Goal: Task Accomplishment & Management: Use online tool/utility

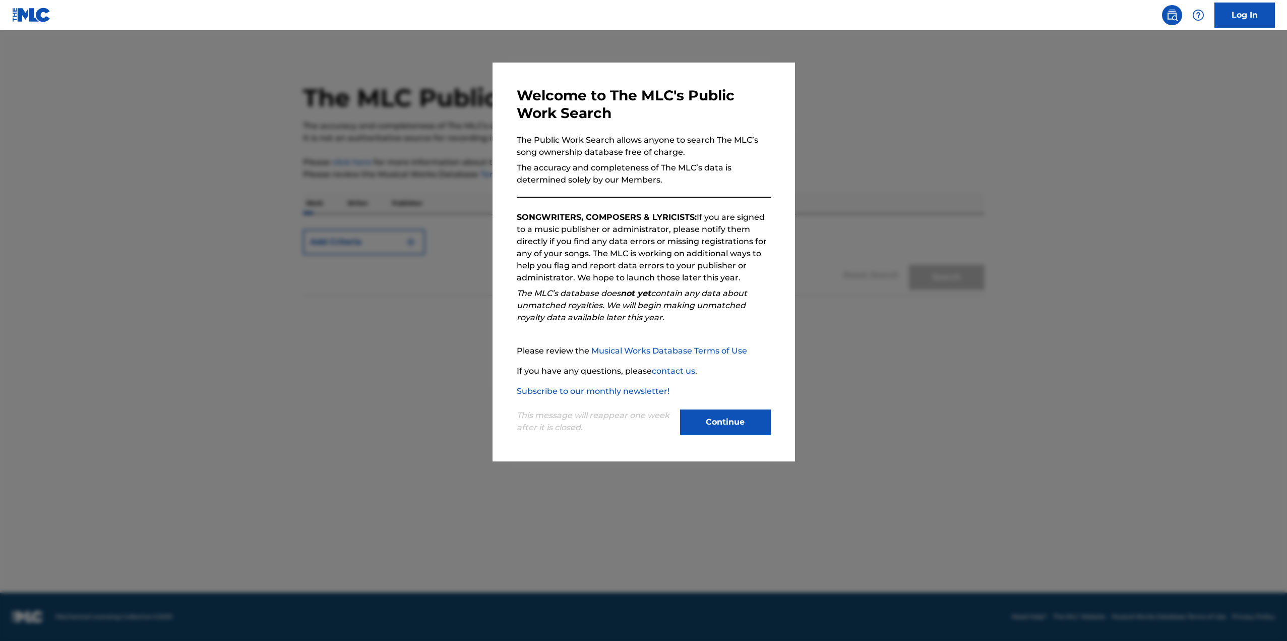
click at [738, 423] on button "Continue" at bounding box center [725, 421] width 91 height 25
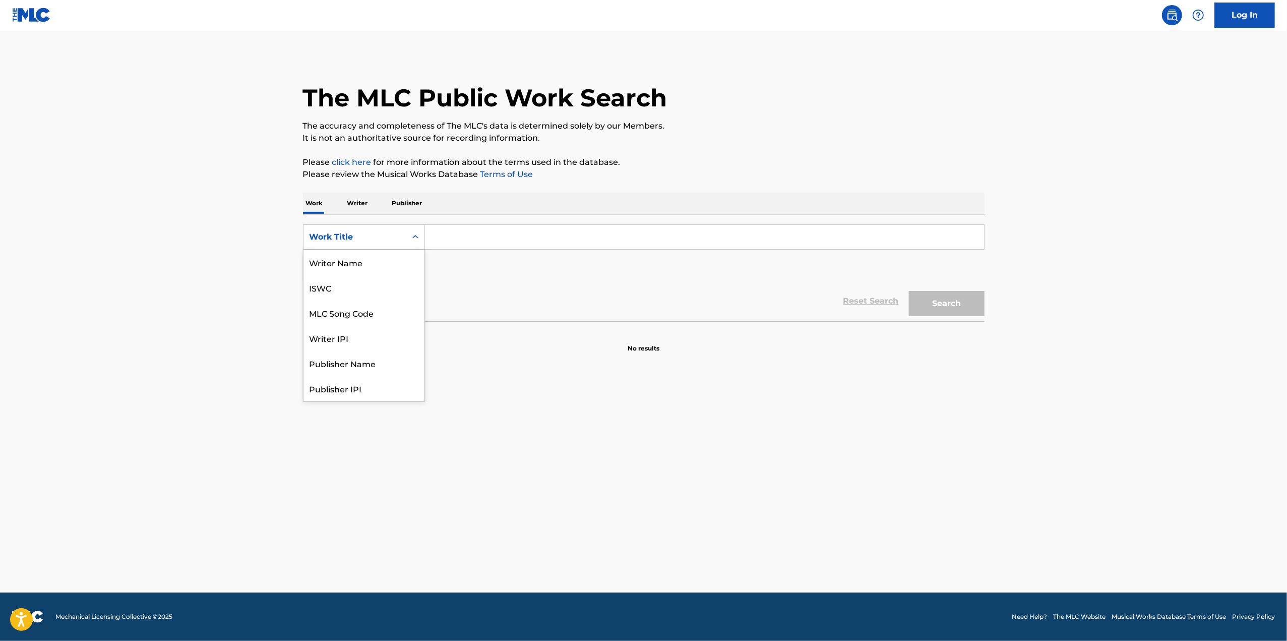
click at [418, 232] on icon "Search Form" at bounding box center [415, 237] width 10 height 10
click at [1236, 13] on link "Log In" at bounding box center [1244, 15] width 60 height 25
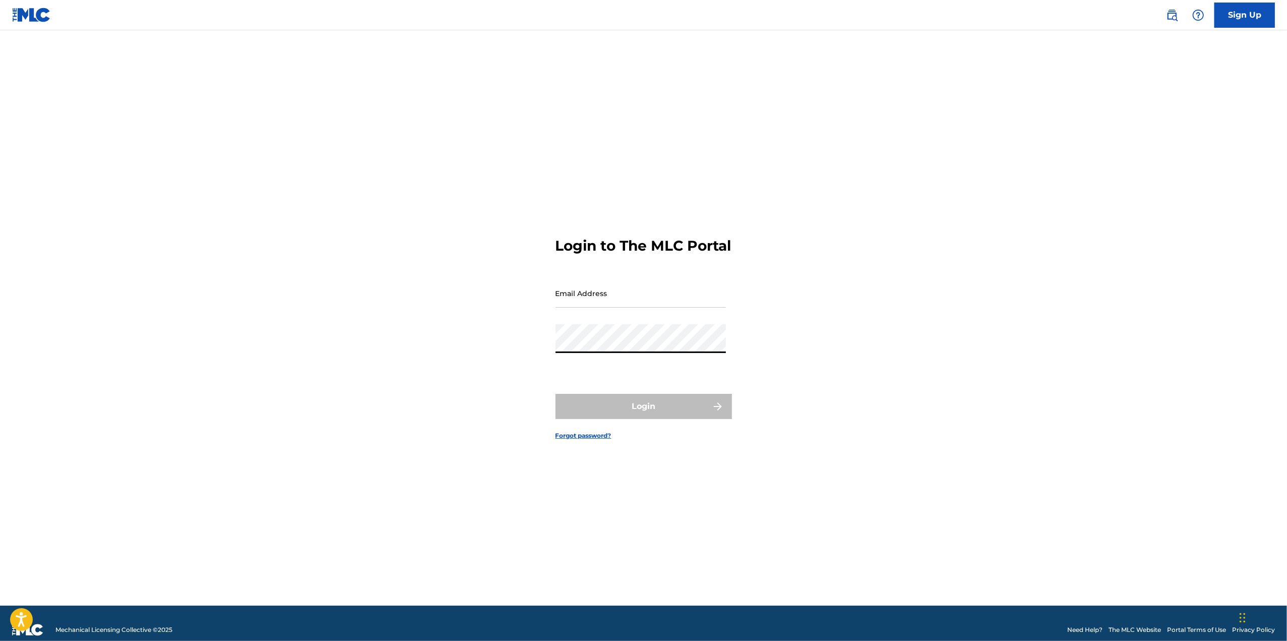
click at [633, 307] on input "Email Address" at bounding box center [640, 293] width 170 height 29
click at [590, 305] on input "Email Address" at bounding box center [640, 293] width 170 height 29
type input "[EMAIL_ADDRESS][DOMAIN_NAME]"
click at [642, 413] on button "Login" at bounding box center [643, 406] width 176 height 25
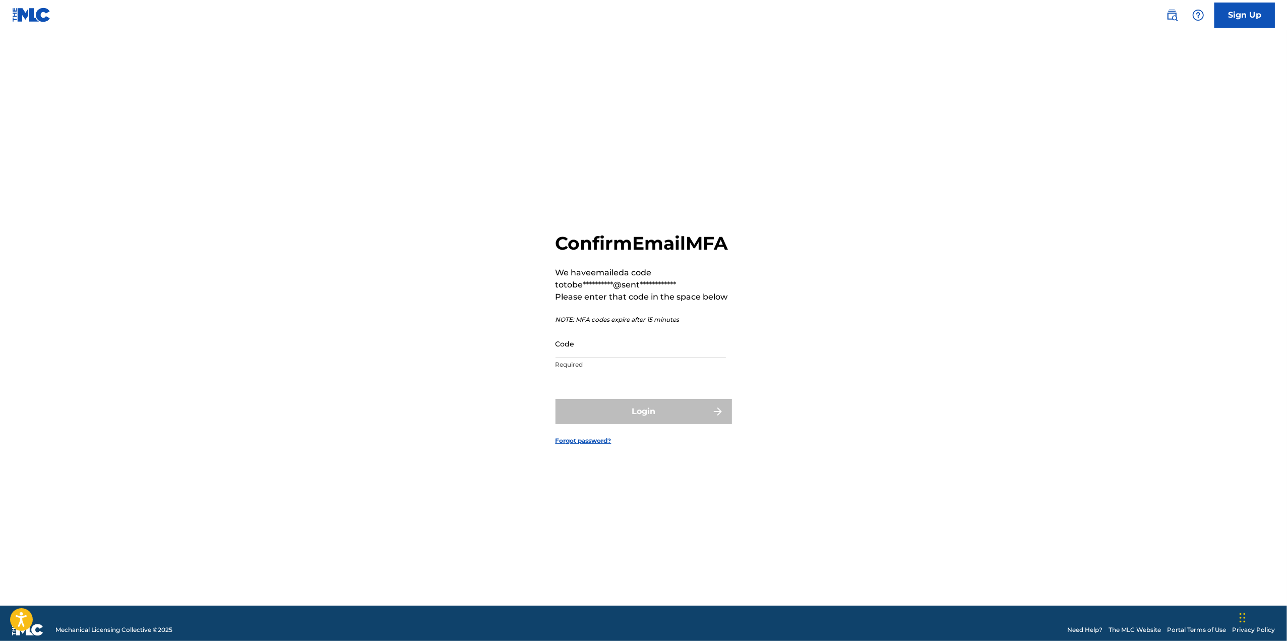
click at [644, 357] on input "Code" at bounding box center [640, 343] width 170 height 29
click at [634, 358] on input "Code" at bounding box center [640, 343] width 170 height 29
paste input "286811"
type input "286811"
click at [683, 424] on button "Login" at bounding box center [643, 411] width 176 height 25
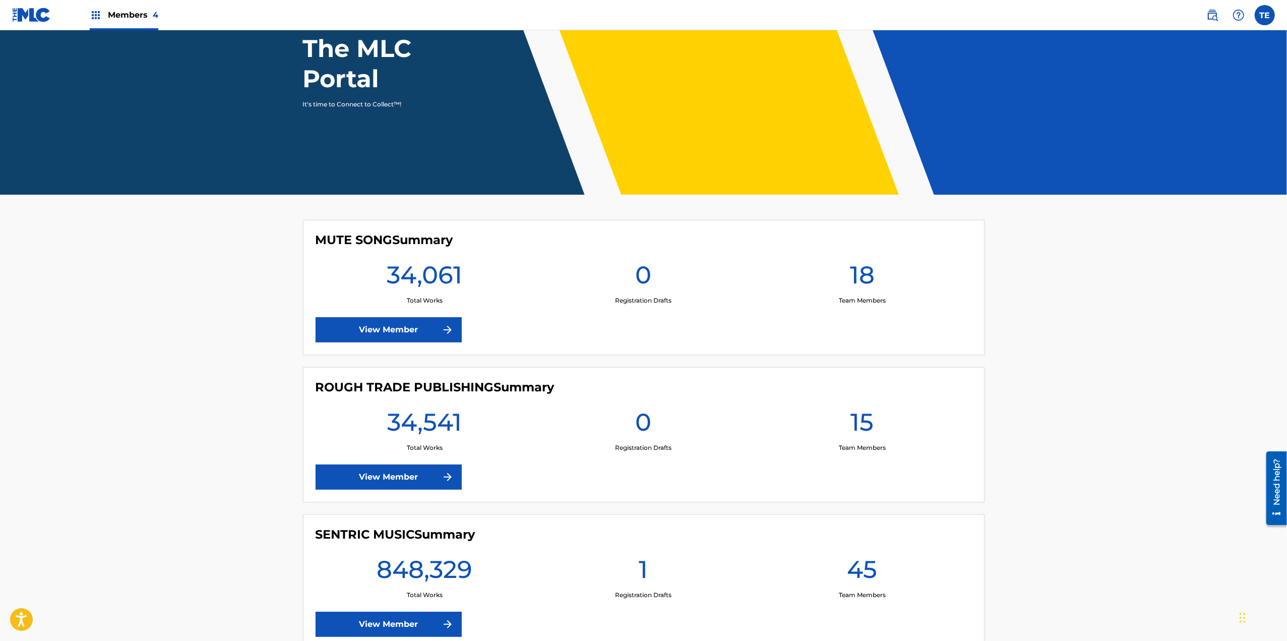
scroll to position [252, 0]
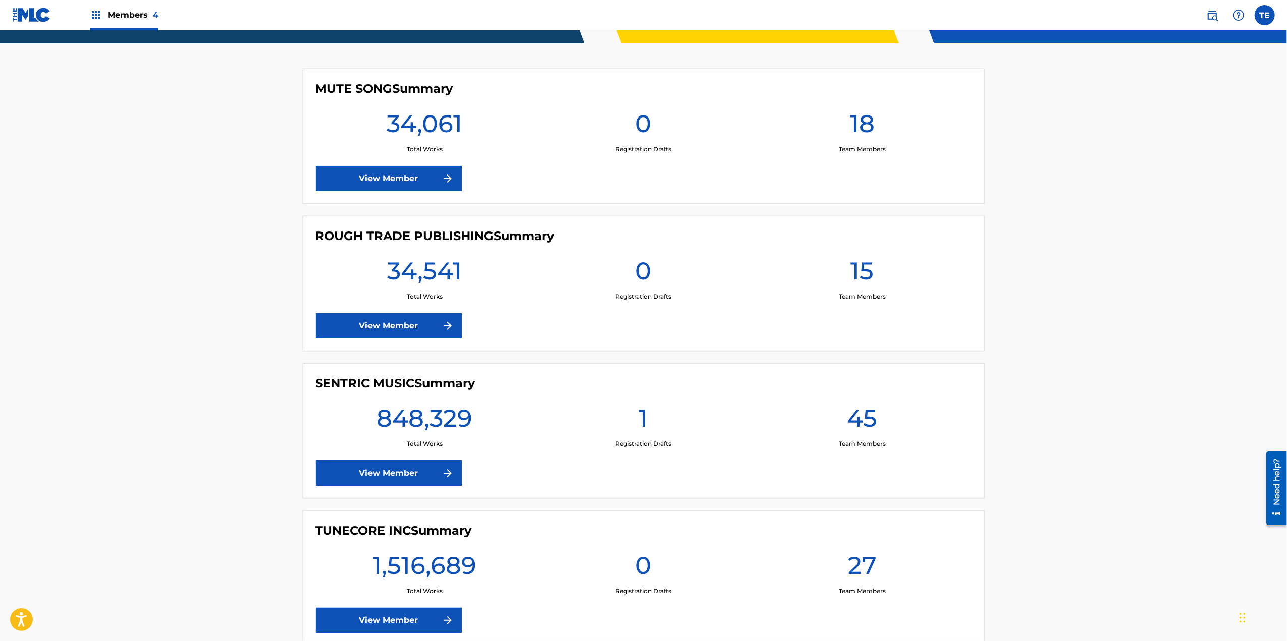
click at [406, 465] on link "View Member" at bounding box center [389, 472] width 146 height 25
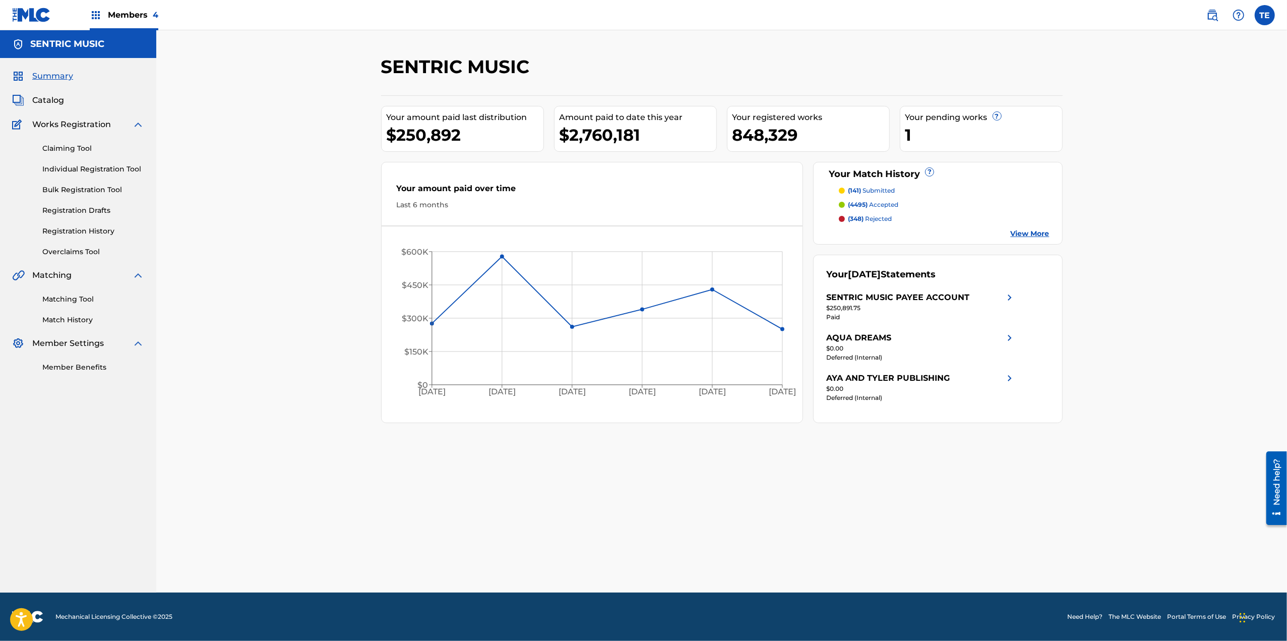
click at [1215, 17] on img at bounding box center [1212, 15] width 12 height 12
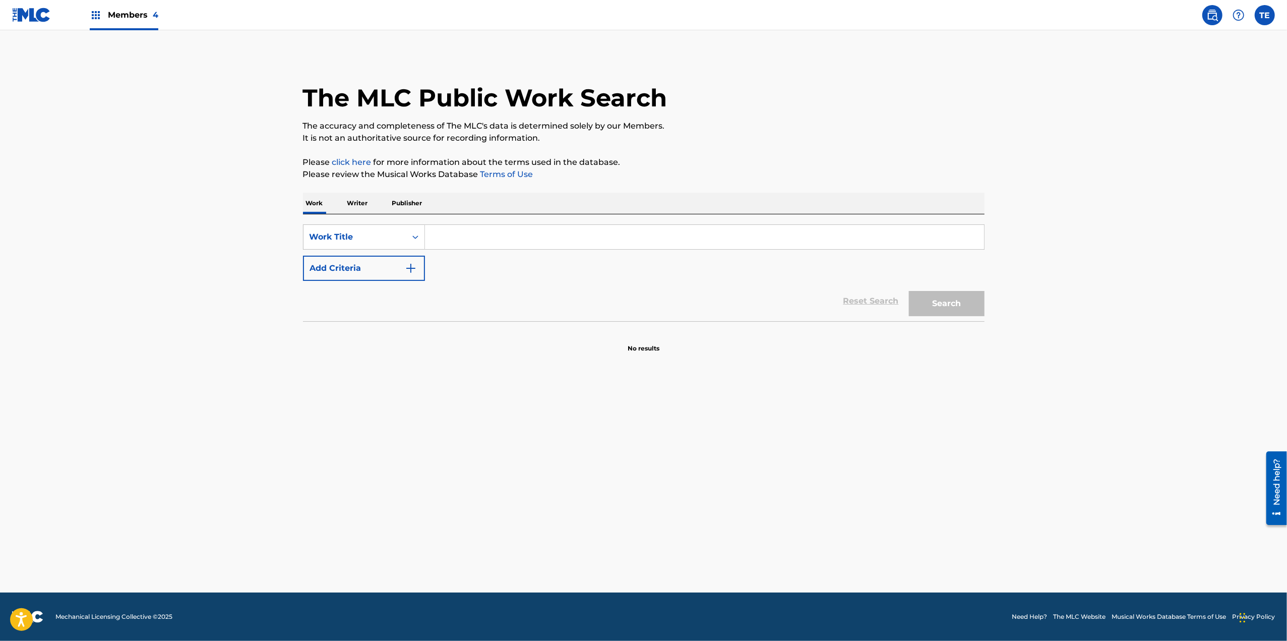
click at [98, 16] on img at bounding box center [96, 15] width 12 height 12
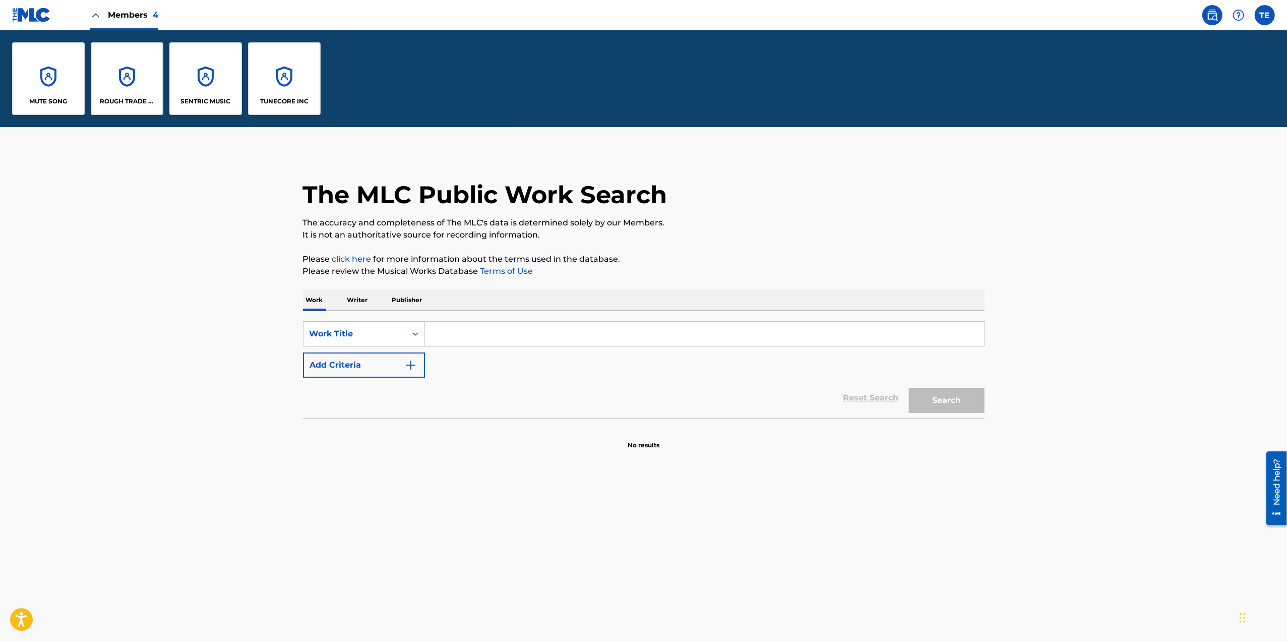
click at [213, 90] on div "SENTRIC MUSIC" at bounding box center [205, 78] width 73 height 73
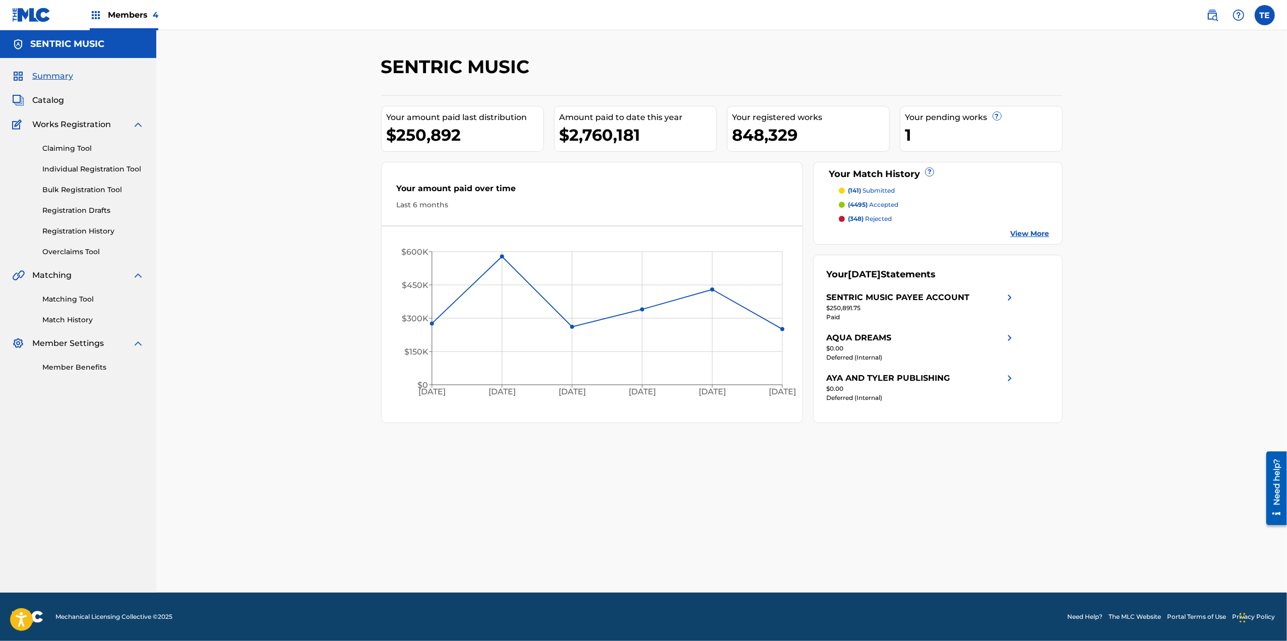
click at [84, 298] on link "Matching Tool" at bounding box center [93, 299] width 102 height 11
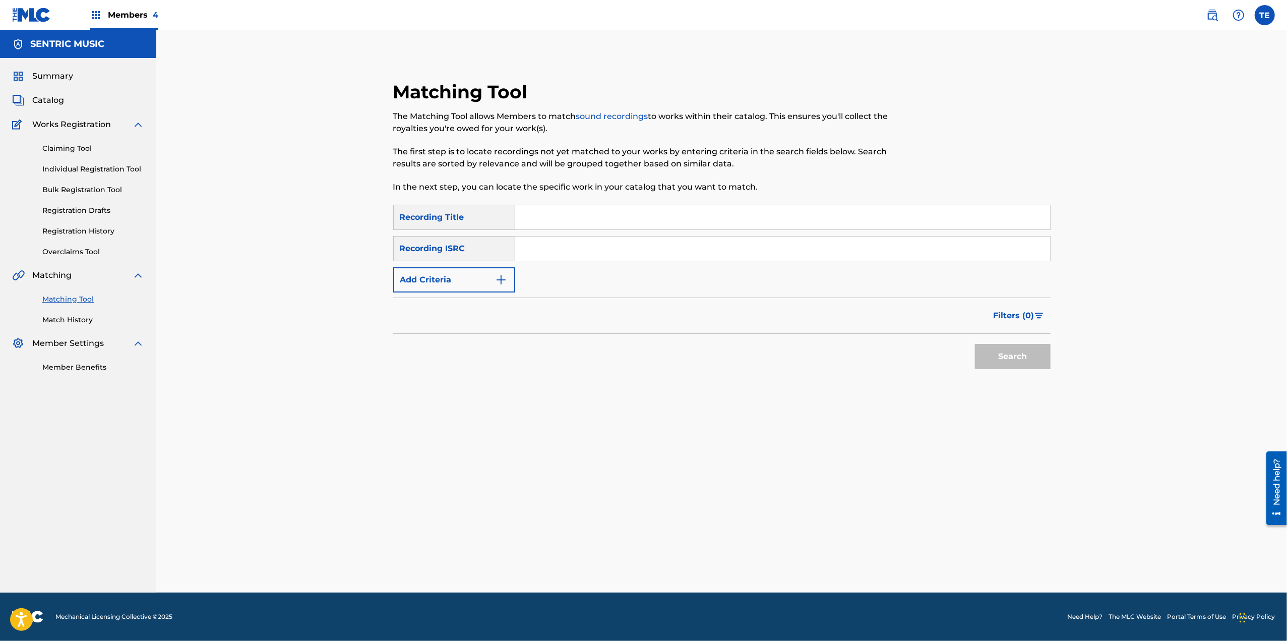
click at [527, 223] on input "Search Form" at bounding box center [782, 217] width 535 height 24
click at [474, 203] on div "Matching Tool The Matching Tool allows Members to match sound recordings to wor…" at bounding box center [646, 143] width 506 height 124
click at [487, 278] on button "Add Criteria" at bounding box center [454, 279] width 122 height 25
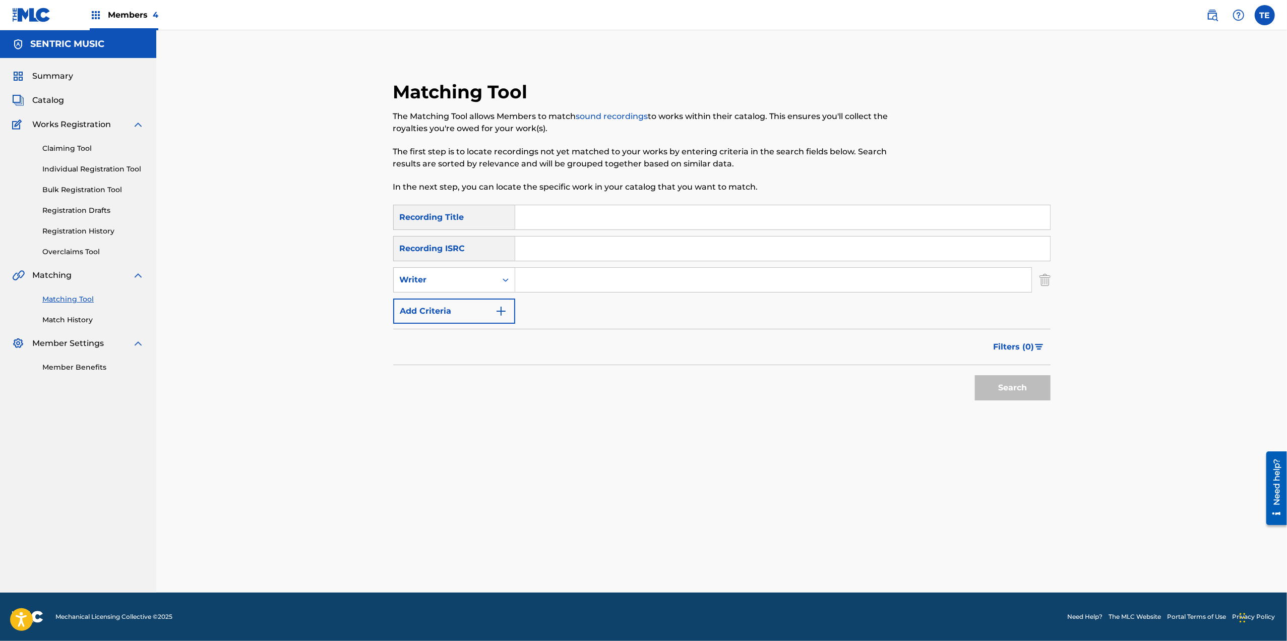
click at [535, 275] on input "Search Form" at bounding box center [773, 280] width 516 height 24
paste input "[PERSON_NAME]"
type input "[PERSON_NAME]"
click at [629, 223] on input "Search Form" at bounding box center [782, 217] width 535 height 24
paste input "RENEWAL"
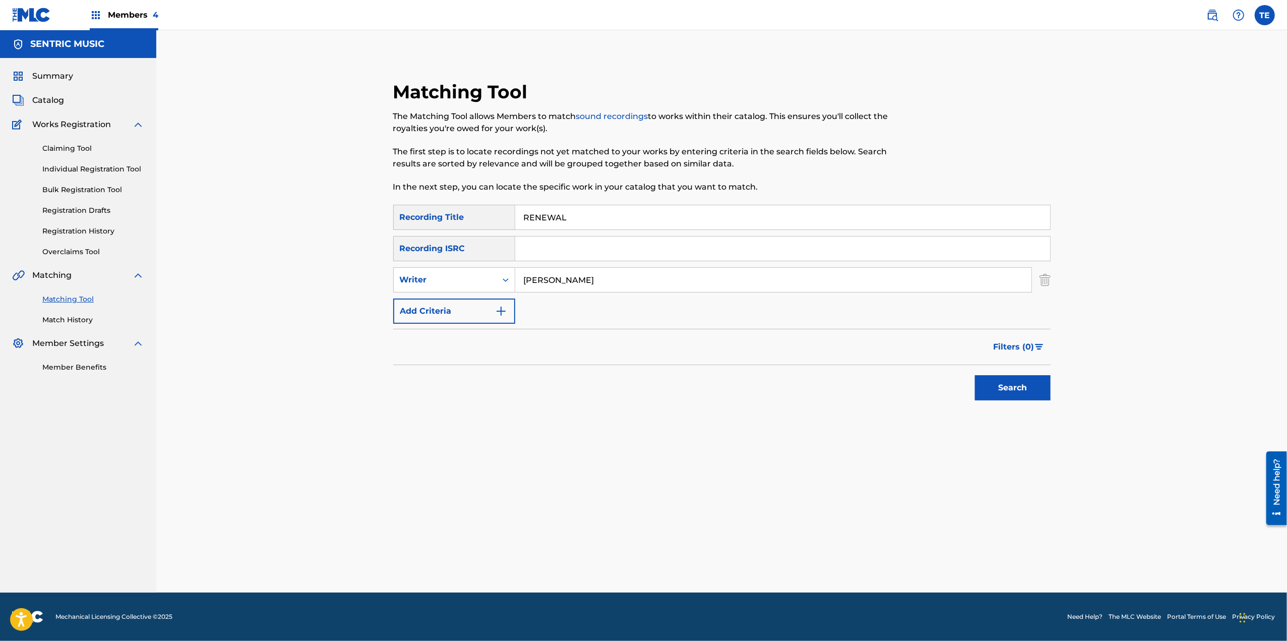
type input "RENEWAL"
click at [975, 375] on button "Search" at bounding box center [1013, 387] width 76 height 25
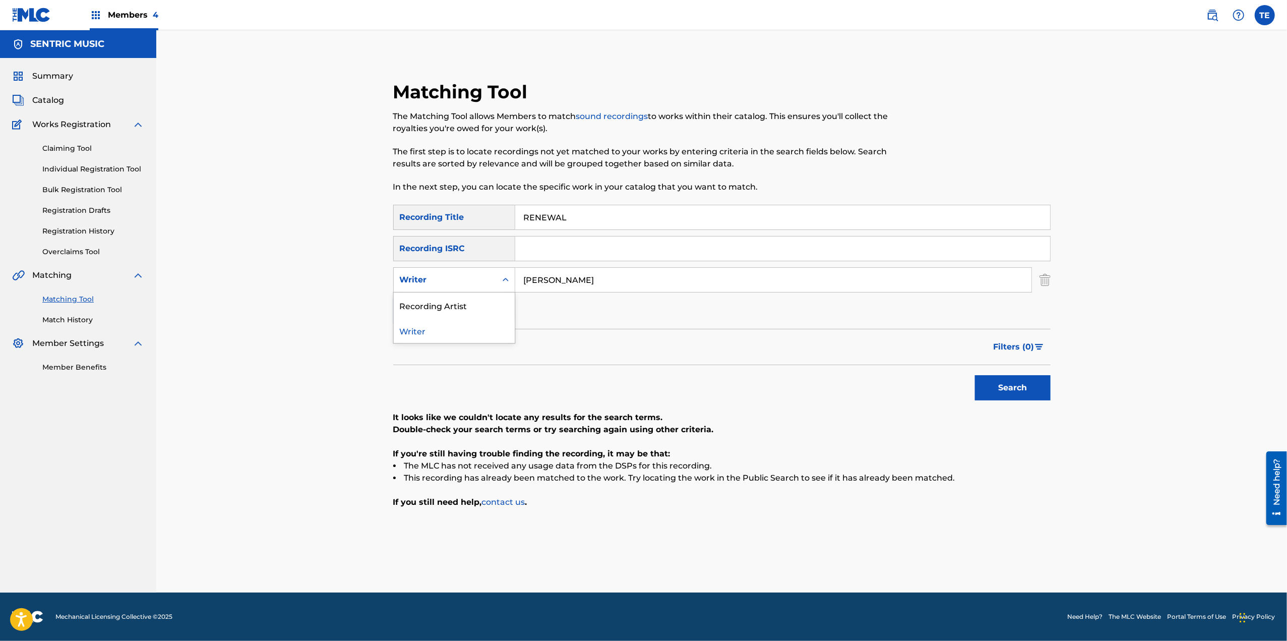
click at [477, 274] on div "Writer" at bounding box center [445, 280] width 91 height 12
click at [463, 303] on div "Recording Artist" at bounding box center [454, 304] width 121 height 25
click at [577, 279] on input "Search Form" at bounding box center [773, 280] width 516 height 24
paste input "[PERSON_NAME]"
click at [975, 375] on button "Search" at bounding box center [1013, 387] width 76 height 25
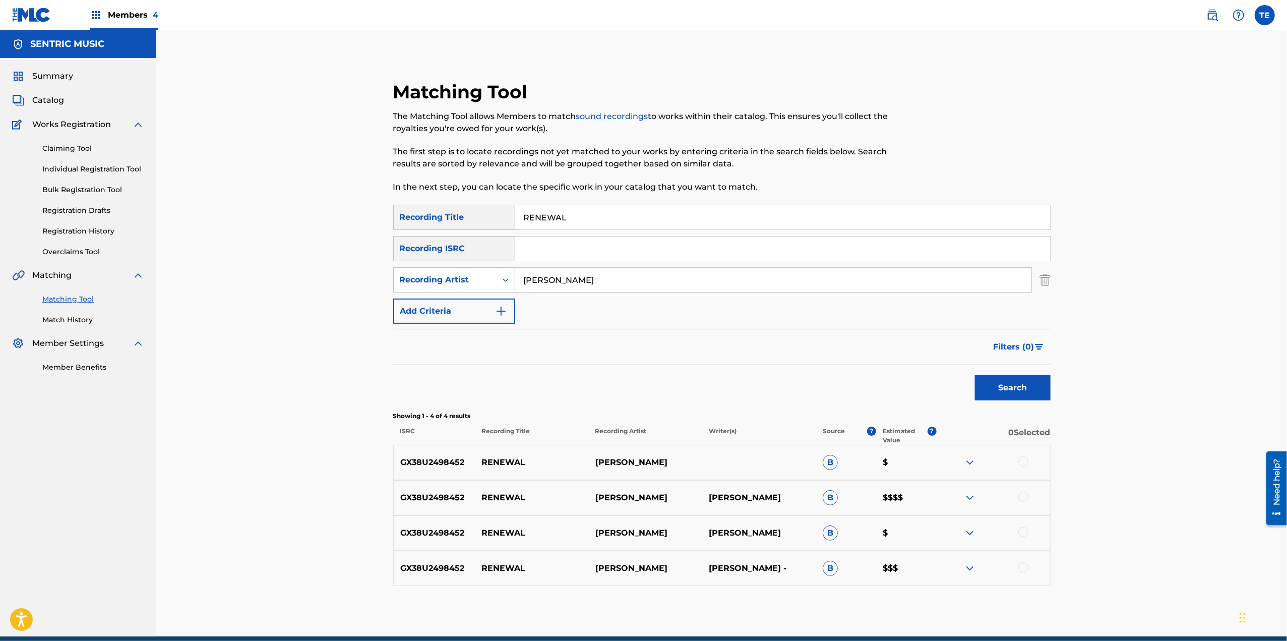
click at [1025, 461] on div at bounding box center [1023, 461] width 10 height 10
click at [1025, 497] on div at bounding box center [1023, 496] width 10 height 10
click at [1026, 526] on div "GX38U2498452 RENEWAL [PERSON_NAME] B $" at bounding box center [721, 532] width 657 height 35
click at [1025, 531] on div at bounding box center [1023, 532] width 10 height 10
click at [1026, 566] on div at bounding box center [1023, 567] width 10 height 10
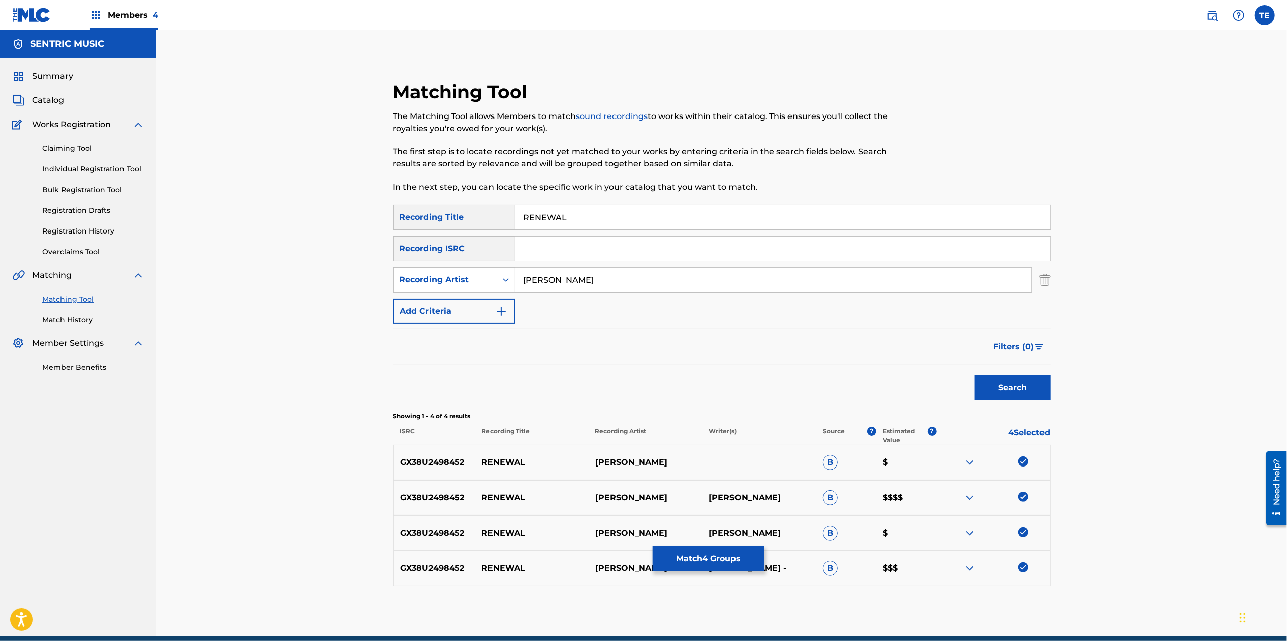
click at [642, 357] on div "Filters ( 0 )" at bounding box center [721, 347] width 657 height 36
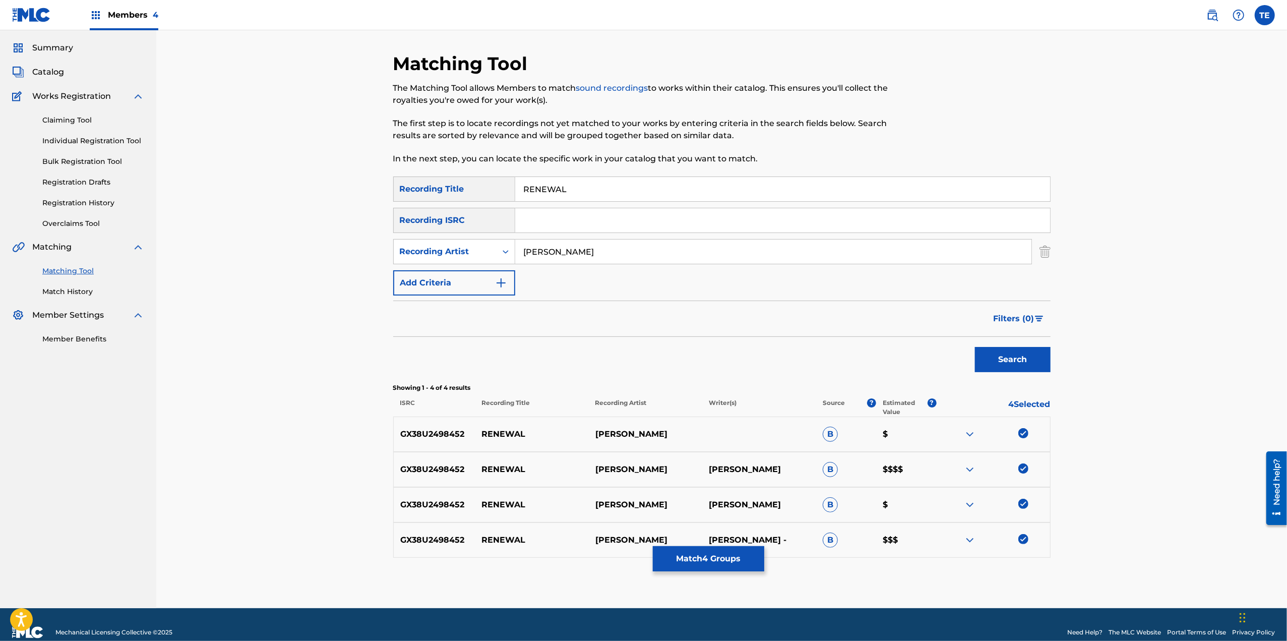
scroll to position [43, 0]
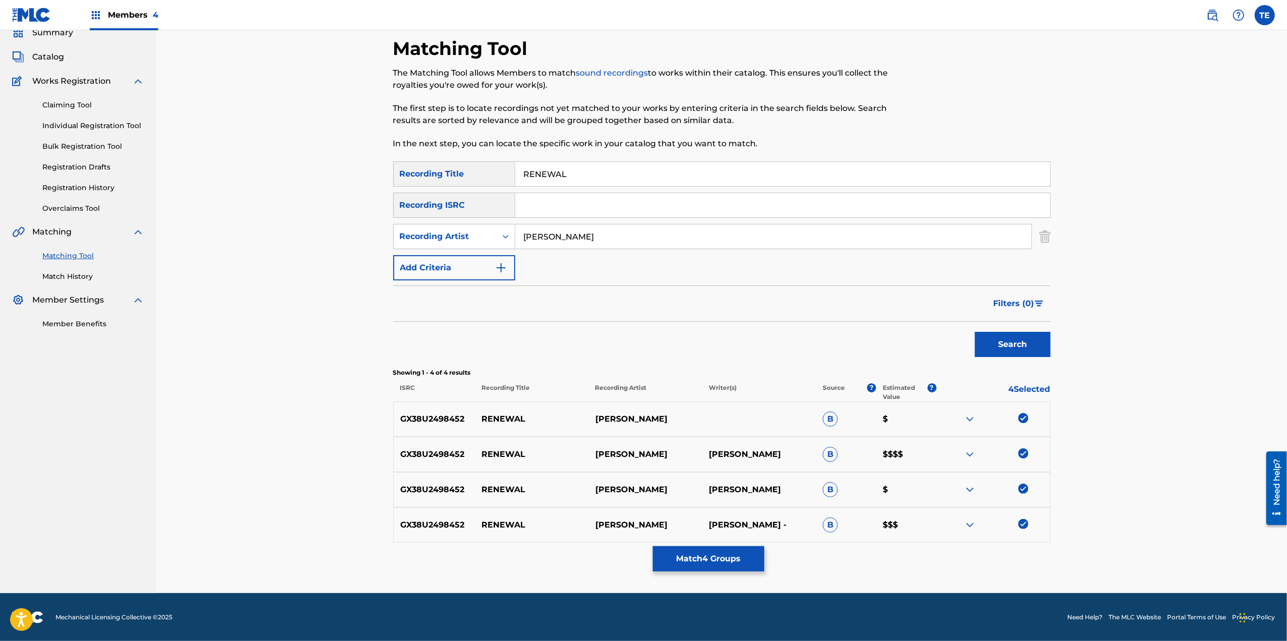
click at [556, 235] on input "[PERSON_NAME]" at bounding box center [773, 236] width 516 height 24
paste input "[PERSON_NAME]"
type input "[PERSON_NAME]"
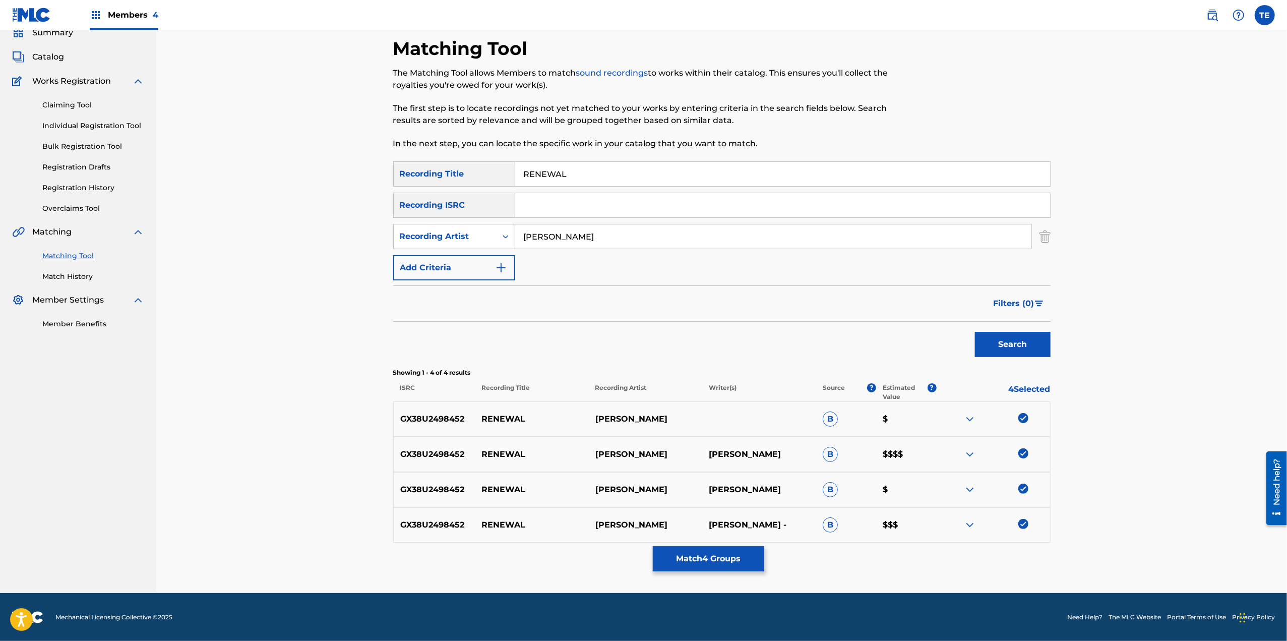
click at [557, 177] on input "RENEWAL" at bounding box center [782, 174] width 535 height 24
paste input "eplenishing Energy"
type input "Replenishing Energy"
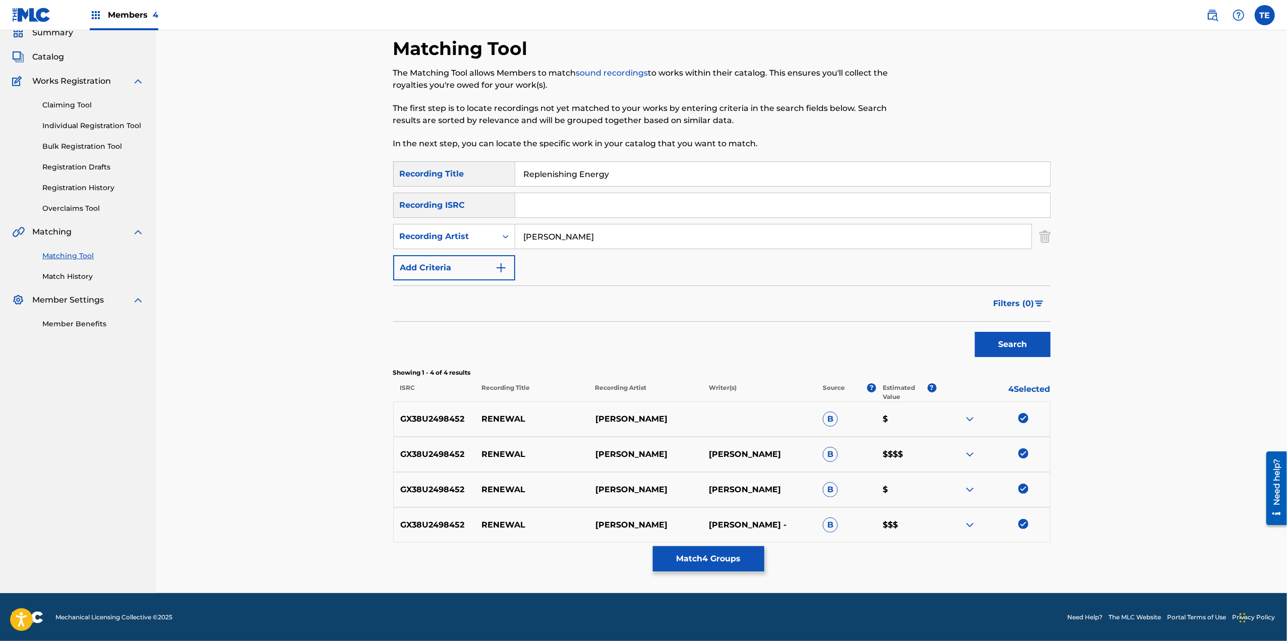
click at [645, 175] on input "Replenishing Energy" at bounding box center [782, 174] width 535 height 24
click at [644, 175] on input "Replenishing Energy" at bounding box center [782, 174] width 535 height 24
click at [505, 415] on p "RENEWAL" at bounding box center [531, 419] width 113 height 12
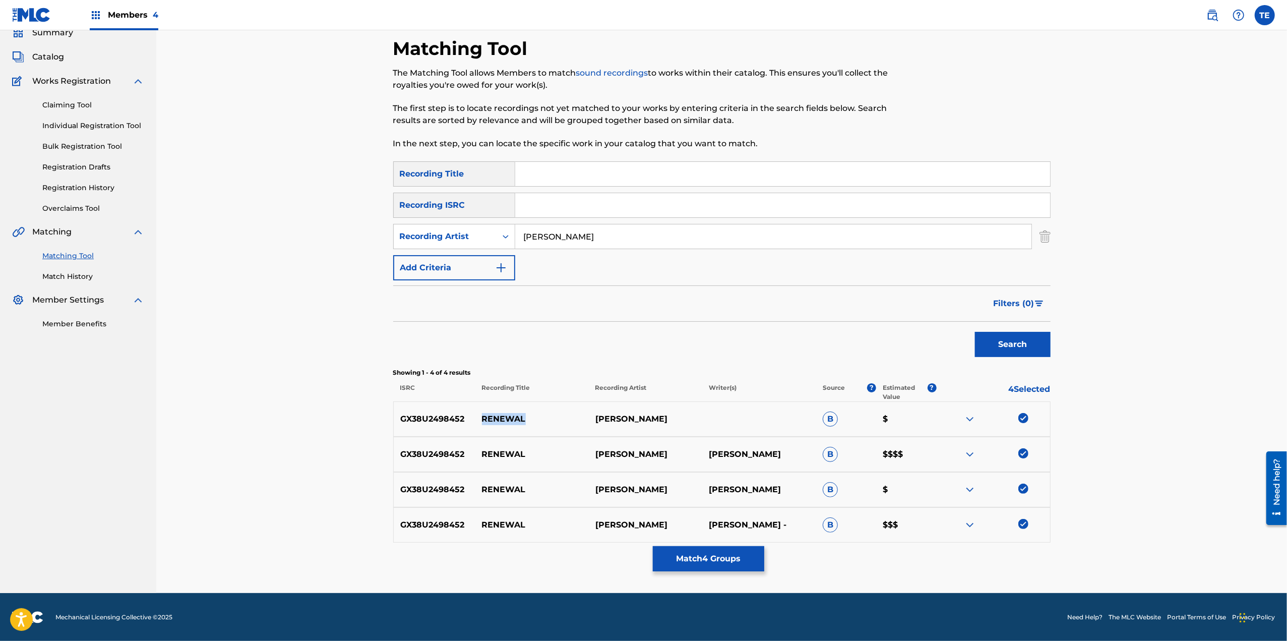
copy p "RENEWAL"
click at [682, 557] on button "Match 4 Groups" at bounding box center [708, 558] width 111 height 25
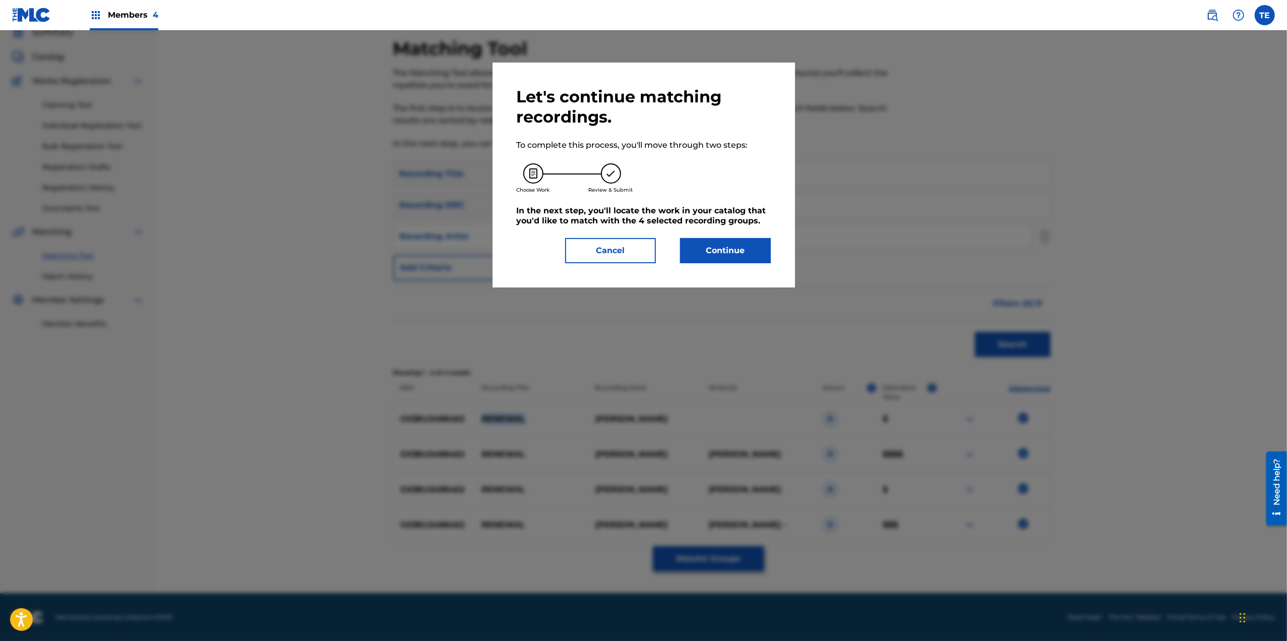
click at [720, 246] on button "Continue" at bounding box center [725, 250] width 91 height 25
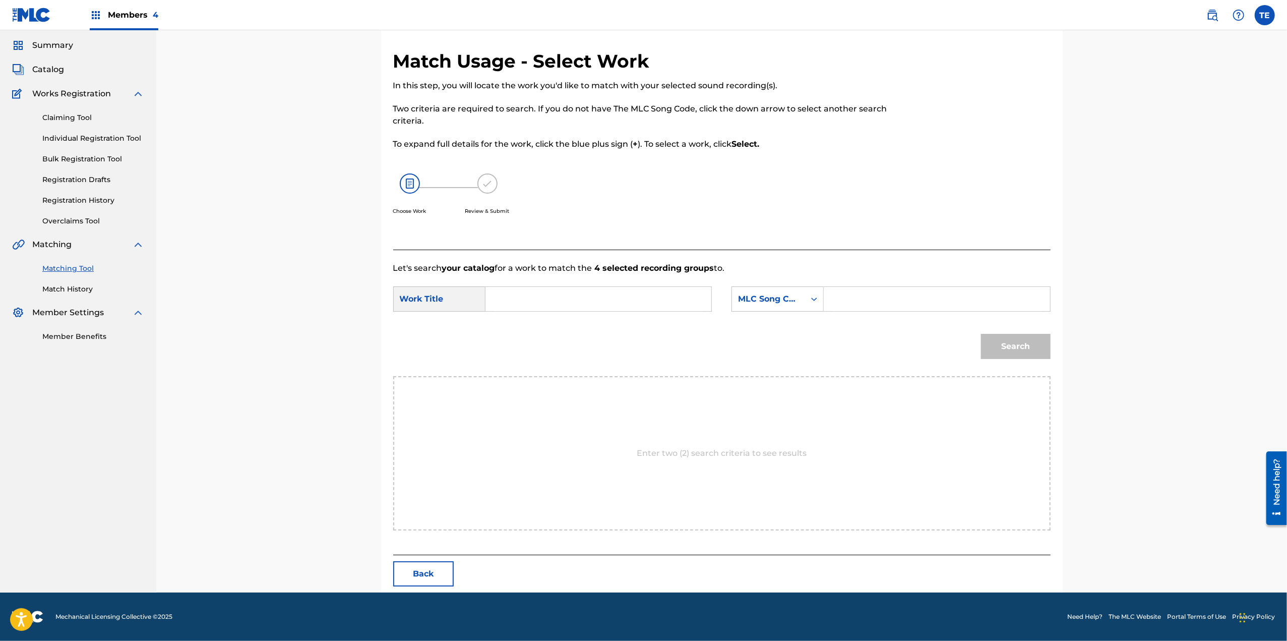
scroll to position [0, 0]
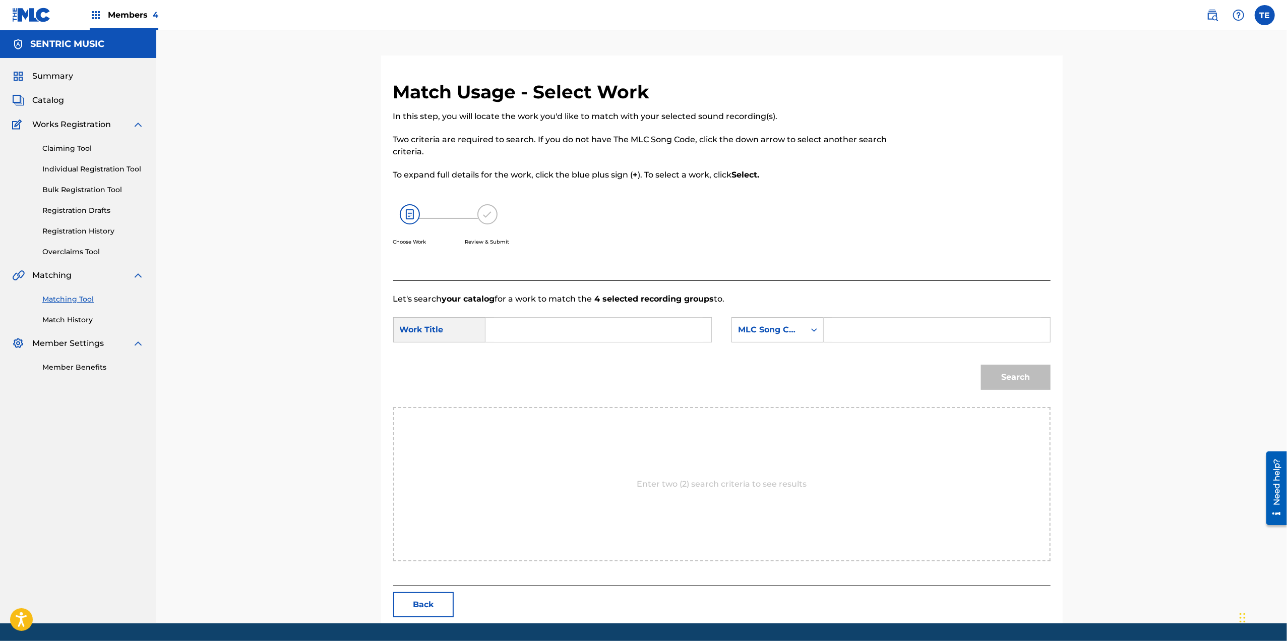
click at [585, 315] on form "SearchWithCriteria6e1038fc-34c7-418e-95ee-38e1e35f1af7 Work Title SearchWithCri…" at bounding box center [721, 356] width 657 height 102
click at [579, 327] on input "Search Form" at bounding box center [598, 330] width 209 height 24
paste input "RENEWAL"
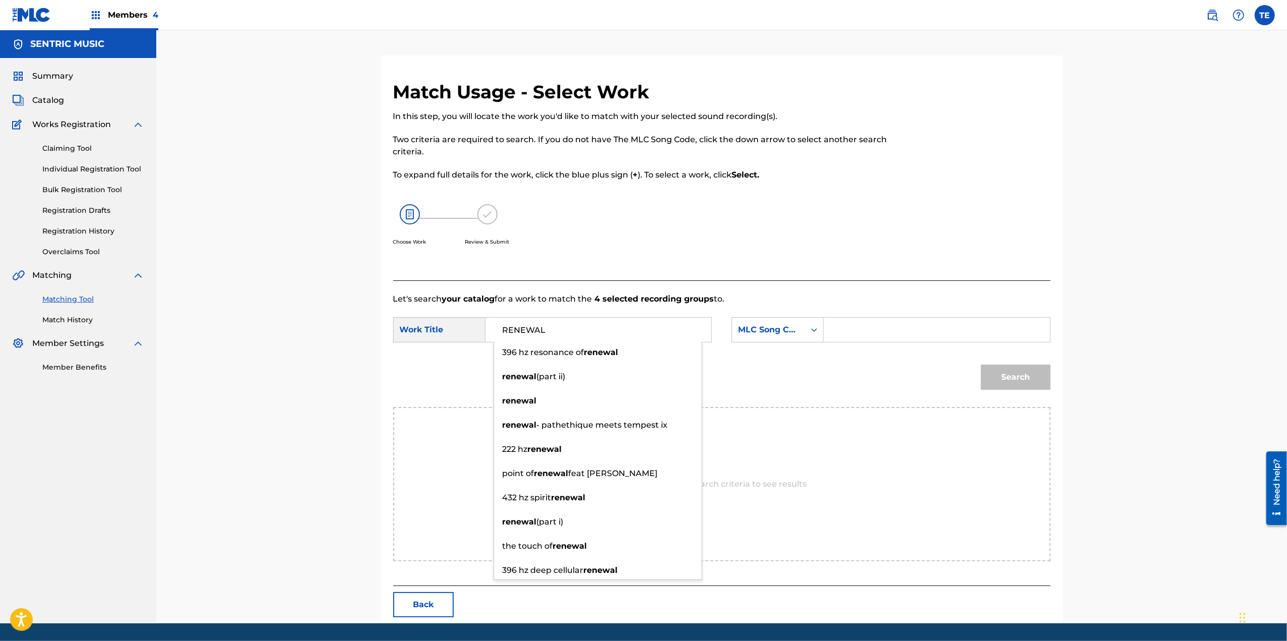
type input "RENEWAL"
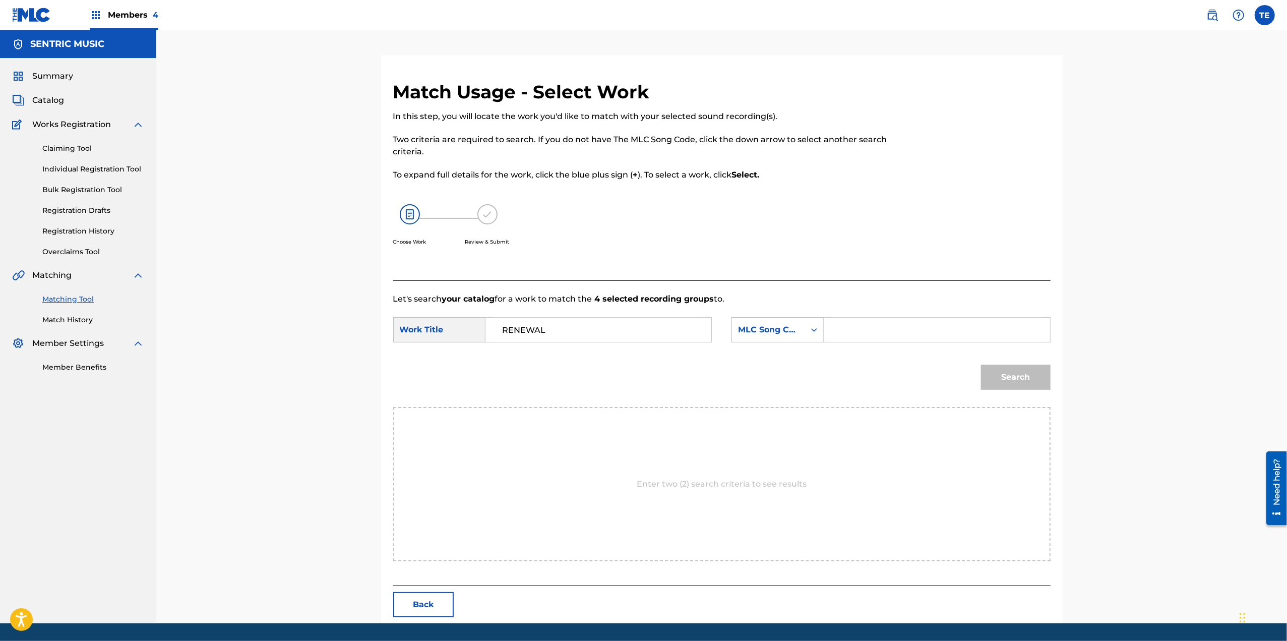
click at [922, 336] on input "Search Form" at bounding box center [936, 330] width 209 height 24
paste input "RO7RGH"
type input "RO7RGH"
click at [1000, 369] on button "Search" at bounding box center [1016, 376] width 70 height 25
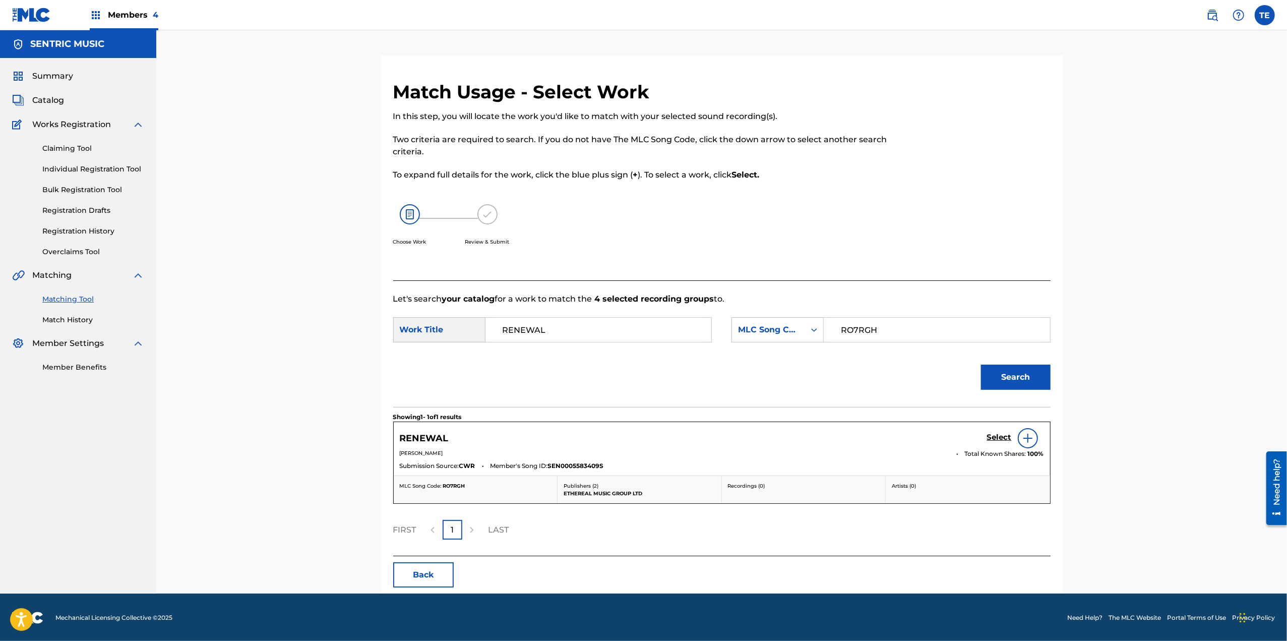
click at [991, 429] on div "Select" at bounding box center [1015, 438] width 57 height 20
click at [991, 432] on h5 "Select" at bounding box center [999, 437] width 25 height 10
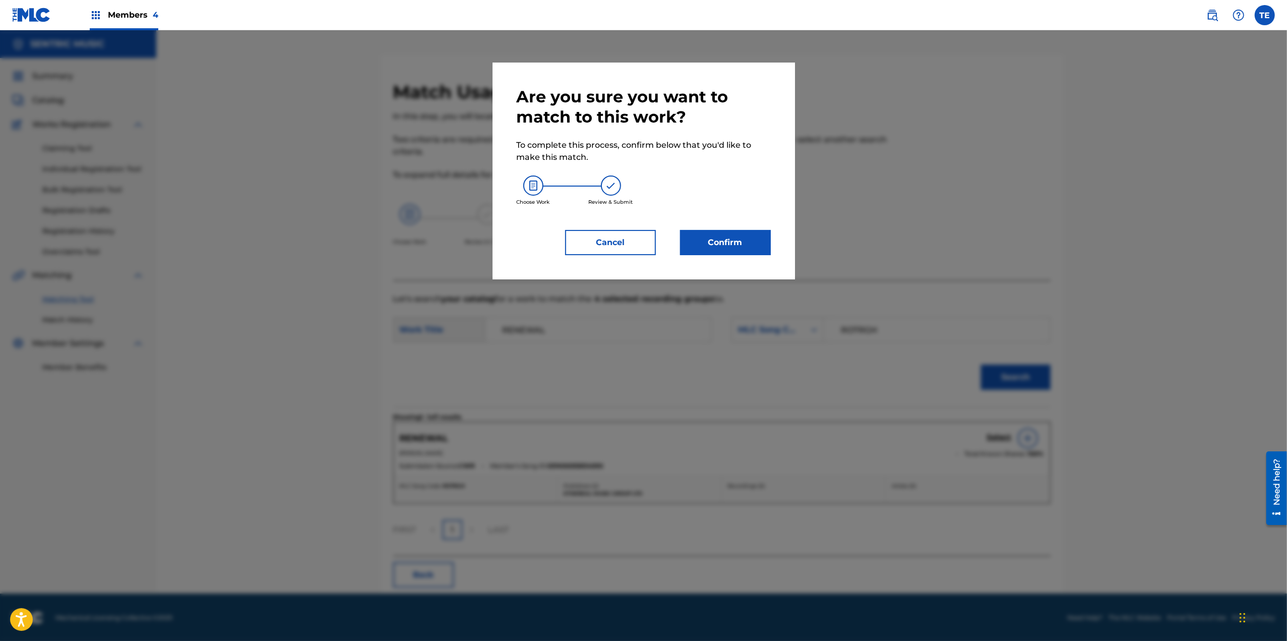
click at [727, 247] on button "Confirm" at bounding box center [725, 242] width 91 height 25
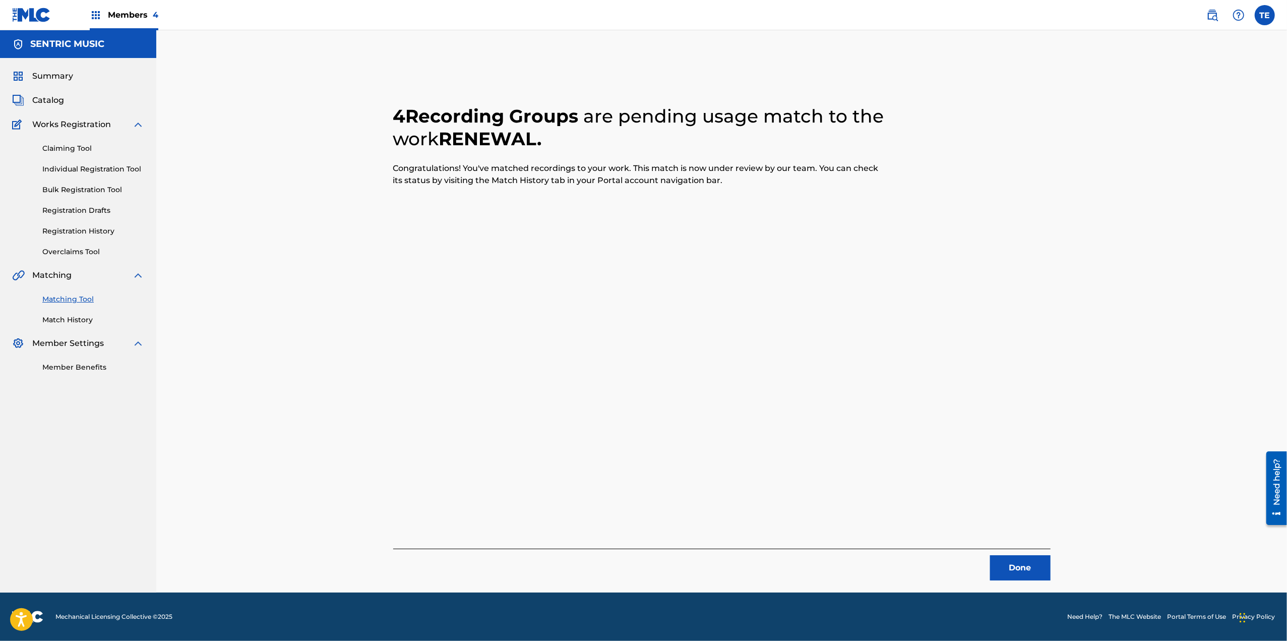
click at [1043, 559] on button "Done" at bounding box center [1020, 567] width 60 height 25
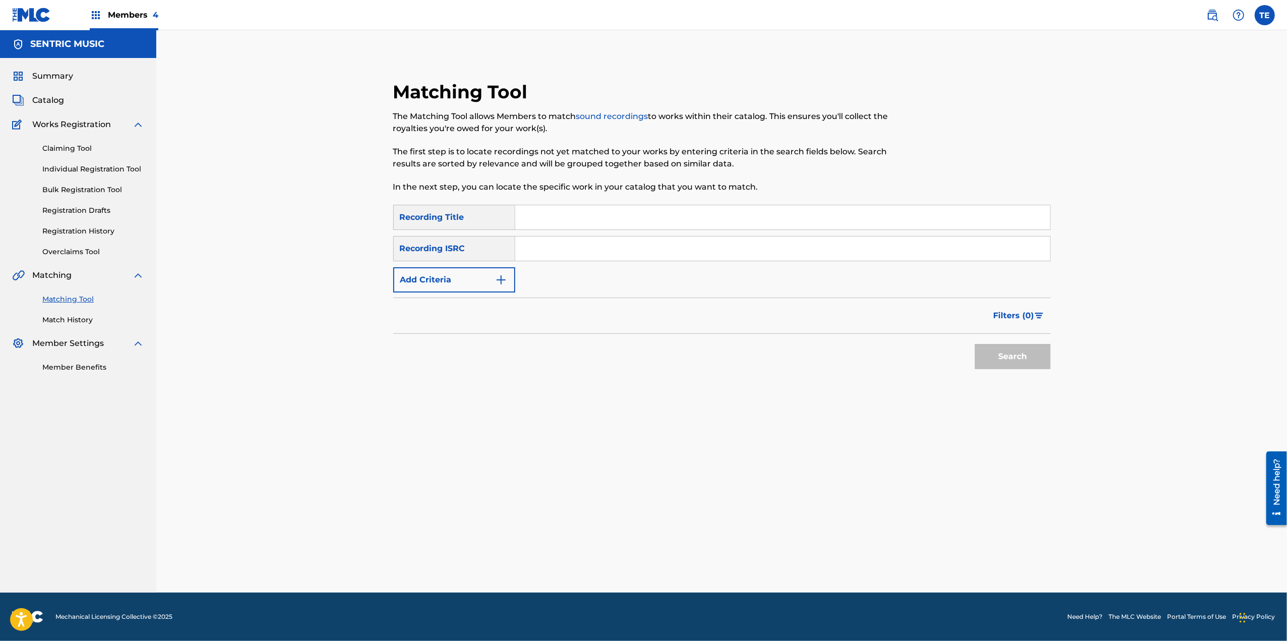
click at [491, 267] on button "Add Criteria" at bounding box center [454, 279] width 122 height 25
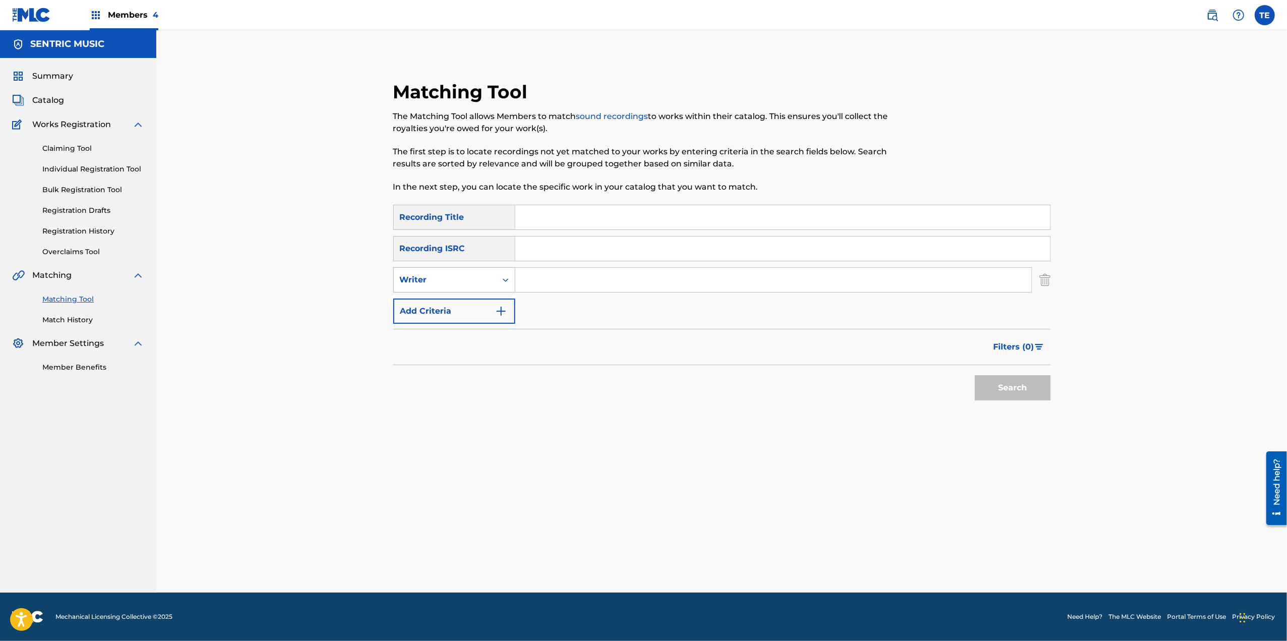
click at [488, 286] on div "Writer" at bounding box center [445, 279] width 103 height 19
click at [486, 308] on div "Recording Artist" at bounding box center [454, 304] width 121 height 25
click at [552, 276] on input "Search Form" at bounding box center [773, 280] width 516 height 24
paste input "[PERSON_NAME]"
type input "[PERSON_NAME]"
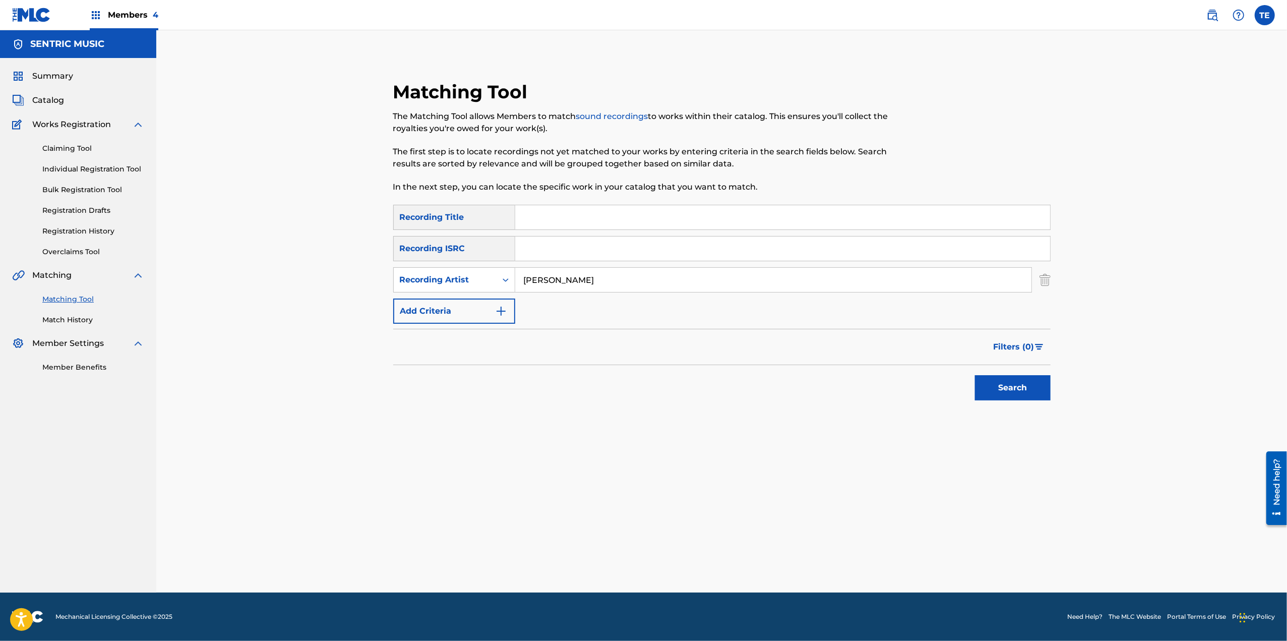
click at [535, 205] on input "Search Form" at bounding box center [782, 217] width 535 height 24
paste input "Replenishing Energy"
type input "Replenishing Energy"
click at [1008, 378] on button "Search" at bounding box center [1013, 387] width 76 height 25
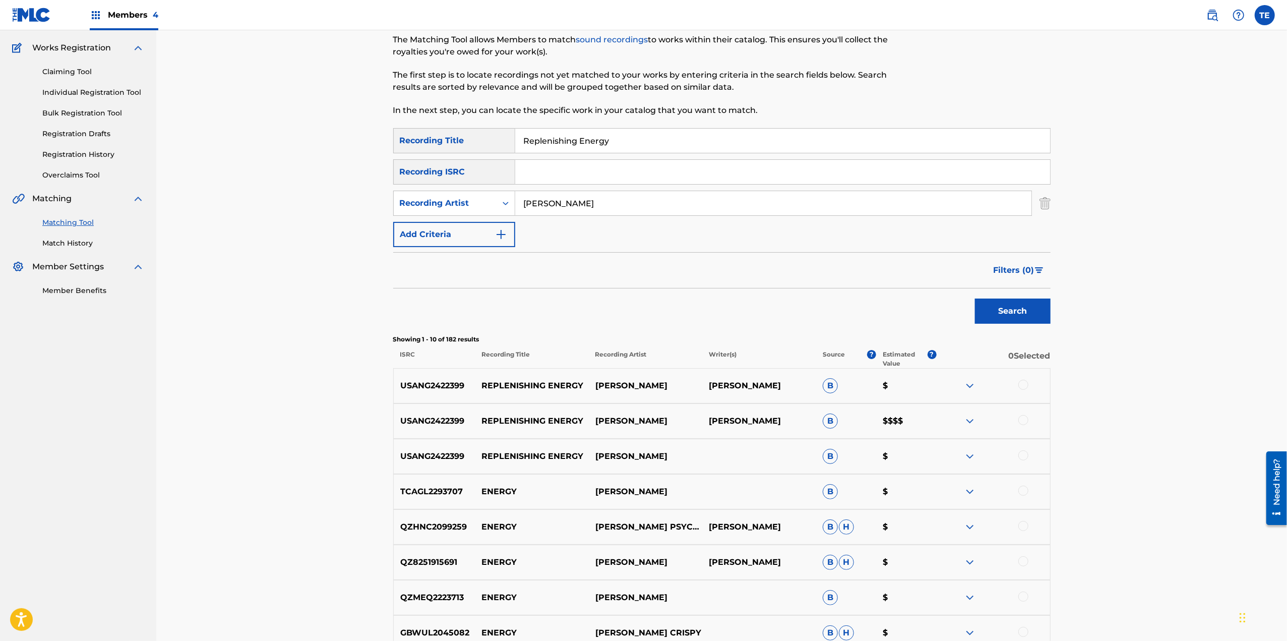
scroll to position [202, 0]
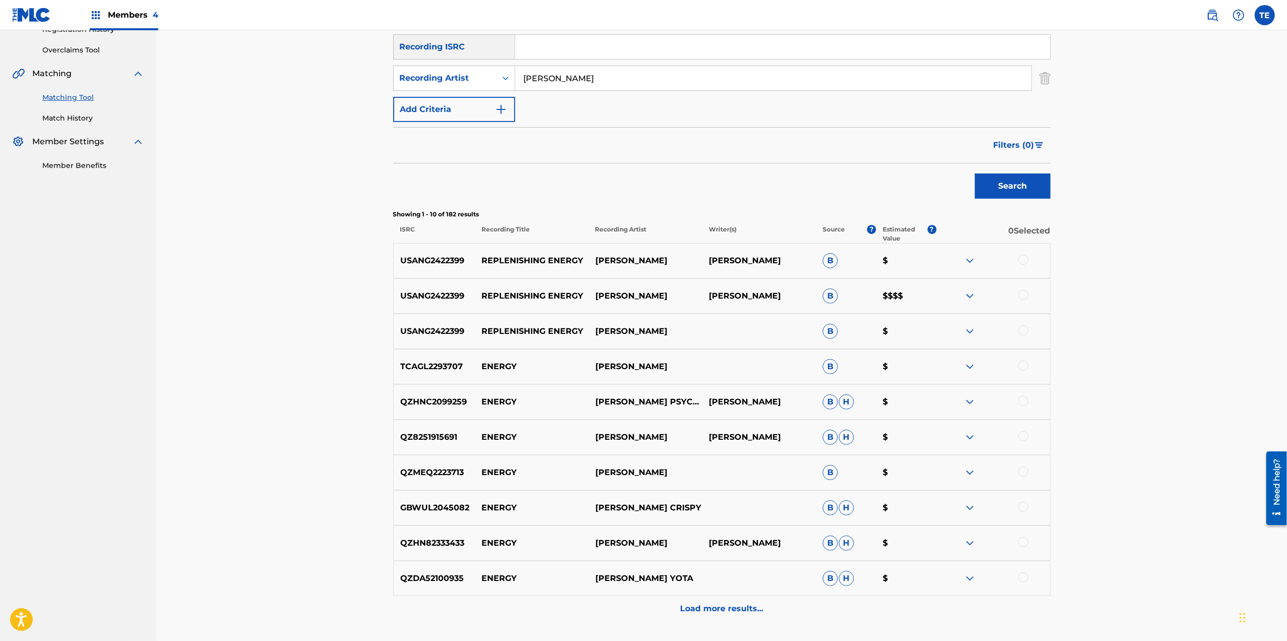
click at [1020, 296] on div at bounding box center [1023, 295] width 10 height 10
click at [1024, 256] on div at bounding box center [1023, 260] width 10 height 10
click at [568, 296] on p "REPLENISHING ENERGY" at bounding box center [531, 296] width 113 height 12
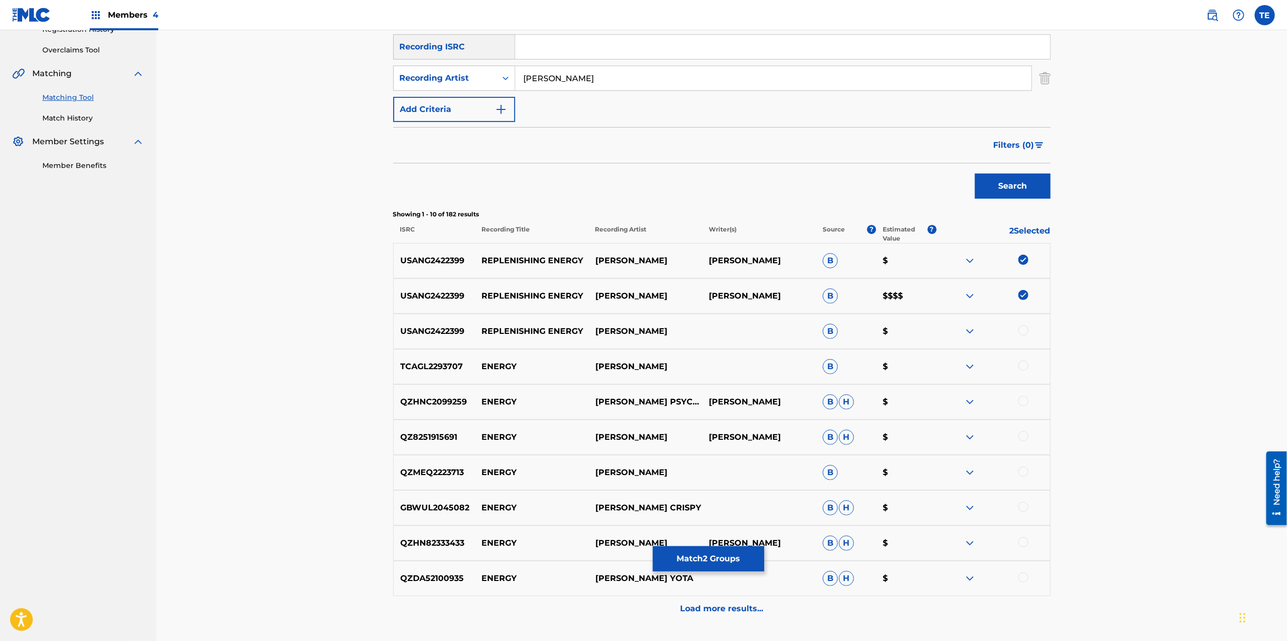
click at [1023, 326] on div at bounding box center [1023, 330] width 10 height 10
click at [560, 327] on p "REPLENISHING ENERGY" at bounding box center [531, 331] width 113 height 12
copy p "REPLENISHING ENERGY"
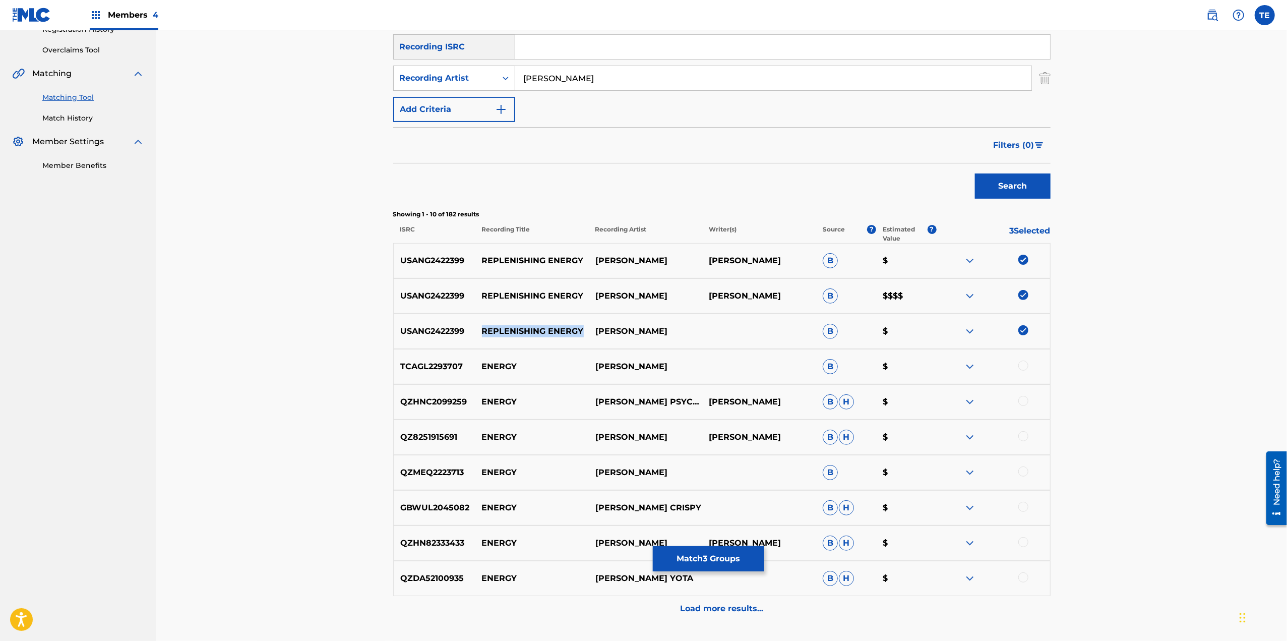
click at [541, 324] on div "USANG2422399 REPLENISHING ENERGY [PERSON_NAME] B $" at bounding box center [721, 331] width 657 height 35
click at [541, 331] on p "REPLENISHING ENERGY" at bounding box center [531, 331] width 113 height 12
drag, startPoint x: 541, startPoint y: 331, endPoint x: 524, endPoint y: 328, distance: 17.5
click at [524, 328] on p "REPLENISHING ENERGY" at bounding box center [531, 331] width 113 height 12
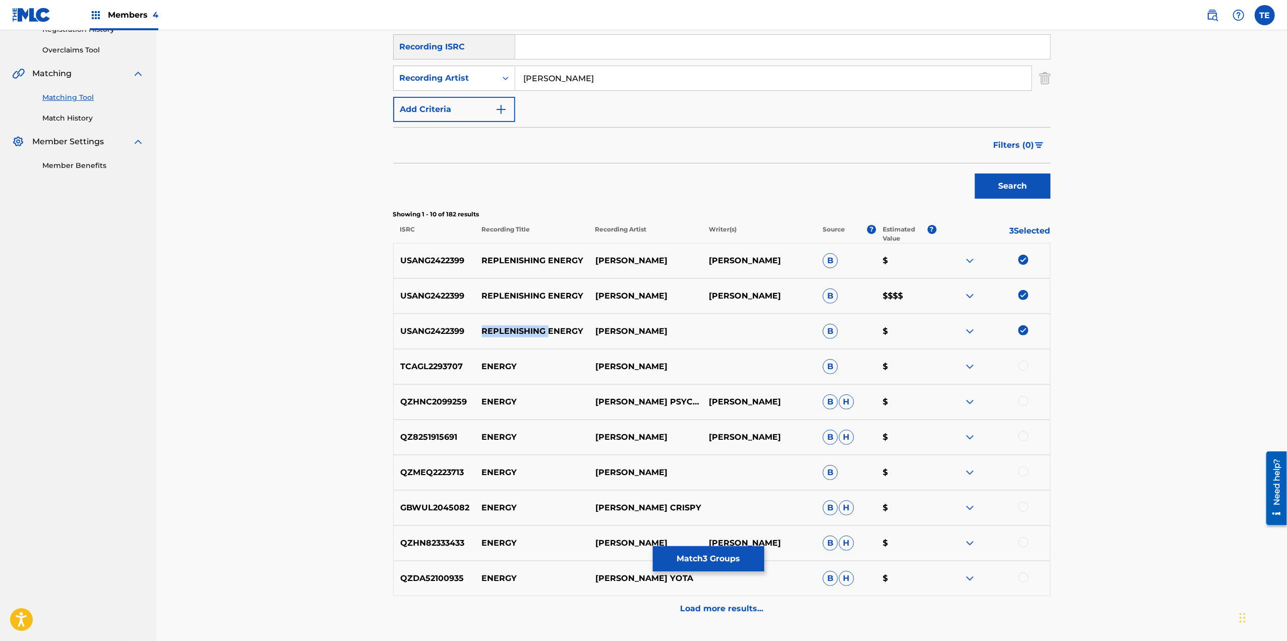
click at [524, 328] on p "REPLENISHING ENERGY" at bounding box center [531, 331] width 113 height 12
copy p "REPLENISHING ENERGY"
click at [721, 560] on button "Match 3 Groups" at bounding box center [708, 558] width 111 height 25
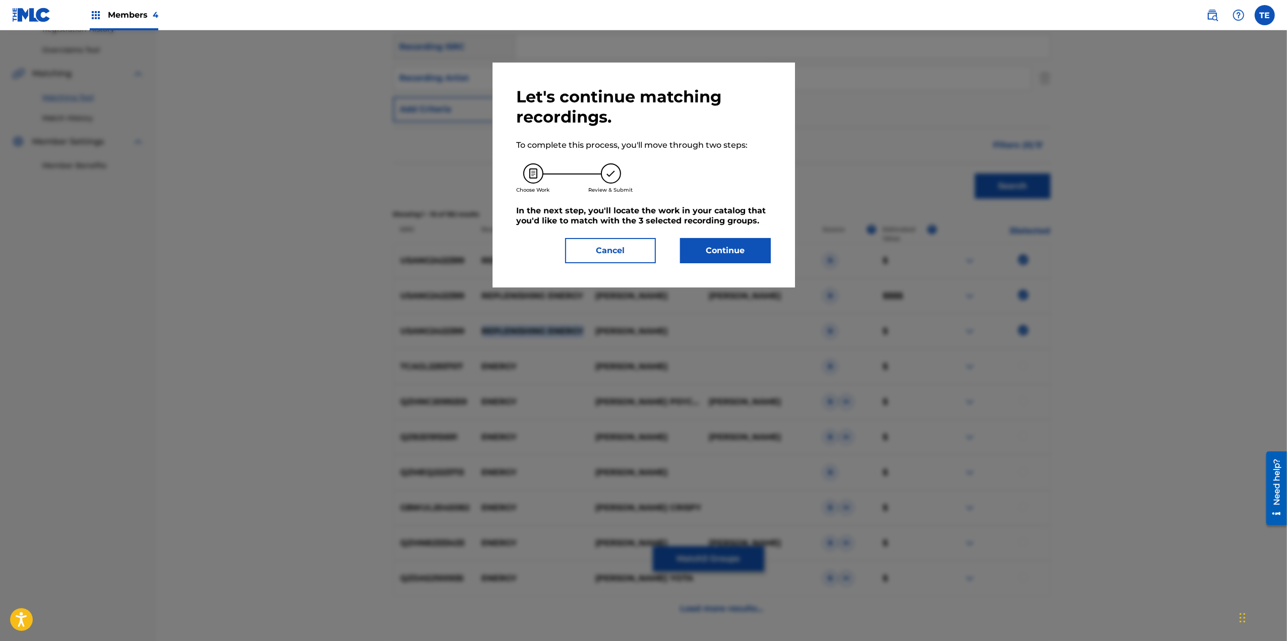
click at [693, 253] on button "Continue" at bounding box center [725, 250] width 91 height 25
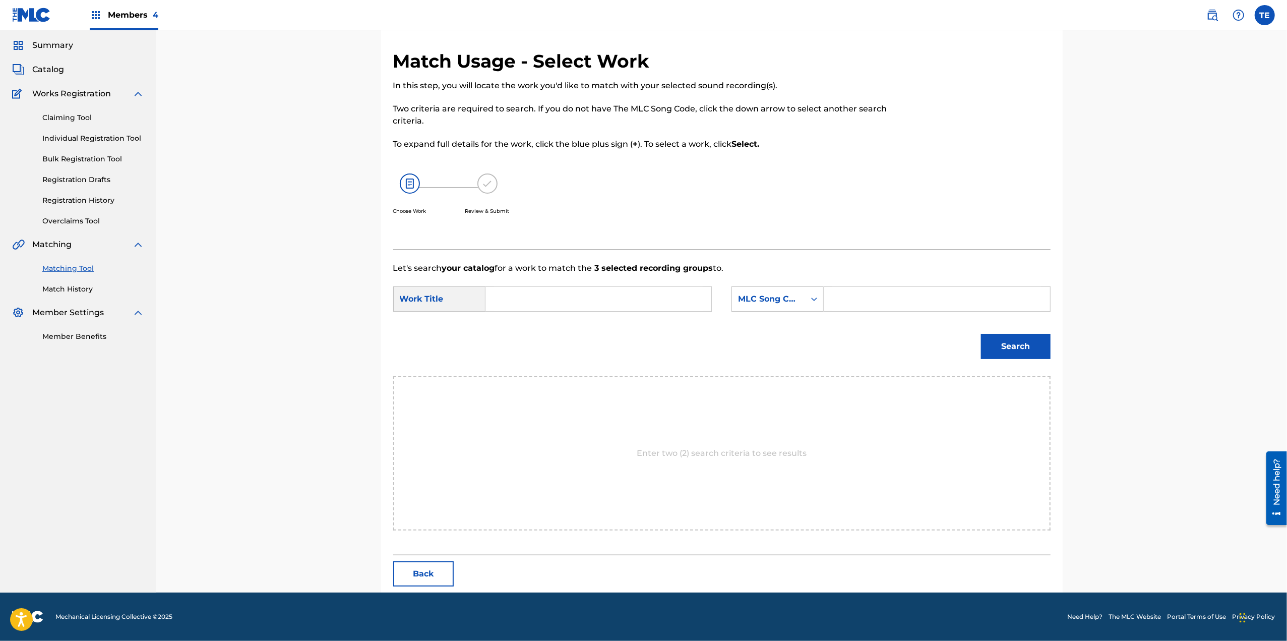
scroll to position [0, 0]
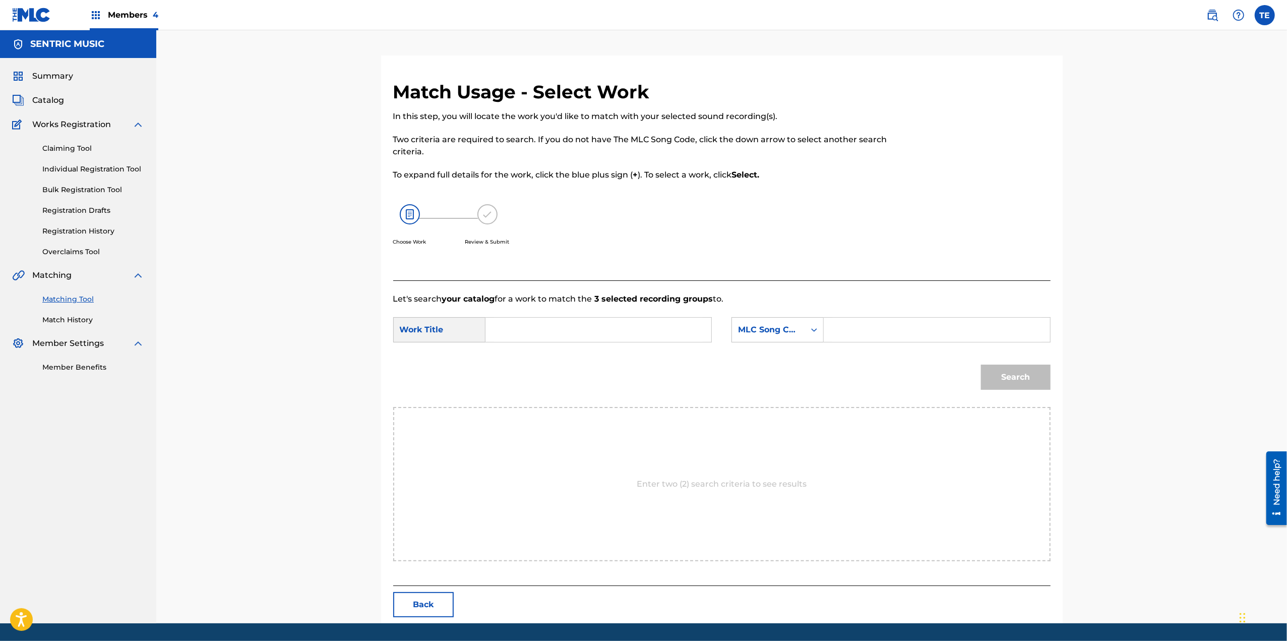
click at [569, 324] on input "Search Form" at bounding box center [598, 330] width 209 height 24
paste input "REPLENISHING ENERGY"
type input "REPLENISHING ENERGY"
click at [857, 326] on input "Search Form" at bounding box center [936, 330] width 209 height 24
click at [901, 334] on input "Search Form" at bounding box center [936, 330] width 209 height 24
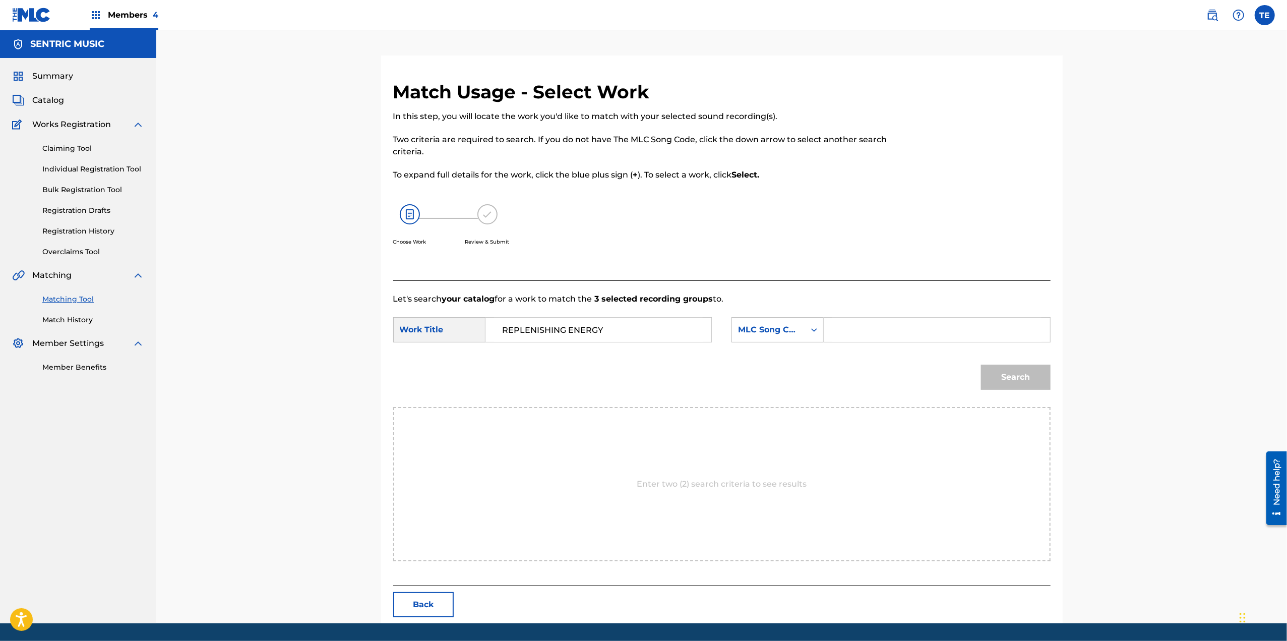
paste input "RN7X1R"
type input "RN7X1R"
click at [1031, 373] on button "Search" at bounding box center [1016, 376] width 70 height 25
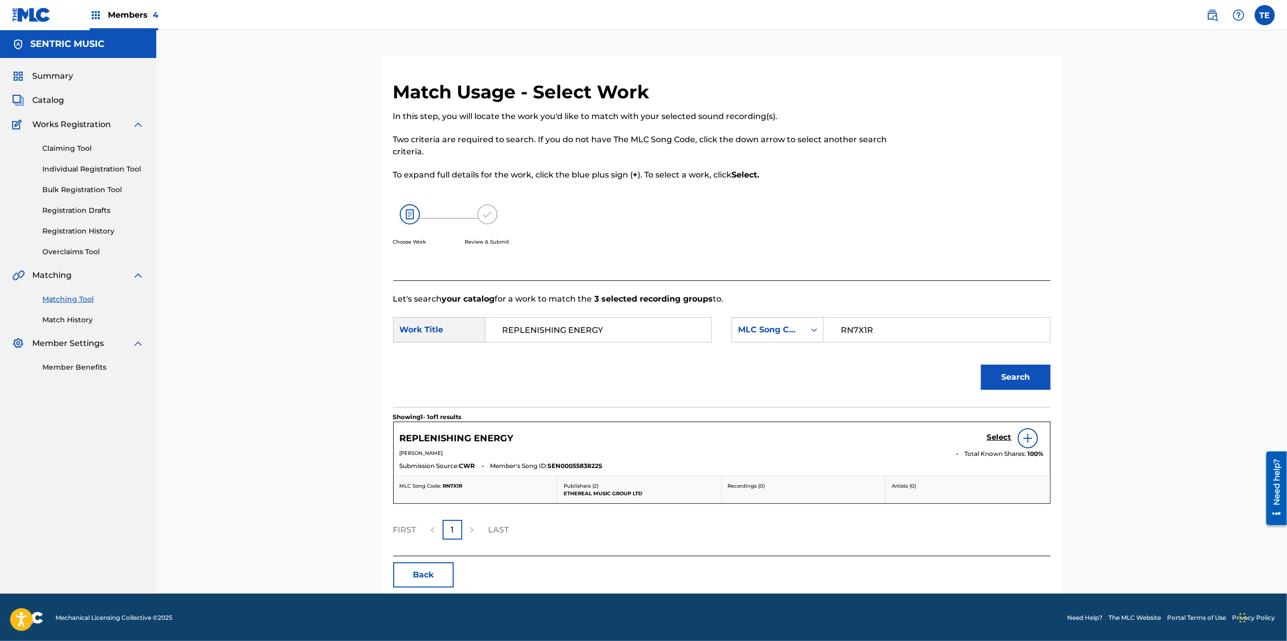
click at [1003, 441] on h5 "Select" at bounding box center [999, 437] width 25 height 10
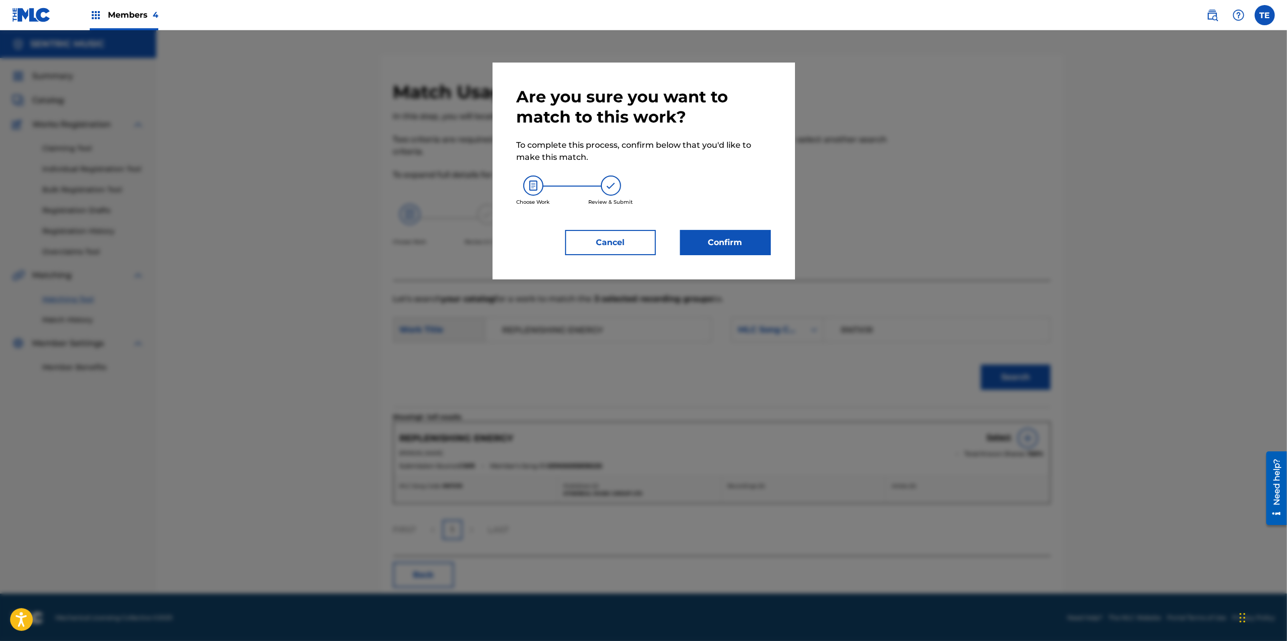
click at [691, 243] on button "Confirm" at bounding box center [725, 242] width 91 height 25
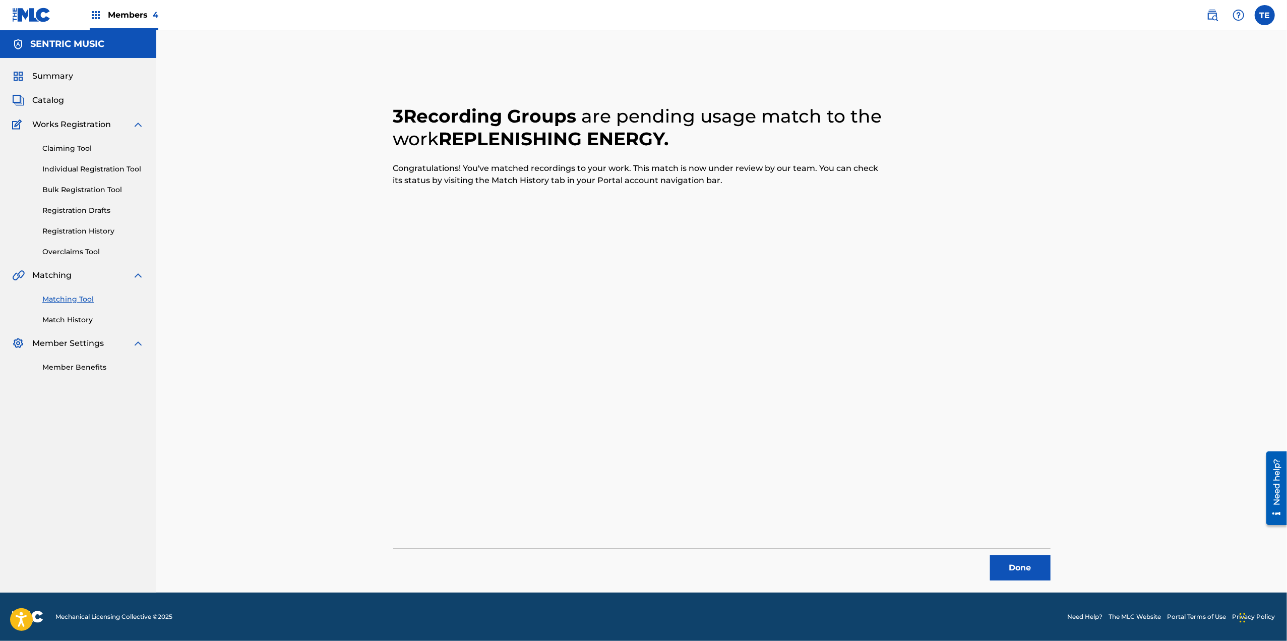
click at [1024, 560] on button "Done" at bounding box center [1020, 567] width 60 height 25
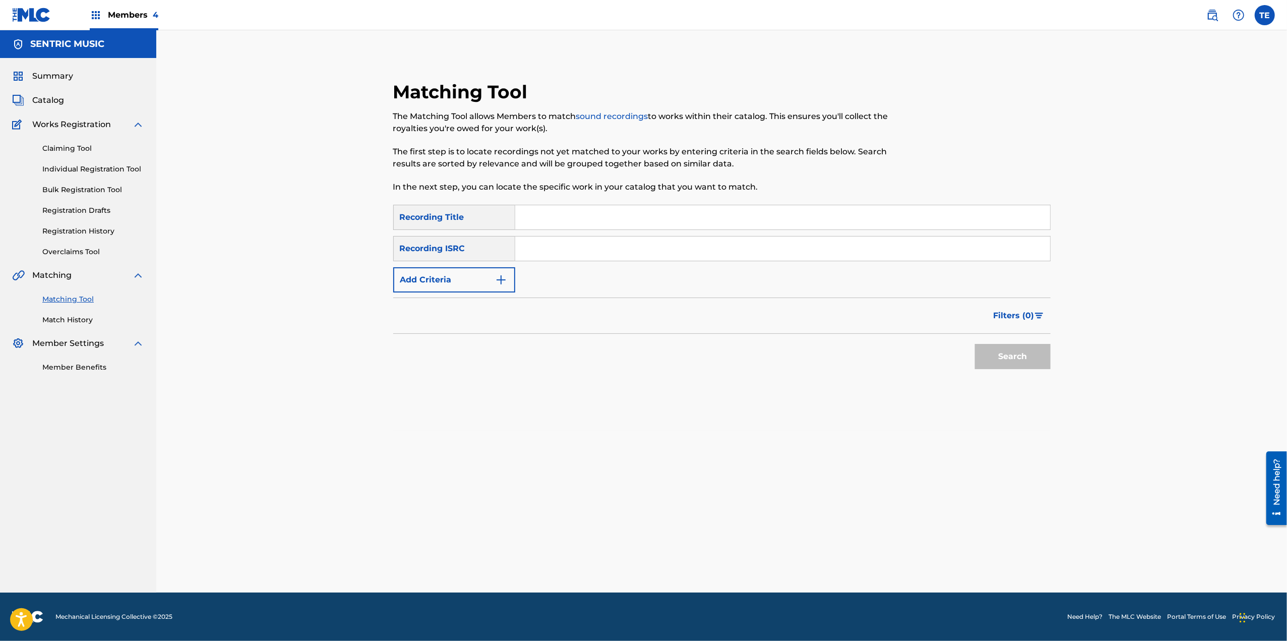
click at [544, 215] on input "Search Form" at bounding box center [782, 217] width 535 height 24
click at [477, 274] on button "Add Criteria" at bounding box center [454, 279] width 122 height 25
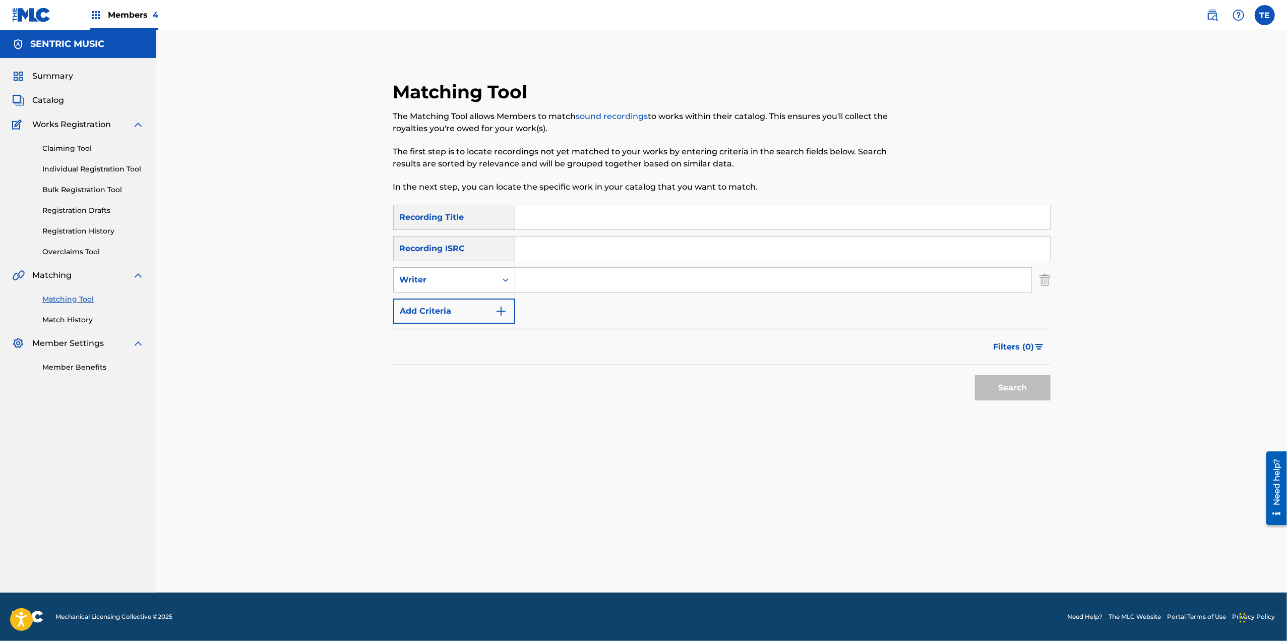
click at [479, 278] on div "Writer" at bounding box center [445, 280] width 91 height 12
click at [465, 320] on div "Writer" at bounding box center [454, 330] width 121 height 25
click at [468, 286] on div "Writer" at bounding box center [445, 279] width 103 height 19
click at [469, 302] on div "Recording Artist" at bounding box center [454, 304] width 121 height 25
click at [555, 275] on input "Search Form" at bounding box center [773, 280] width 516 height 24
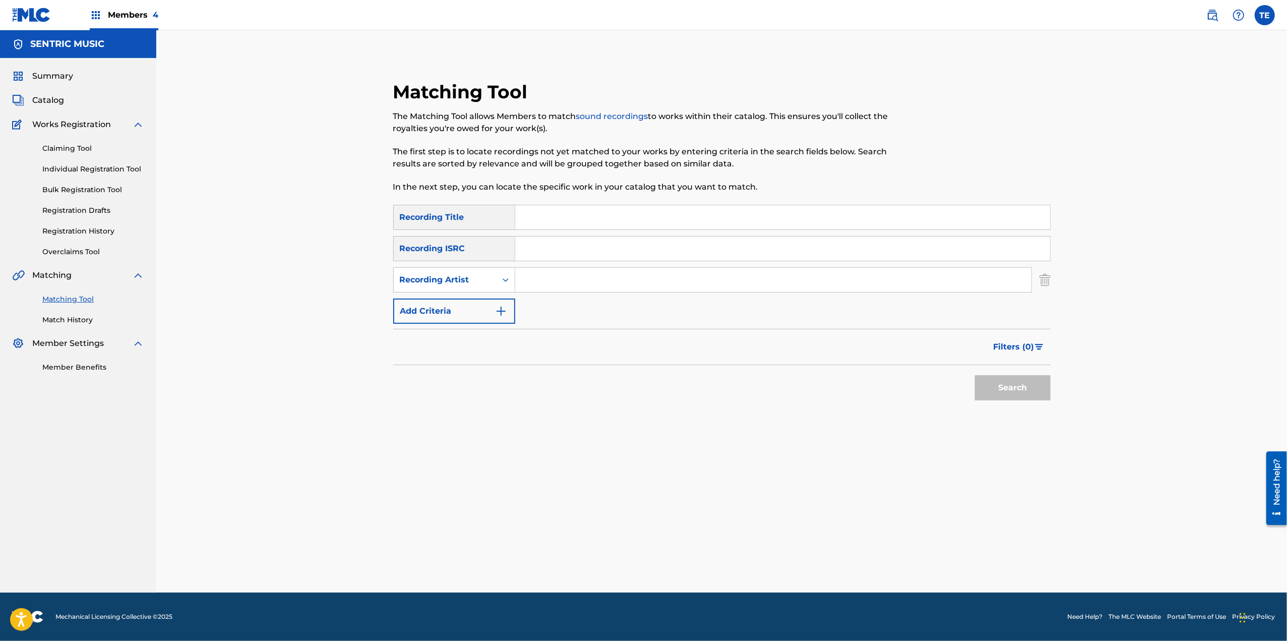
paste input "[PERSON_NAME]"
type input "[PERSON_NAME]"
click at [564, 209] on input "Search Form" at bounding box center [782, 217] width 535 height 24
click at [628, 214] on input "Search Form" at bounding box center [782, 217] width 535 height 24
paste input "Resilience"
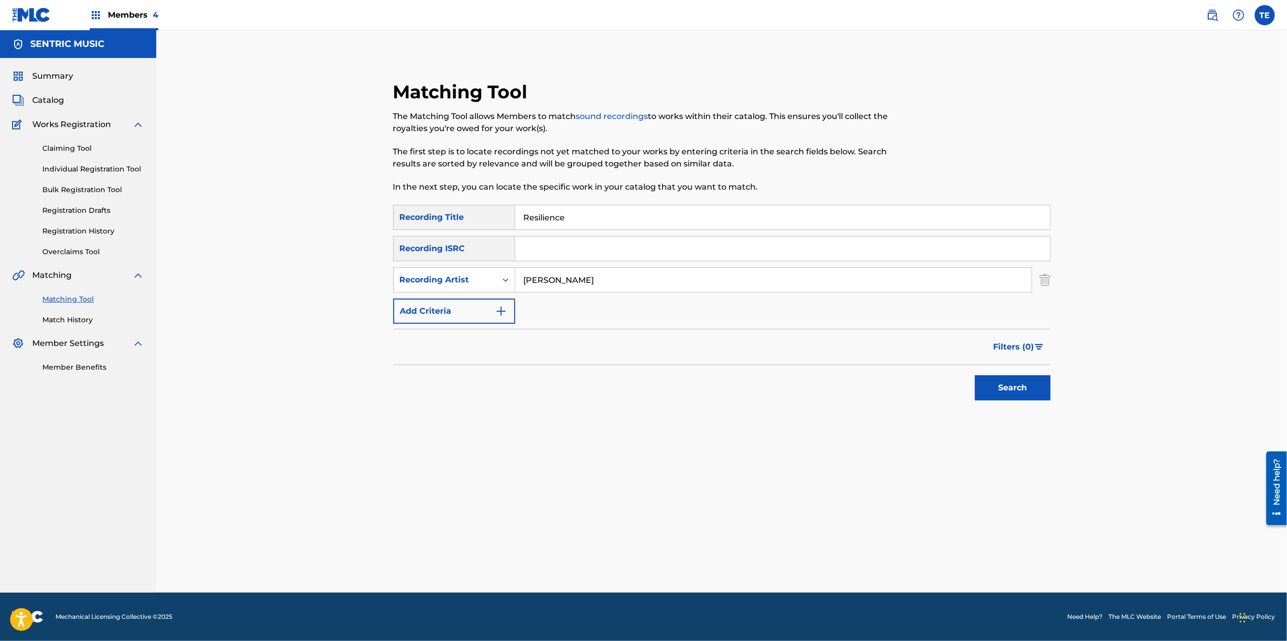
type input "Resilience"
click at [1009, 402] on div "Search" at bounding box center [1010, 385] width 81 height 40
click at [1003, 385] on button "Search" at bounding box center [1013, 387] width 76 height 25
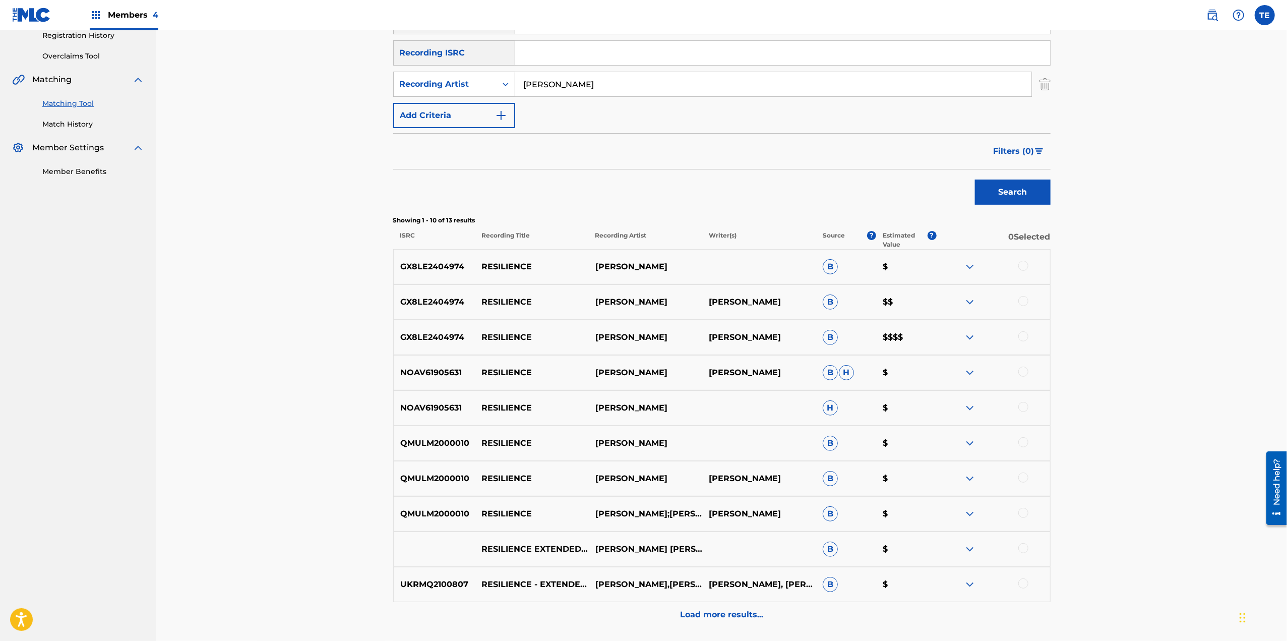
scroll to position [252, 0]
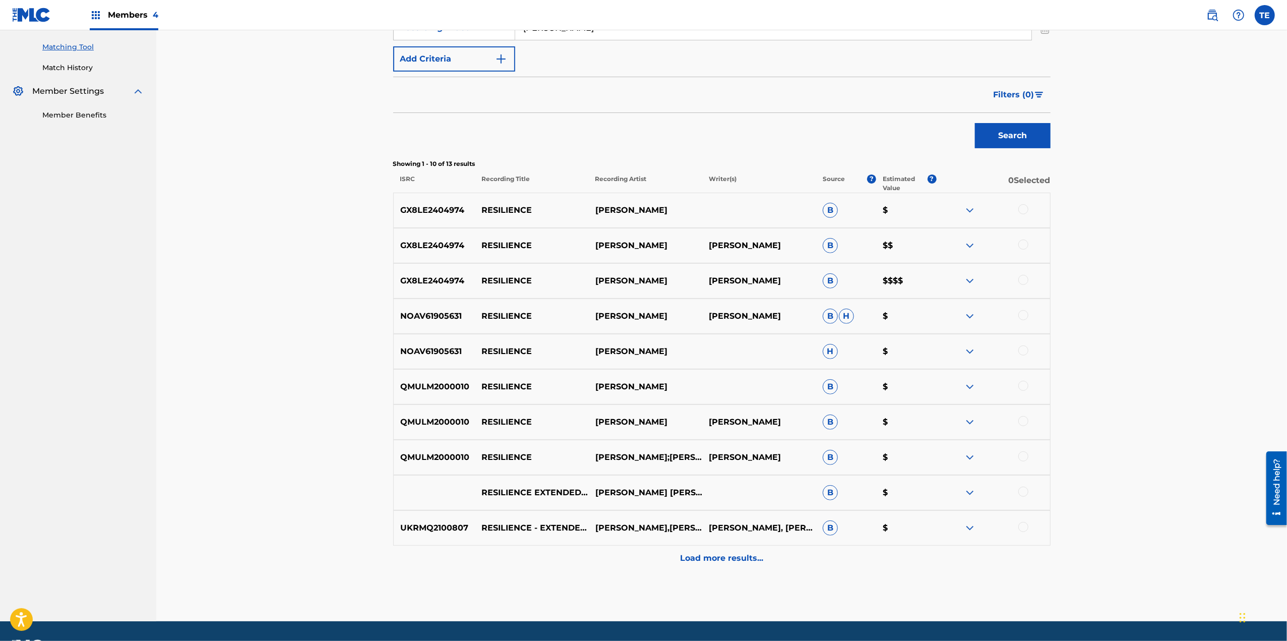
click at [1019, 280] on div at bounding box center [1023, 280] width 10 height 10
click at [1029, 246] on div at bounding box center [992, 245] width 113 height 12
click at [1024, 244] on div at bounding box center [1023, 244] width 10 height 10
click at [1027, 209] on div at bounding box center [1023, 209] width 10 height 10
click at [522, 241] on p "RESILIENCE" at bounding box center [531, 245] width 113 height 12
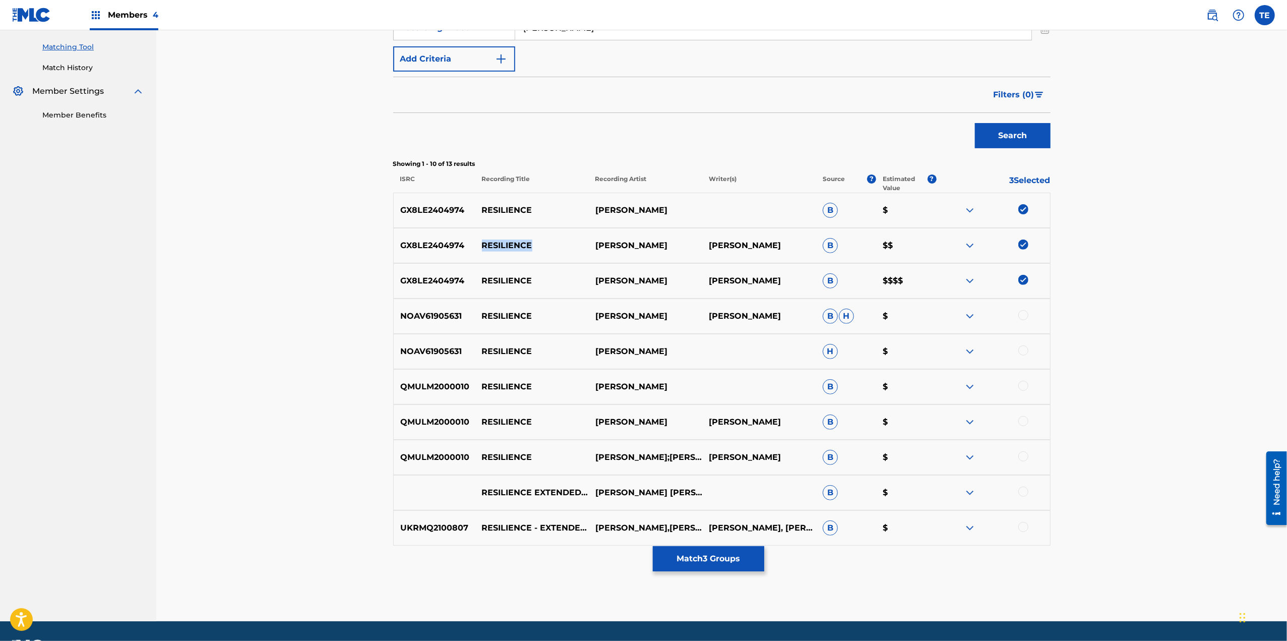
click at [522, 241] on p "RESILIENCE" at bounding box center [531, 245] width 113 height 12
copy p "RESILIENCE"
click at [720, 546] on button "Match 3 Groups" at bounding box center [708, 558] width 111 height 25
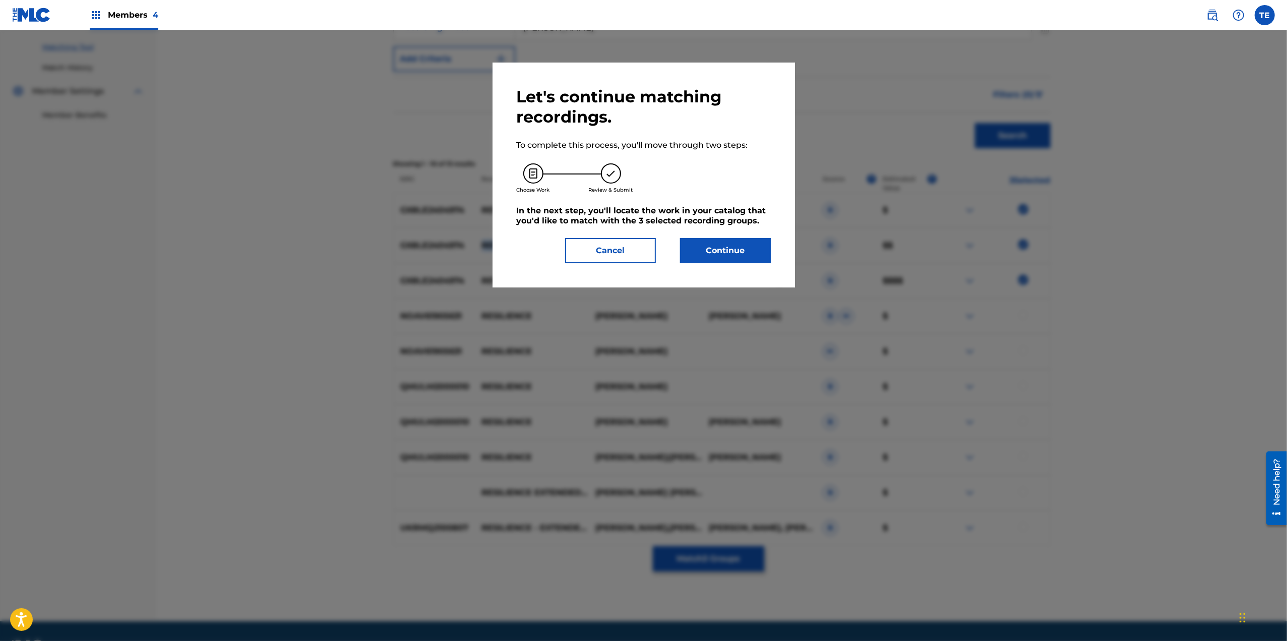
click at [707, 249] on button "Continue" at bounding box center [725, 250] width 91 height 25
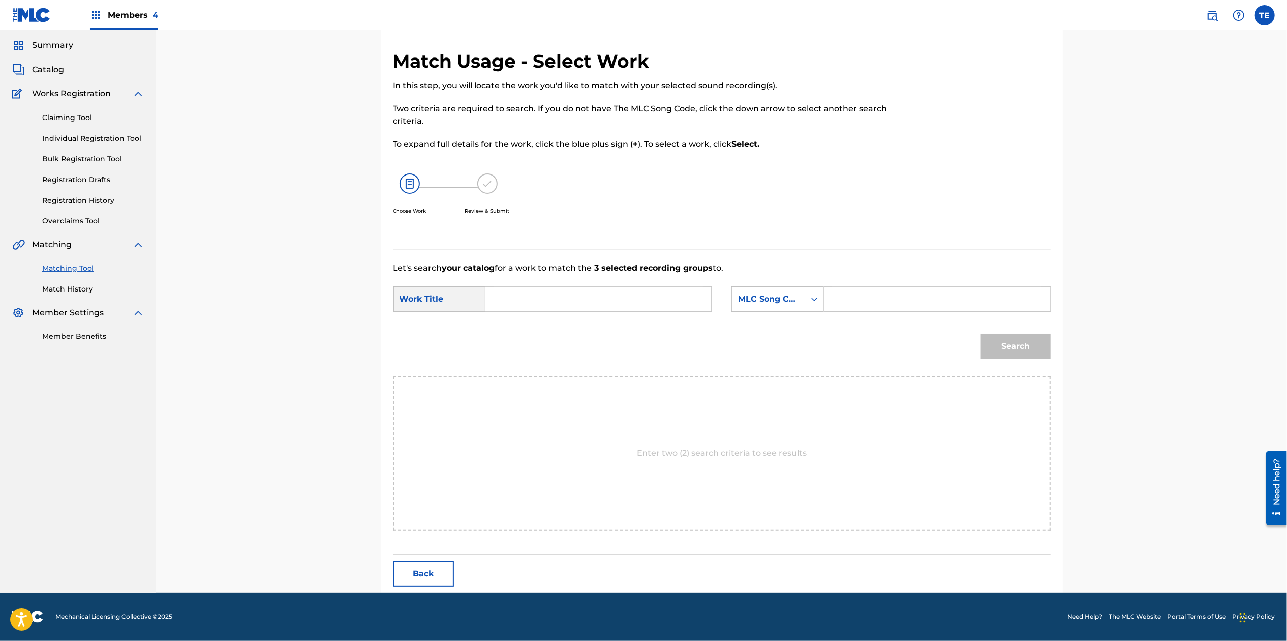
scroll to position [0, 0]
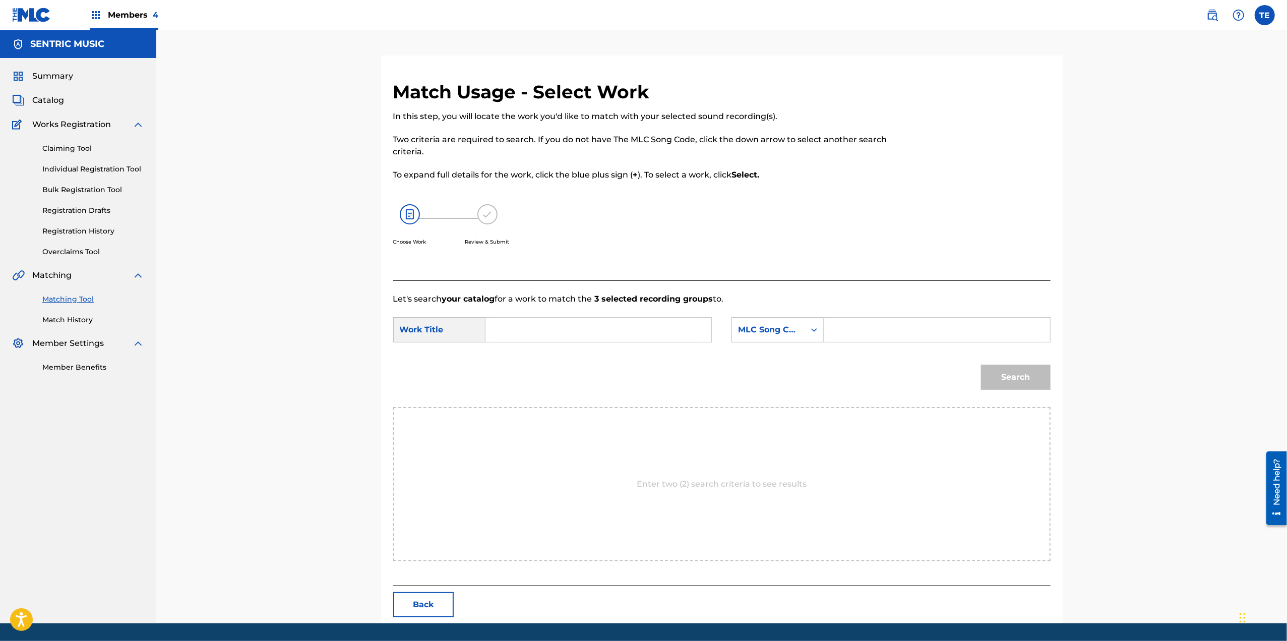
click at [598, 321] on input "Search Form" at bounding box center [598, 330] width 209 height 24
paste input "RESILIENCE"
type input "RESILIENCE"
click at [903, 335] on input "Search Form" at bounding box center [936, 330] width 209 height 24
paste input "RO7J0U"
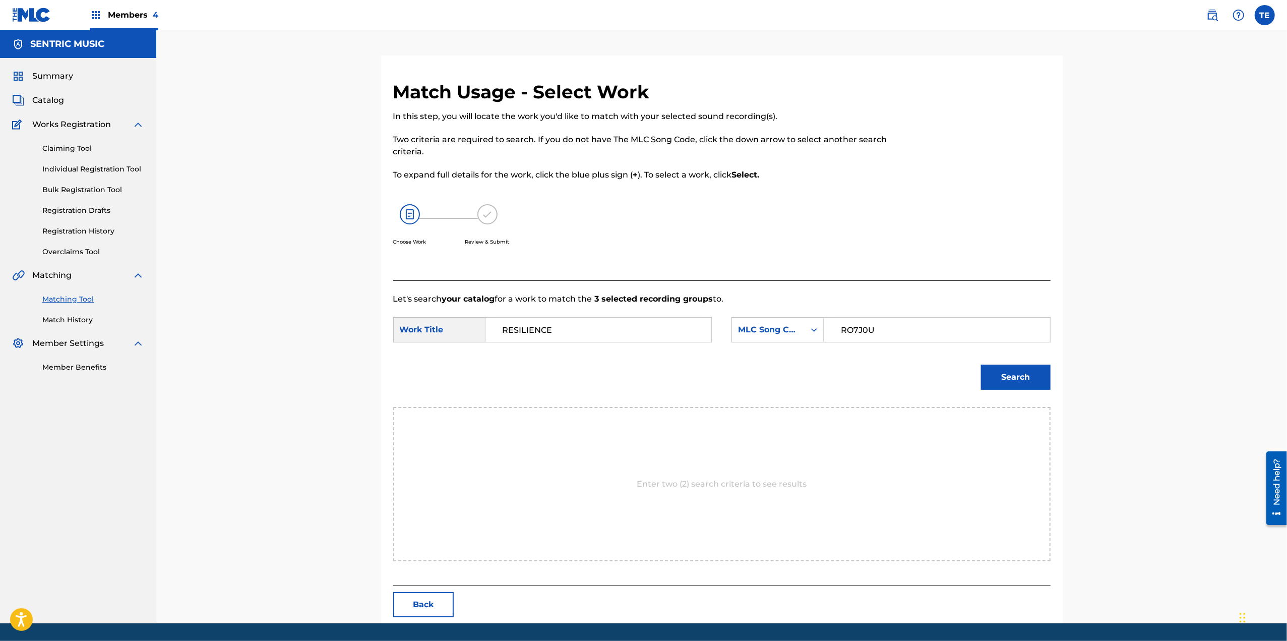
type input "RO7J0U"
click at [1004, 365] on button "Search" at bounding box center [1016, 376] width 70 height 25
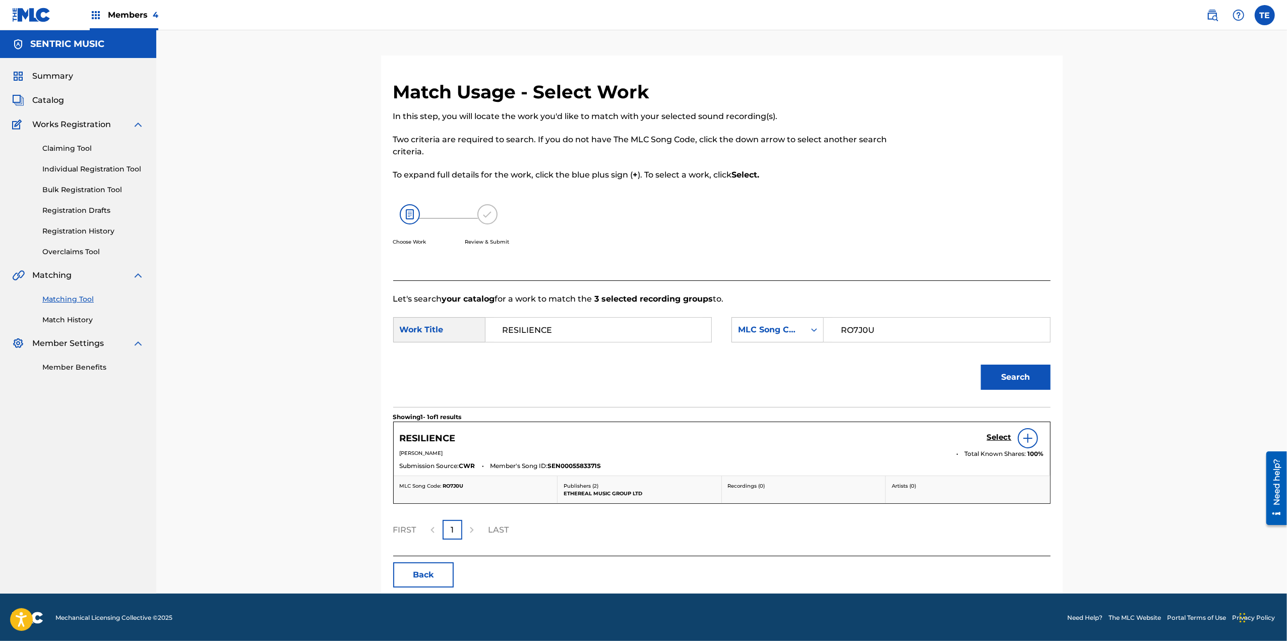
click at [1007, 437] on h5 "Select" at bounding box center [999, 437] width 25 height 10
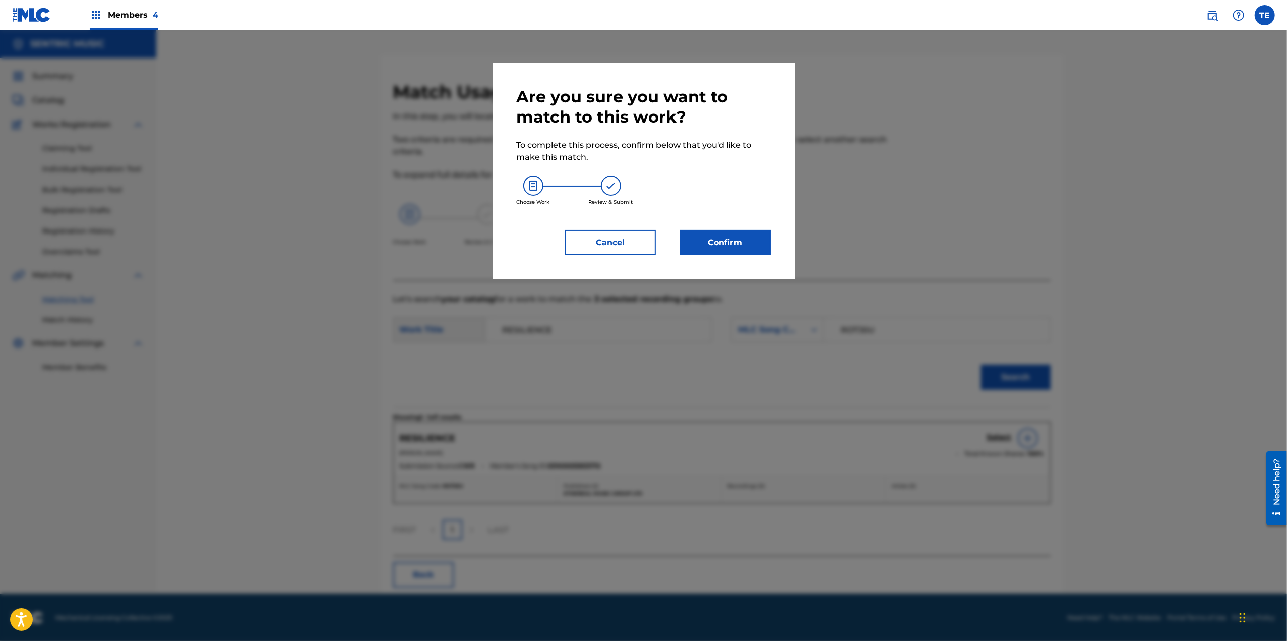
click at [717, 240] on button "Confirm" at bounding box center [725, 242] width 91 height 25
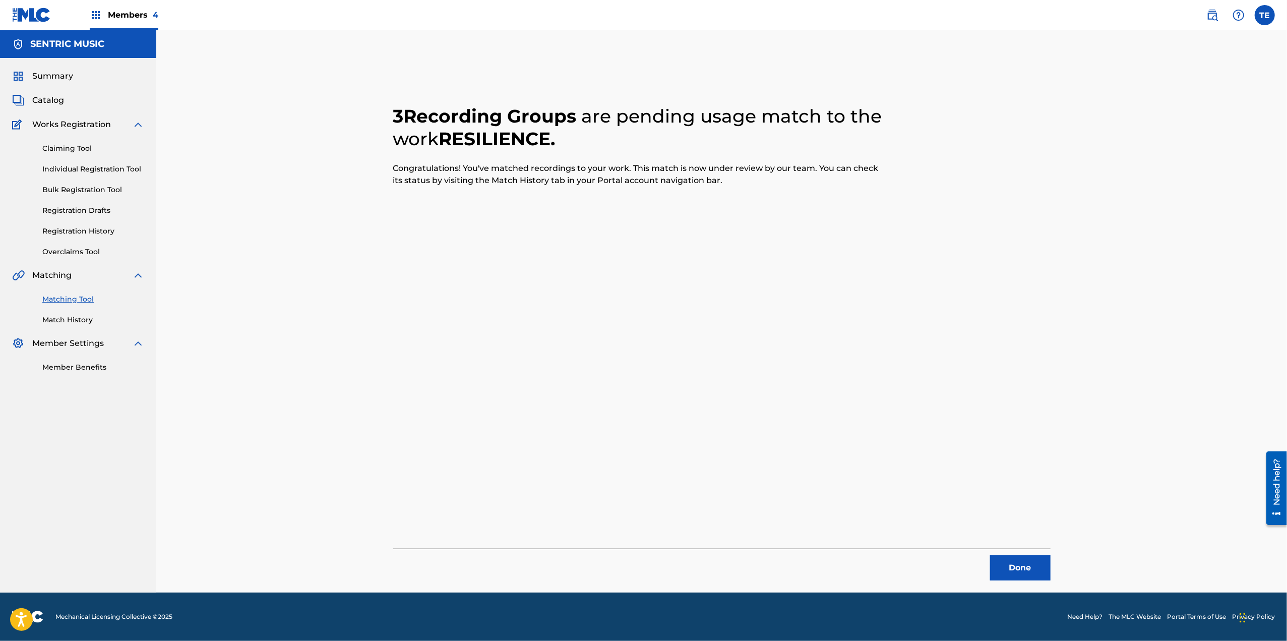
click at [1010, 562] on button "Done" at bounding box center [1020, 567] width 60 height 25
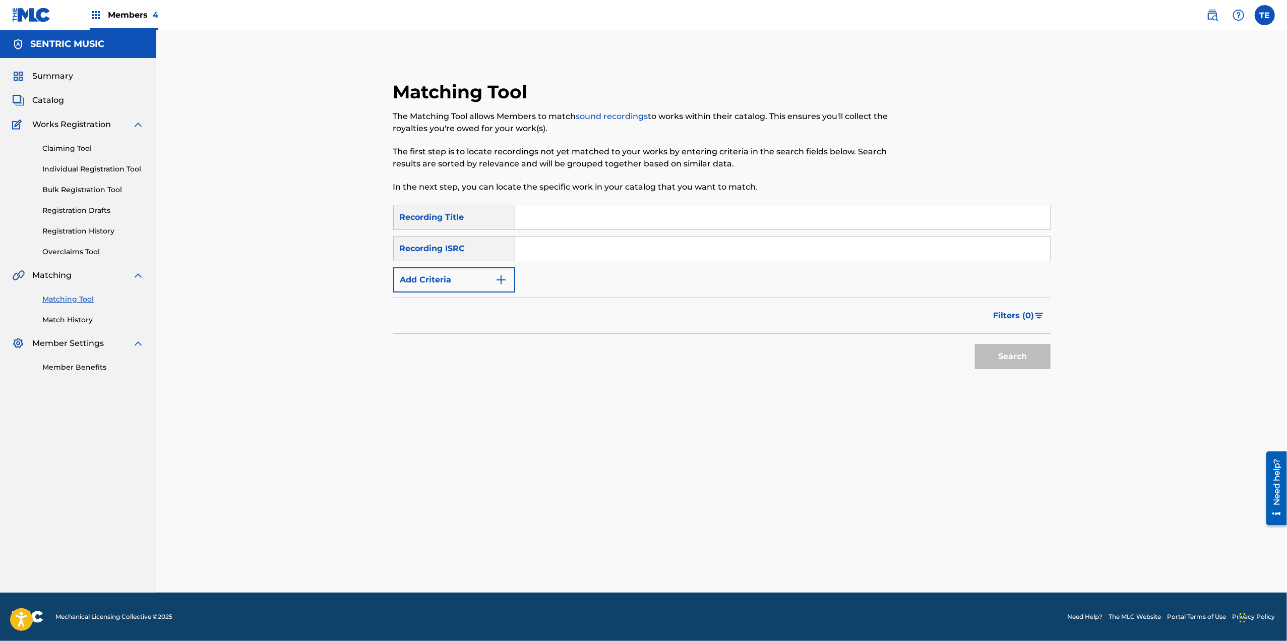
click at [476, 269] on button "Add Criteria" at bounding box center [454, 279] width 122 height 25
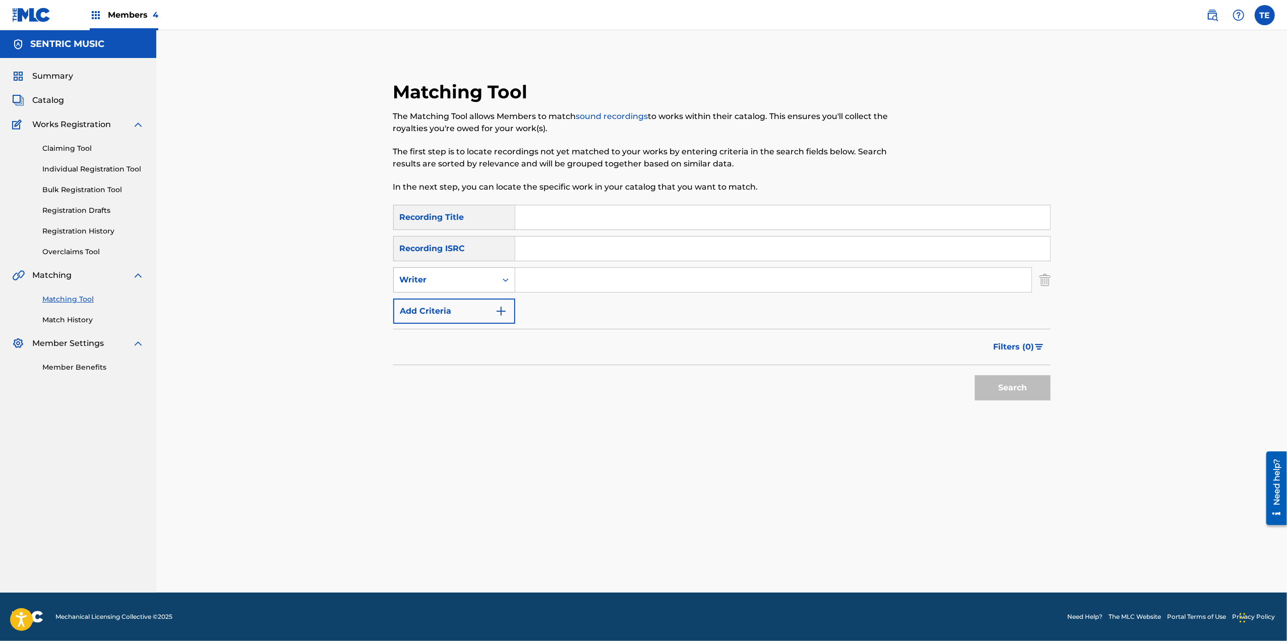
click at [480, 288] on div "Writer" at bounding box center [445, 279] width 103 height 19
click at [473, 309] on div "Recording Artist" at bounding box center [454, 304] width 121 height 25
click at [590, 262] on div "SearchWithCriteriaddd5adcf-c197-4b09-9f31-578a485e55ab Recording Title SearchWi…" at bounding box center [721, 264] width 657 height 119
click at [569, 285] on input "Search Form" at bounding box center [773, 280] width 516 height 24
paste input "[PERSON_NAME]"
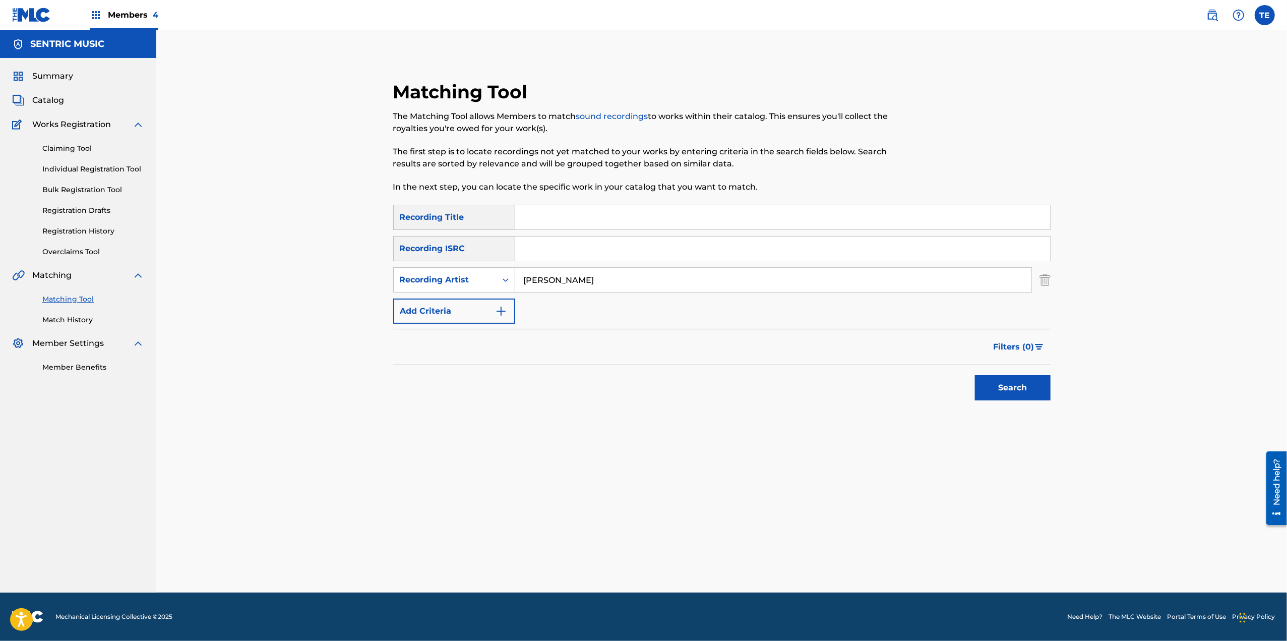
type input "[PERSON_NAME]"
drag, startPoint x: 577, startPoint y: 210, endPoint x: 587, endPoint y: 219, distance: 13.5
click at [582, 215] on input "Search Form" at bounding box center [782, 217] width 535 height 24
paste input "Respect"
type input "Respect"
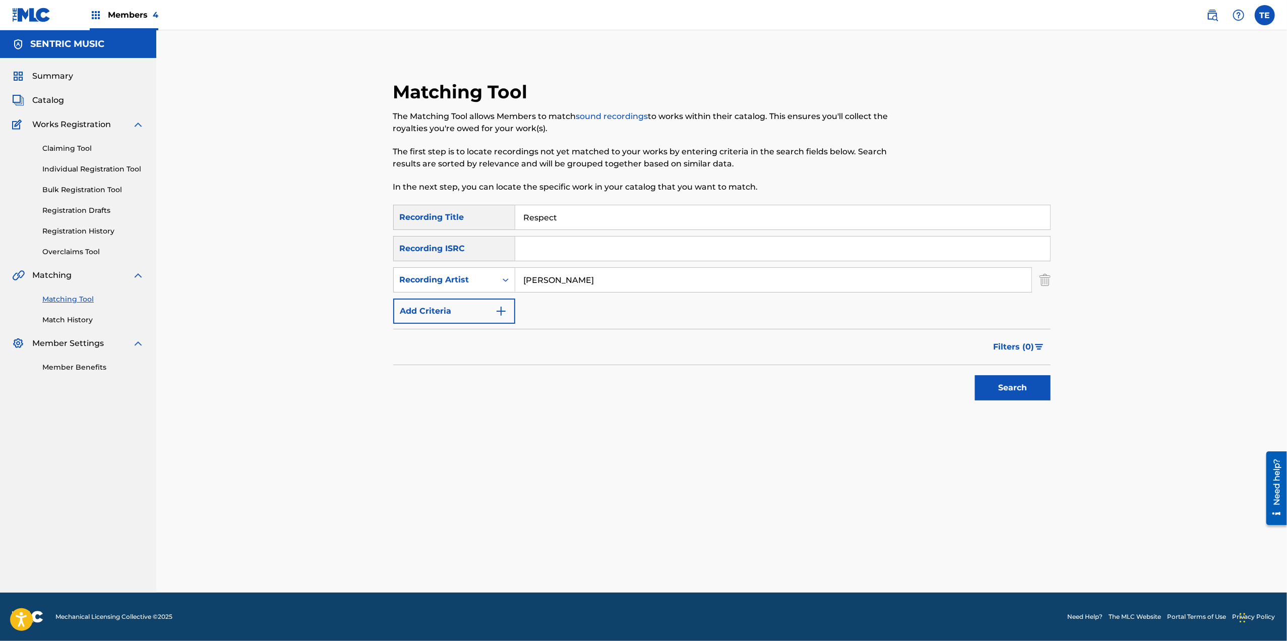
click at [1015, 389] on button "Search" at bounding box center [1013, 387] width 76 height 25
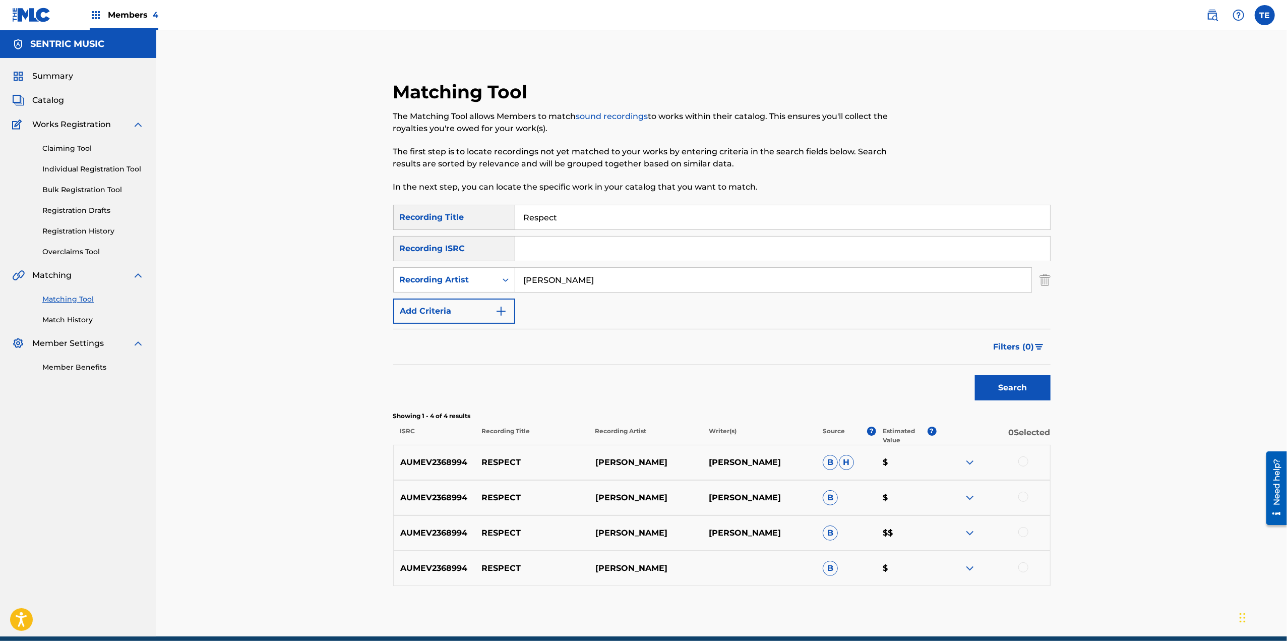
click at [508, 459] on p "RESPECT" at bounding box center [531, 462] width 113 height 12
copy p "RESPECT"
click at [1016, 459] on div at bounding box center [992, 462] width 113 height 12
click at [1019, 459] on div at bounding box center [992, 462] width 113 height 12
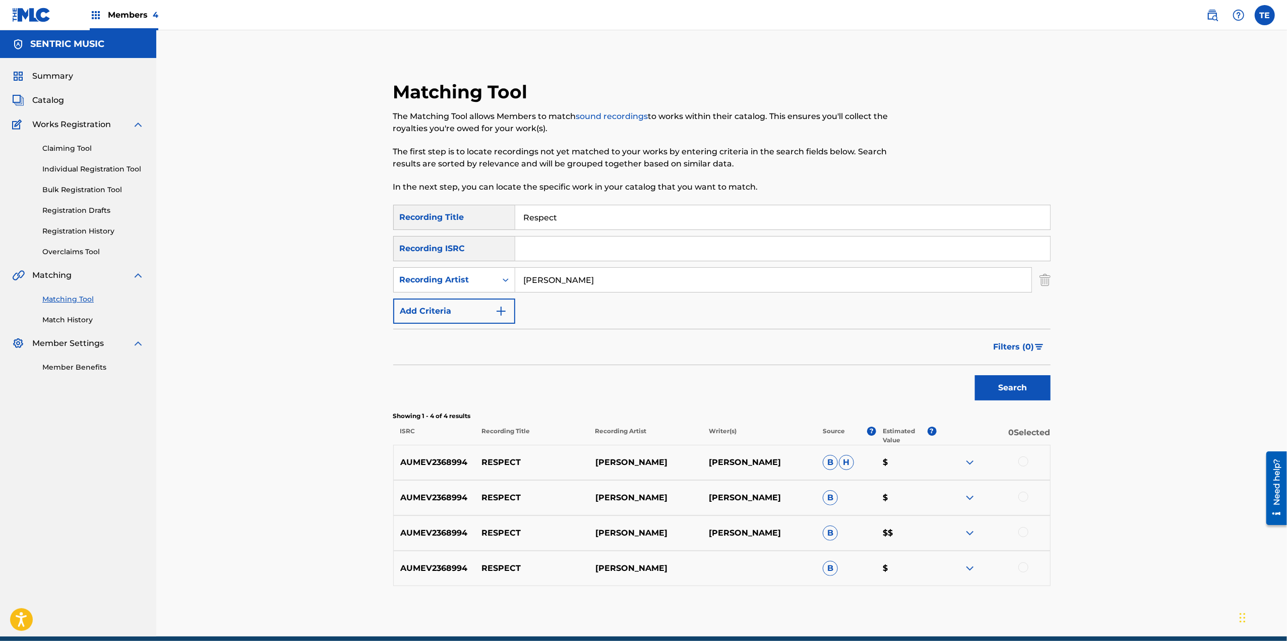
click at [1021, 460] on div at bounding box center [1023, 461] width 10 height 10
click at [1022, 493] on div at bounding box center [1023, 496] width 10 height 10
click at [1022, 533] on div at bounding box center [1023, 532] width 10 height 10
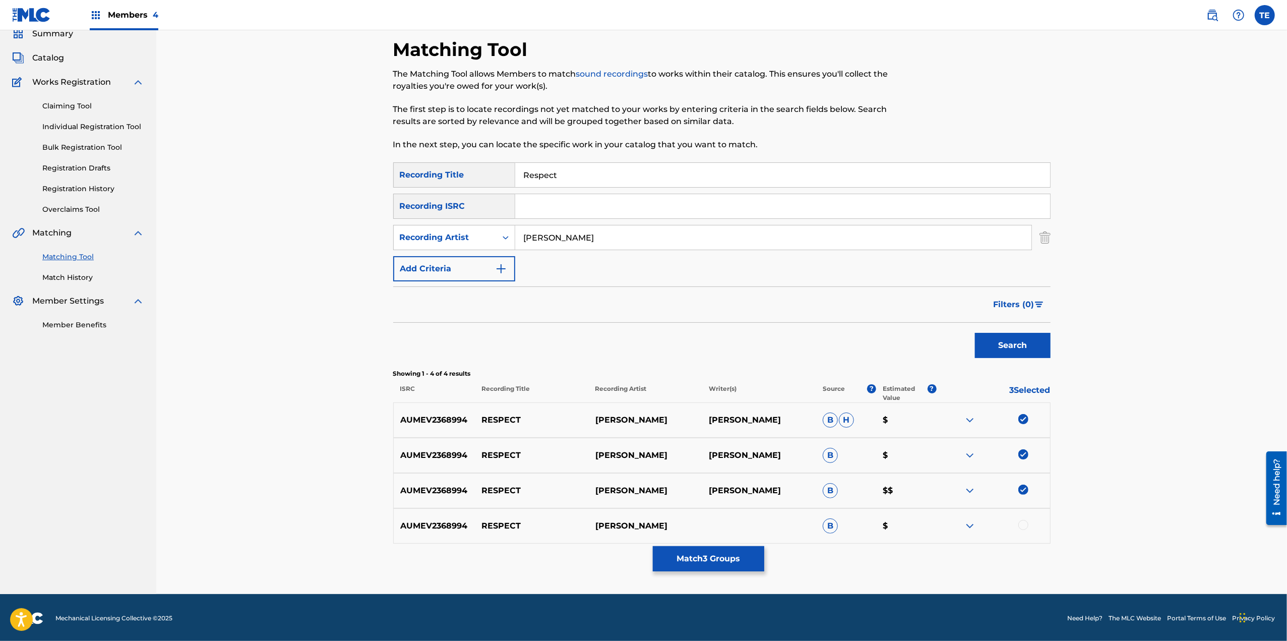
scroll to position [43, 0]
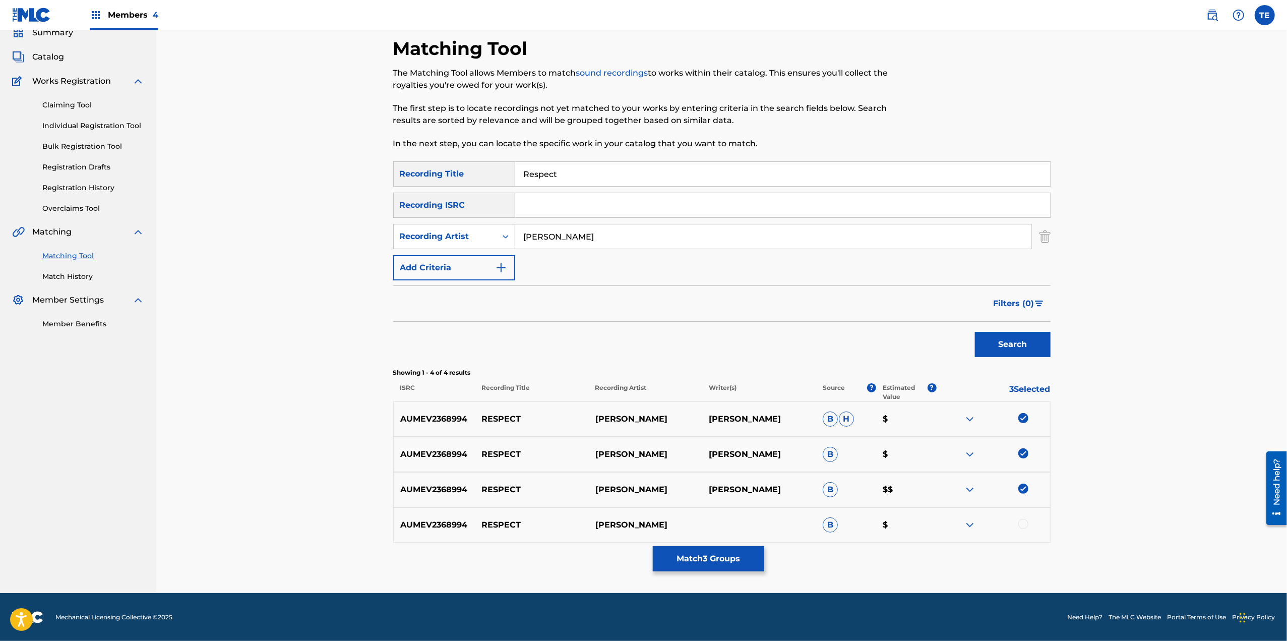
click at [1028, 523] on div at bounding box center [1023, 524] width 10 height 10
click at [703, 556] on button "Match 4 Groups" at bounding box center [708, 558] width 111 height 25
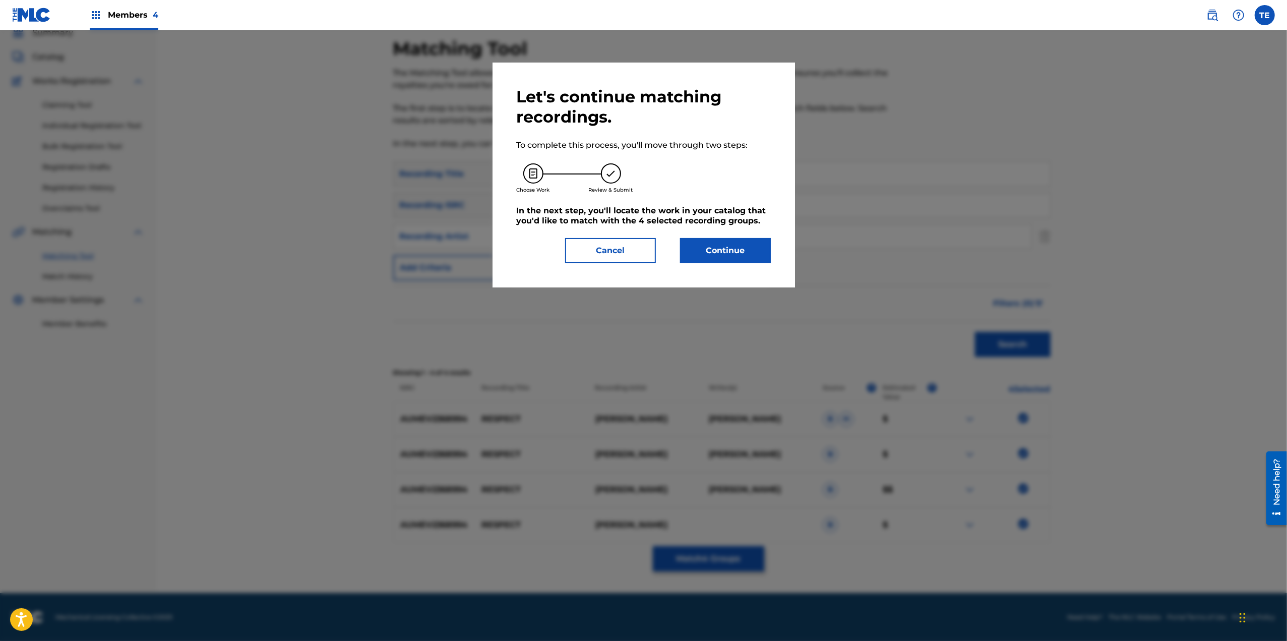
click at [736, 256] on button "Continue" at bounding box center [725, 250] width 91 height 25
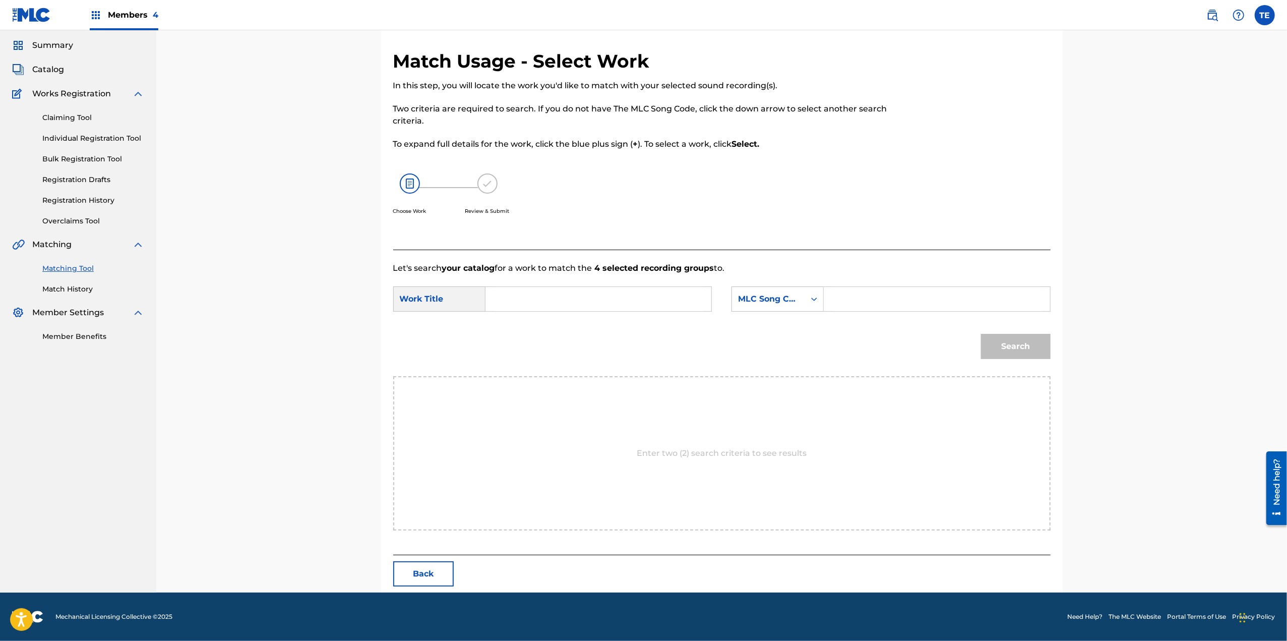
scroll to position [0, 0]
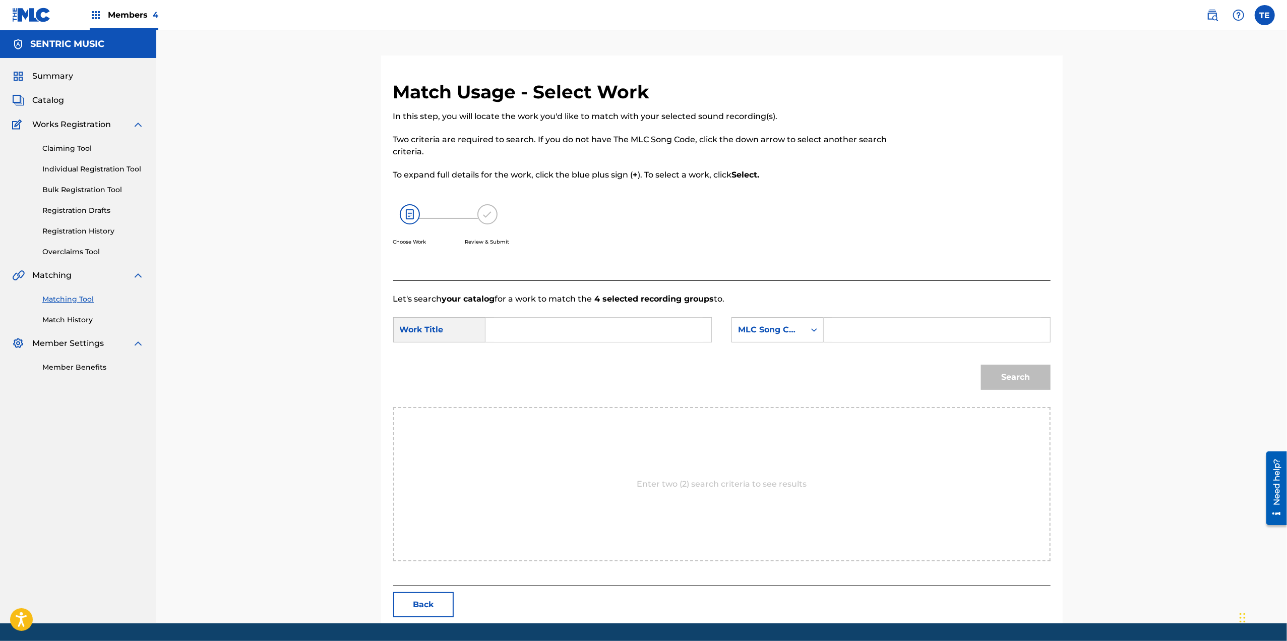
click at [628, 323] on input "Search Form" at bounding box center [598, 330] width 209 height 24
click at [841, 332] on input "Search Form" at bounding box center [936, 330] width 209 height 24
click at [641, 326] on input "Search Form" at bounding box center [598, 330] width 209 height 24
click at [868, 330] on input "Search Form" at bounding box center [936, 330] width 209 height 24
paste input "RESPECT"
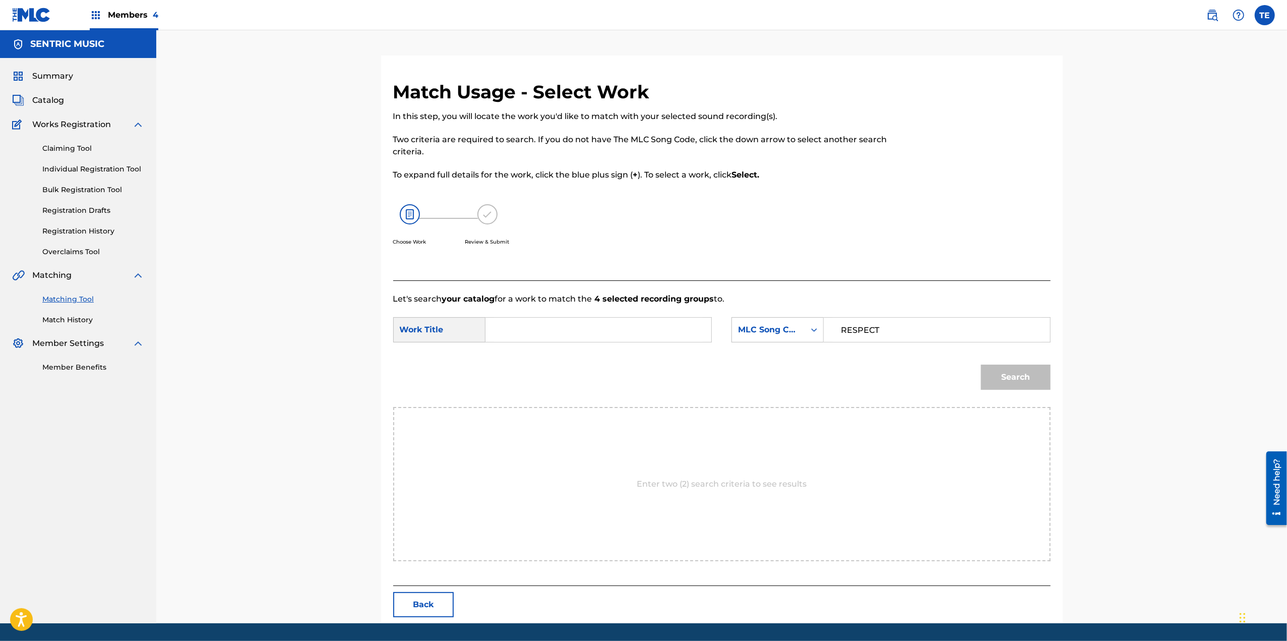
type input "RESPECT"
click at [566, 335] on input "Search Form" at bounding box center [598, 330] width 209 height 24
paste input "RESPECT"
type input "RESPECT"
click at [841, 332] on input "RESPECT" at bounding box center [936, 330] width 209 height 24
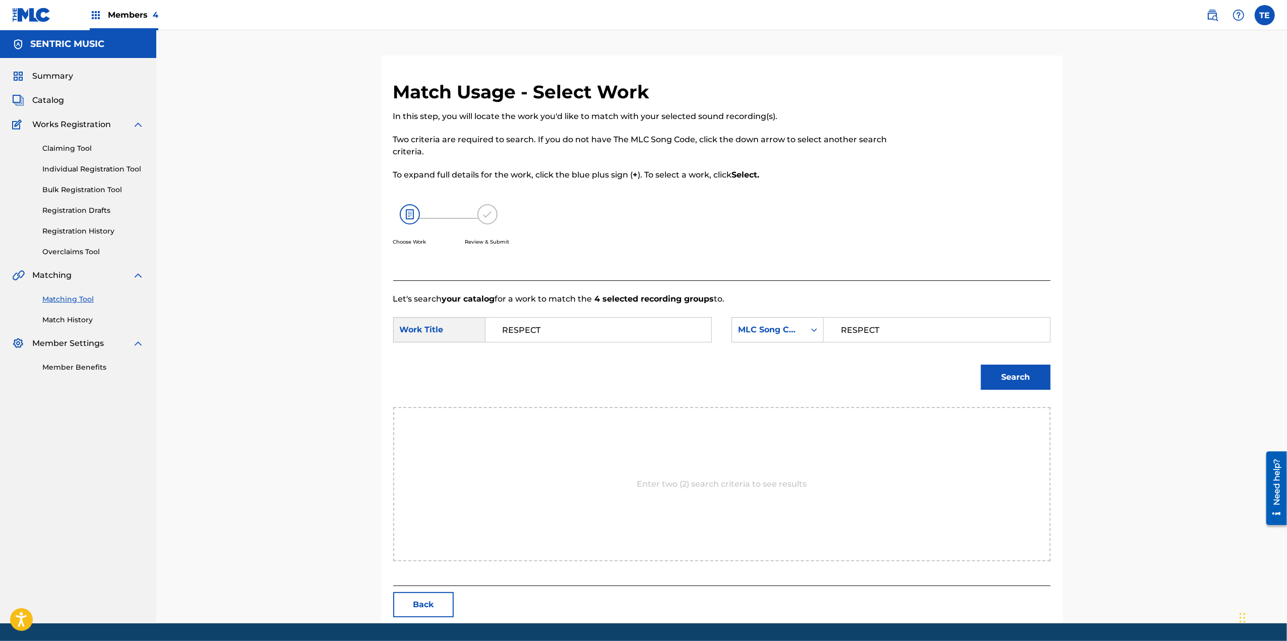
click at [841, 332] on input "RESPECT" at bounding box center [936, 330] width 209 height 24
click at [874, 321] on input "Search Form" at bounding box center [936, 330] width 209 height 24
paste input "RO7CU6"
type input "RO7CU6"
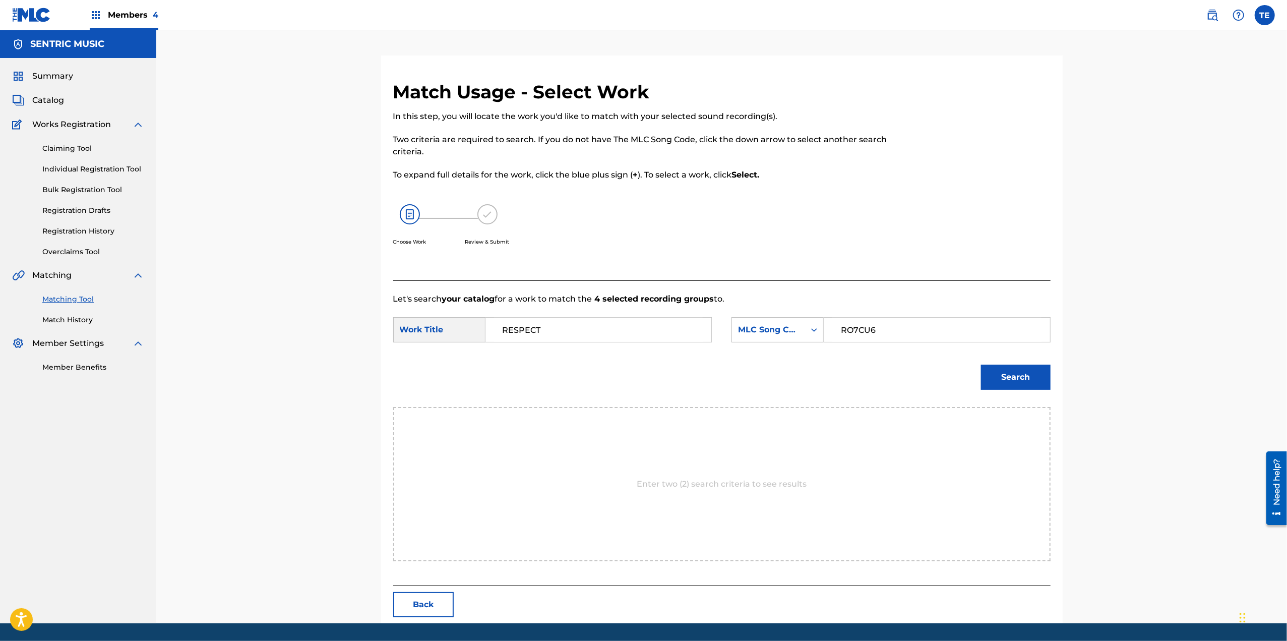
click at [1018, 376] on button "Search" at bounding box center [1016, 376] width 70 height 25
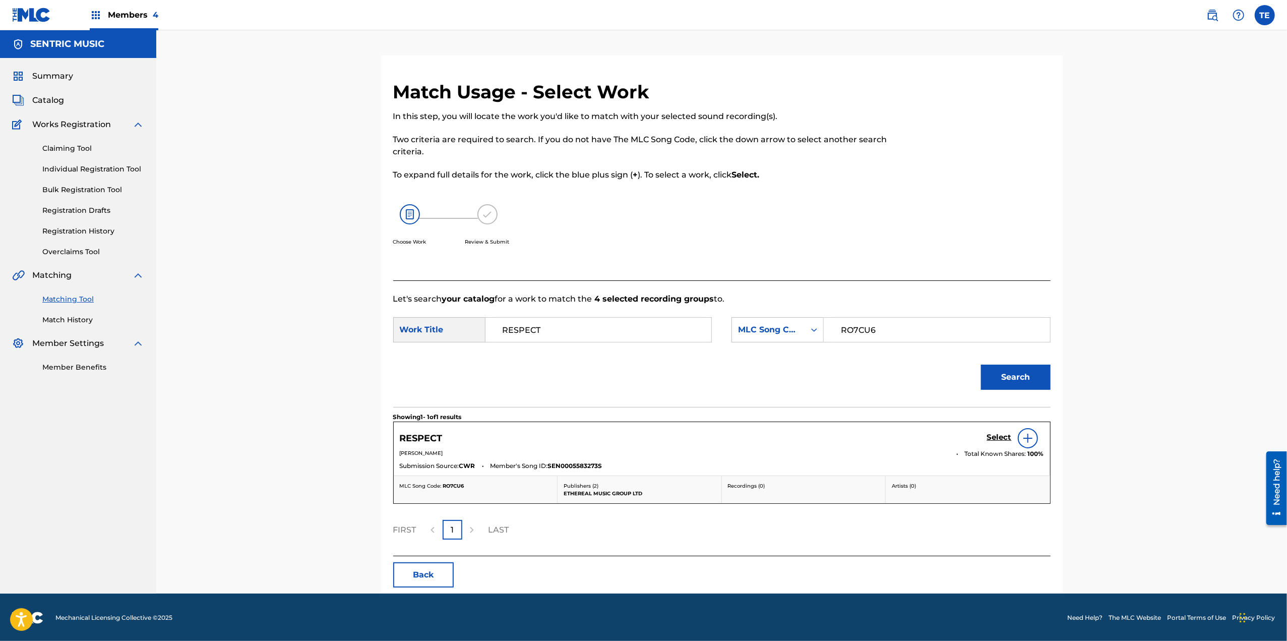
click at [1004, 437] on h5 "Select" at bounding box center [999, 437] width 25 height 10
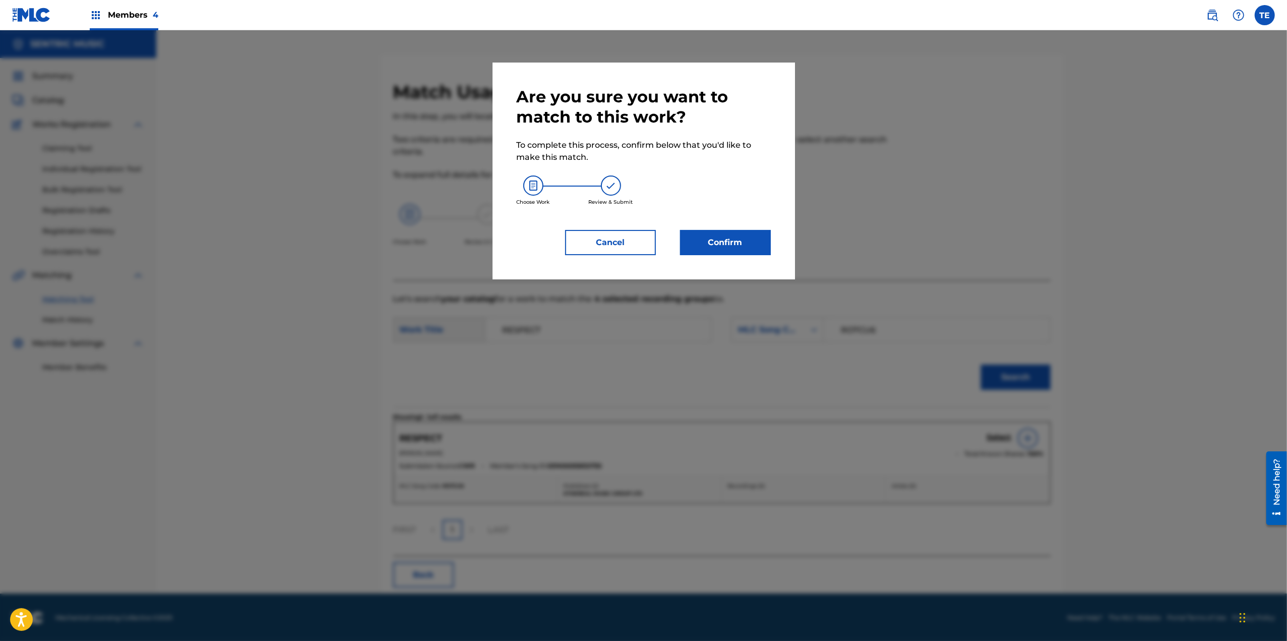
click at [743, 241] on button "Confirm" at bounding box center [725, 242] width 91 height 25
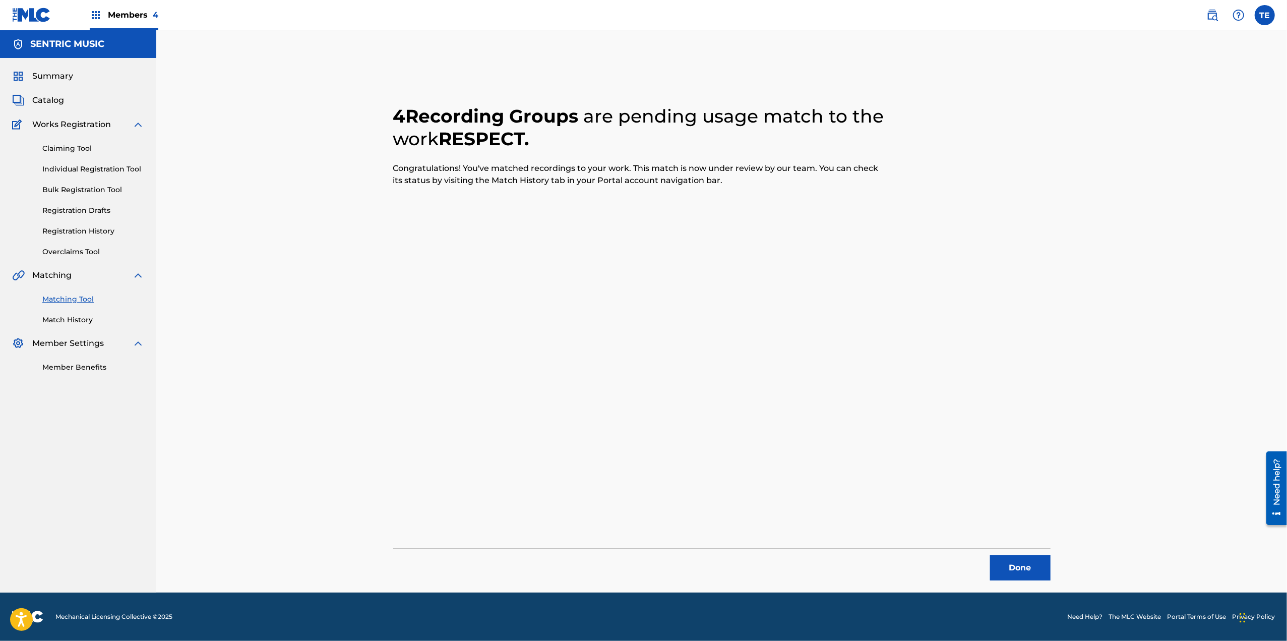
click at [1025, 560] on button "Done" at bounding box center [1020, 567] width 60 height 25
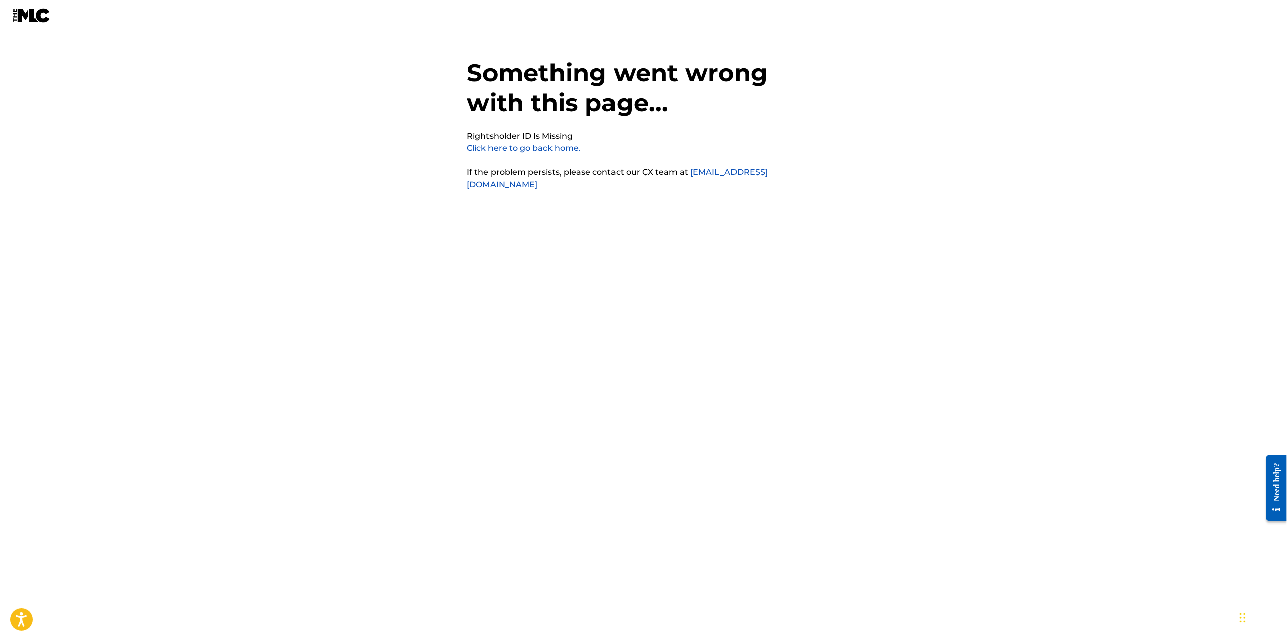
drag, startPoint x: 532, startPoint y: 145, endPoint x: 573, endPoint y: 117, distance: 48.9
click at [533, 145] on link "Click here to go back home." at bounding box center [524, 148] width 114 height 10
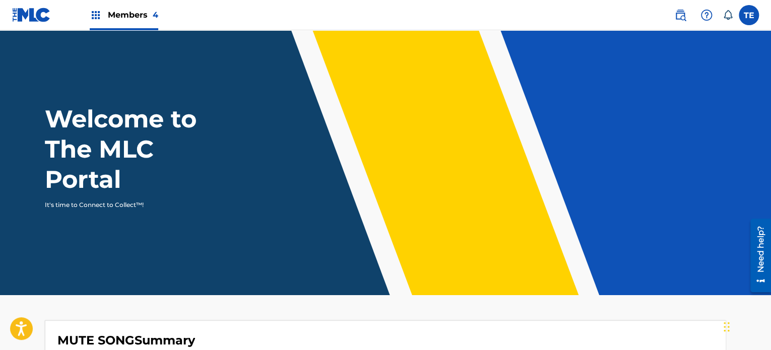
click at [682, 13] on img at bounding box center [680, 15] width 12 height 12
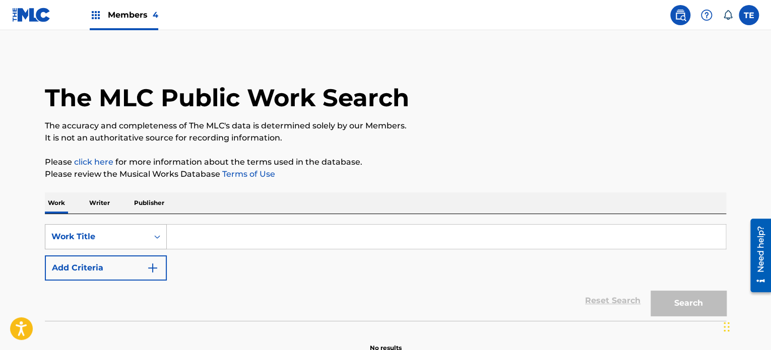
click at [145, 239] on div "Work Title" at bounding box center [106, 236] width 122 height 25
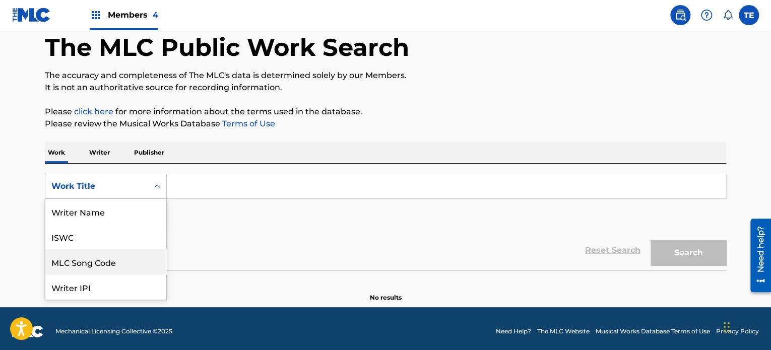
click at [95, 272] on div "MLC Song Code" at bounding box center [105, 261] width 121 height 25
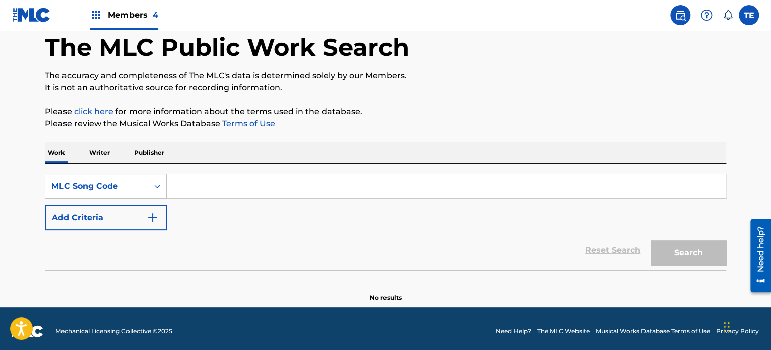
click at [177, 197] on input "Search Form" at bounding box center [446, 186] width 559 height 24
click at [200, 183] on input "Search Form" at bounding box center [446, 186] width 559 height 24
paste input "RO7RGH"
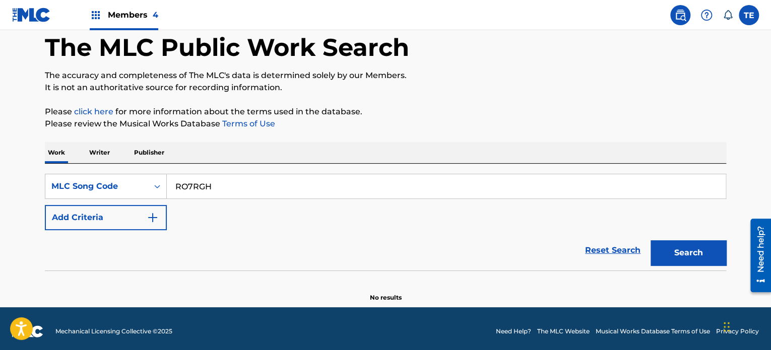
type input "RO7RGH"
click at [651, 240] on button "Search" at bounding box center [689, 252] width 76 height 25
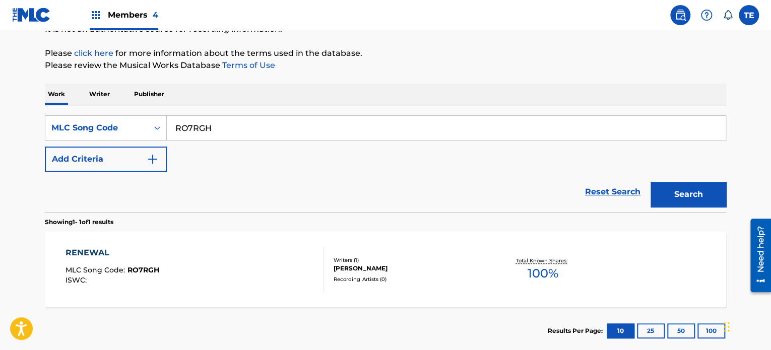
scroll to position [166, 0]
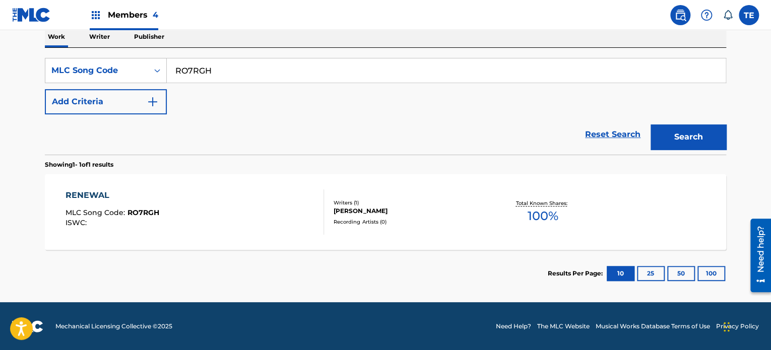
click at [135, 207] on div "RENEWAL MLC Song Code : RO7RGH ISWC :" at bounding box center [113, 212] width 94 height 45
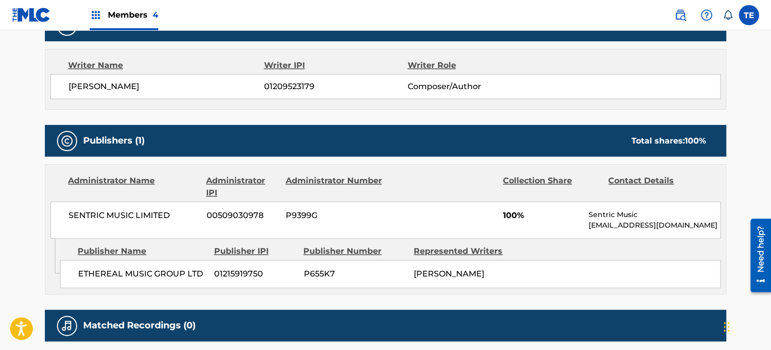
scroll to position [230, 0]
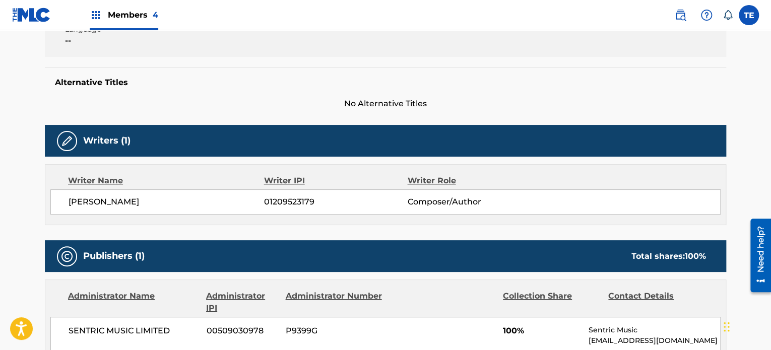
click at [98, 199] on span "[PERSON_NAME]" at bounding box center [167, 202] width 196 height 12
copy div "[PERSON_NAME]"
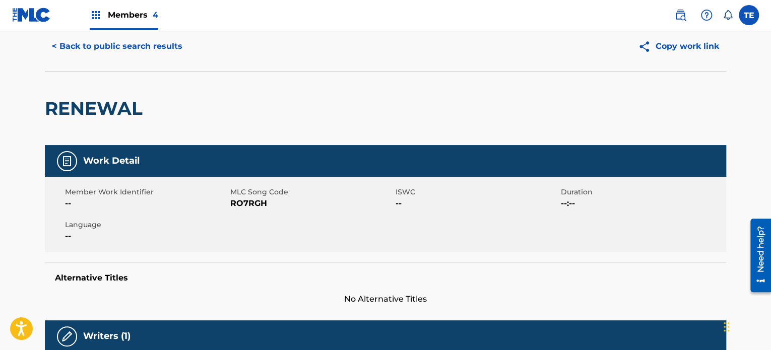
scroll to position [28, 0]
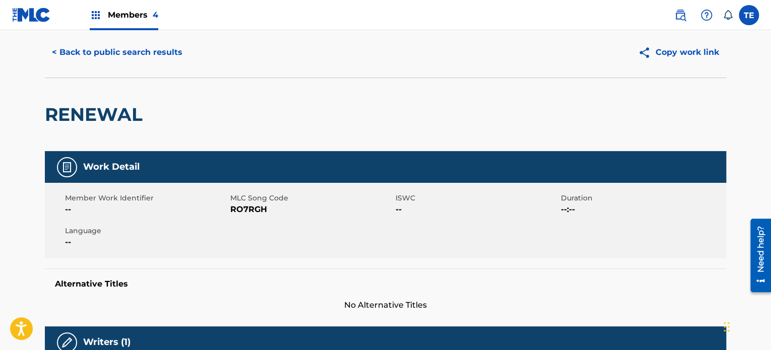
click at [85, 119] on h2 "RENEWAL" at bounding box center [96, 114] width 103 height 23
copy h2 "RENEWAL"
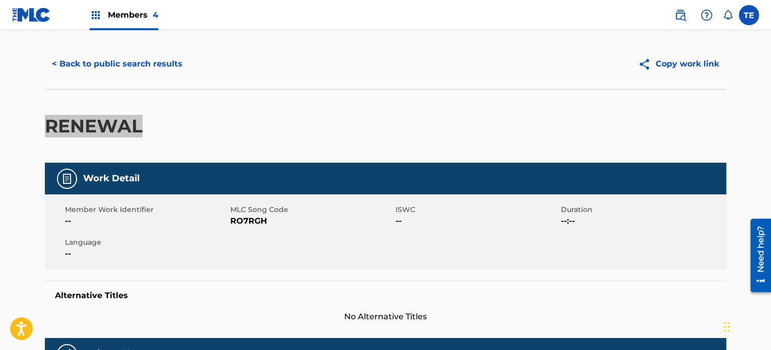
scroll to position [0, 0]
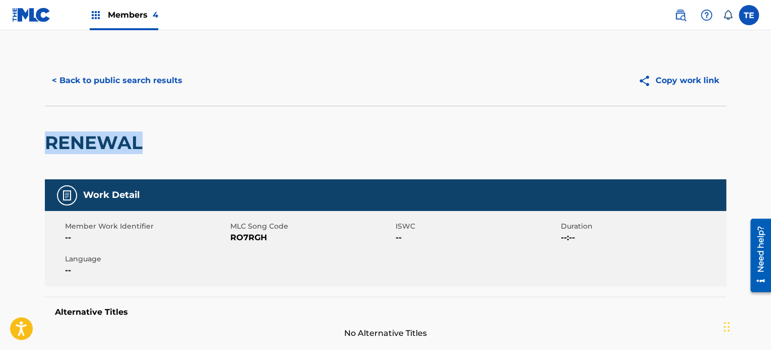
click at [78, 78] on button "< Back to public search results" at bounding box center [117, 80] width 145 height 25
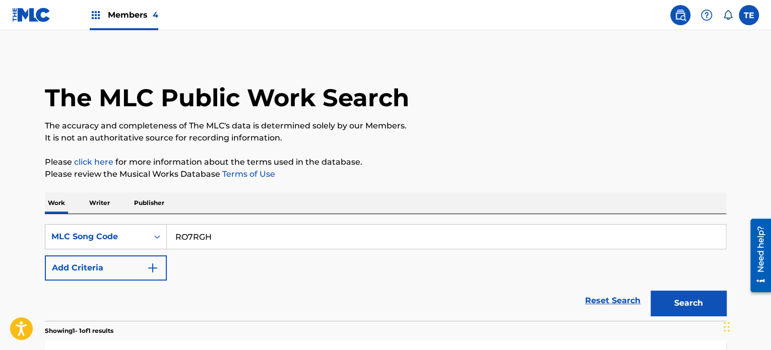
click at [140, 281] on div "Reset Search Search" at bounding box center [385, 301] width 681 height 40
click at [146, 274] on button "Add Criteria" at bounding box center [106, 268] width 122 height 25
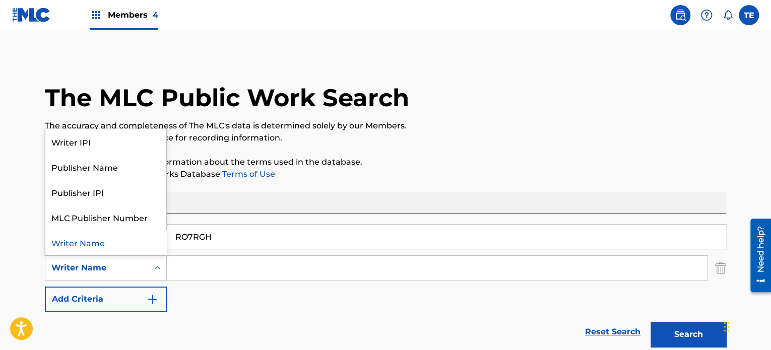
click at [120, 269] on div "Writer Name" at bounding box center [96, 268] width 91 height 12
click at [143, 306] on button "Add Criteria" at bounding box center [106, 299] width 122 height 25
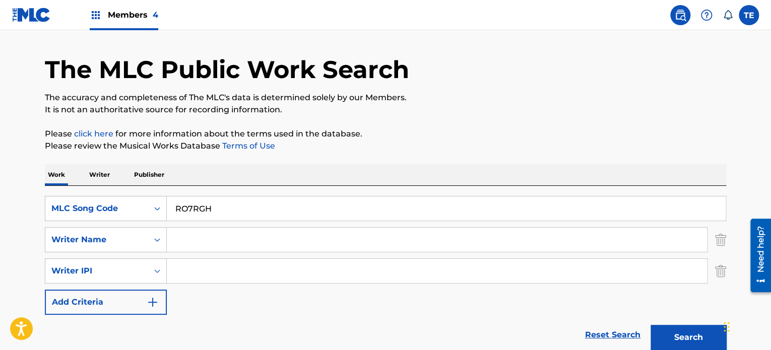
scroll to position [50, 0]
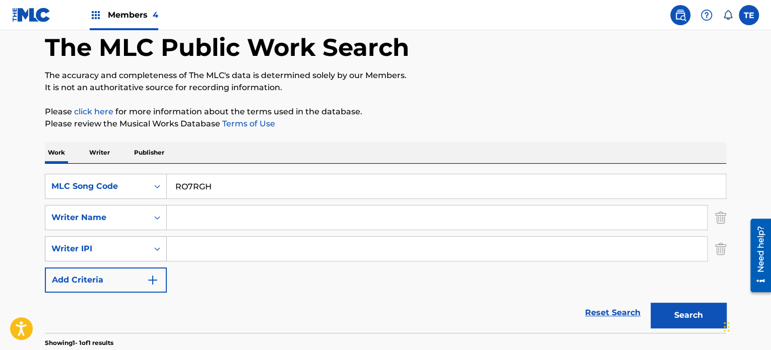
click at [129, 246] on div "Writer IPI" at bounding box center [96, 249] width 91 height 12
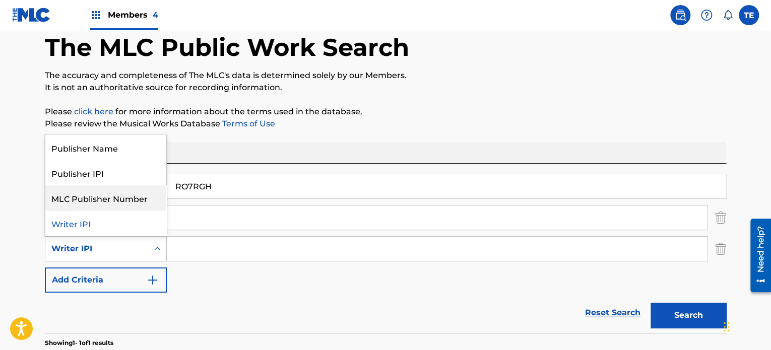
click at [288, 144] on div "Work Writer Publisher" at bounding box center [385, 152] width 681 height 21
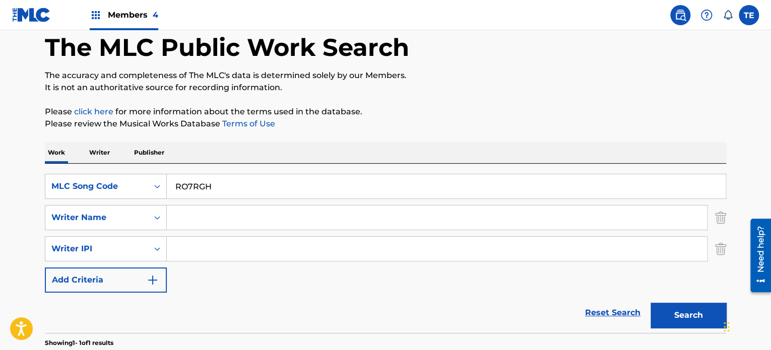
click at [239, 190] on input "RO7RGH" at bounding box center [446, 186] width 559 height 24
paste input "N7X1R"
type input "RN7X1R"
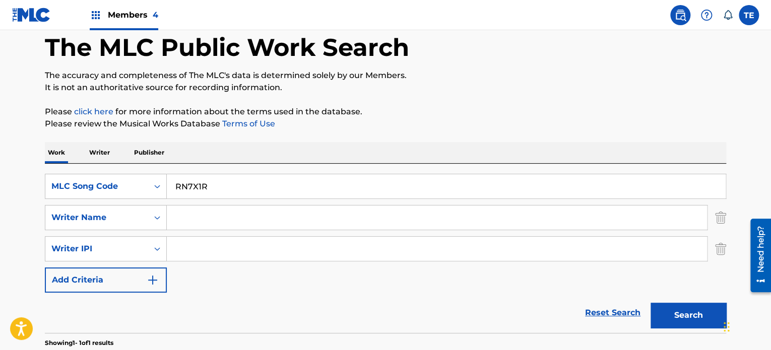
click at [696, 309] on button "Search" at bounding box center [689, 315] width 76 height 25
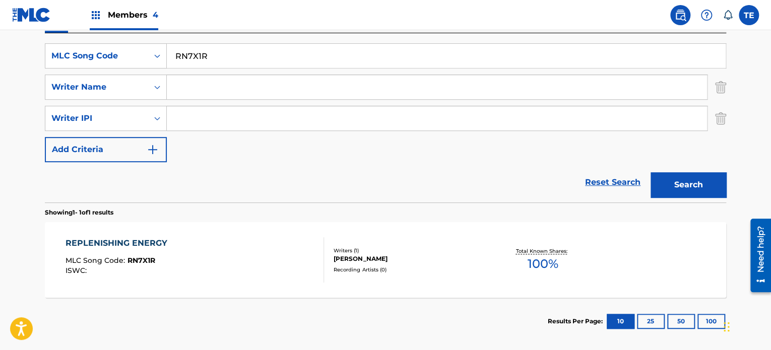
scroll to position [229, 0]
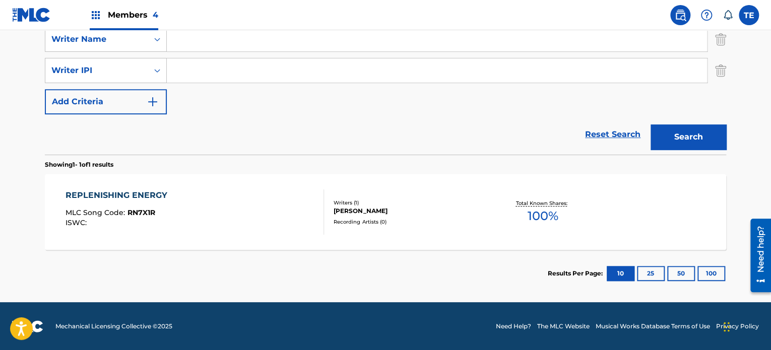
click at [225, 212] on div "REPLENISHING ENERGY MLC Song Code : RN7X1R ISWC :" at bounding box center [195, 212] width 259 height 45
